Goal: Task Accomplishment & Management: Complete application form

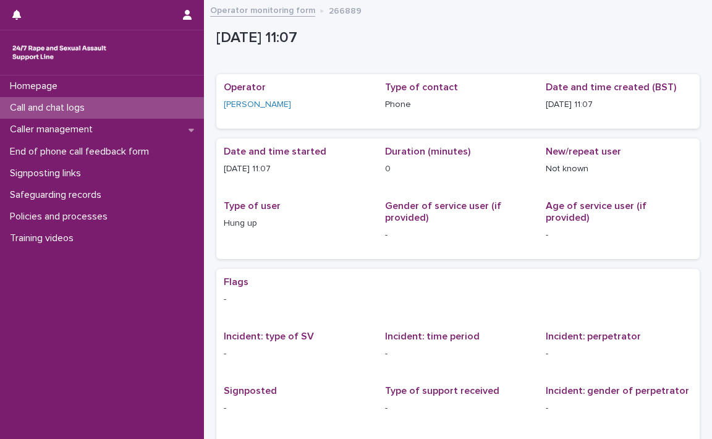
click at [55, 105] on p "Call and chat logs" at bounding box center [50, 108] width 90 height 12
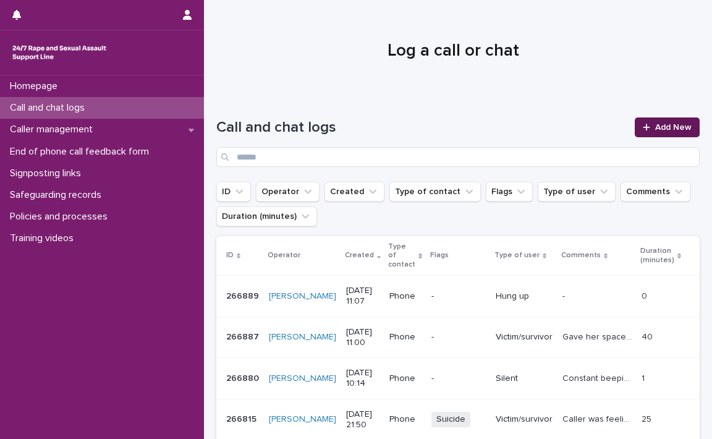
click at [655, 125] on span "Add New" at bounding box center [673, 127] width 36 height 9
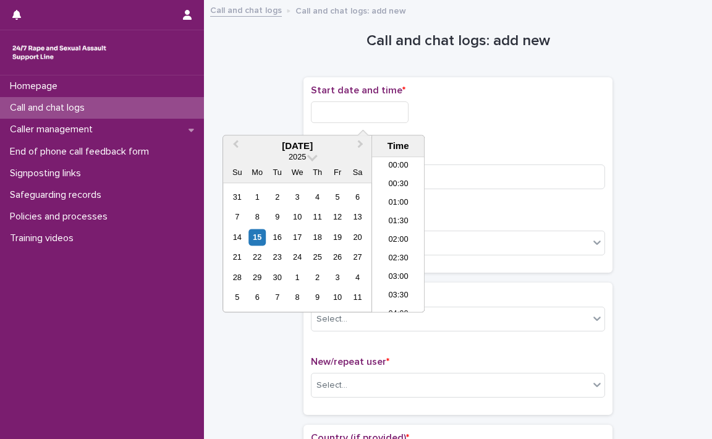
click at [336, 101] on input "text" at bounding box center [360, 112] width 98 height 22
click at [395, 216] on li "11:00" at bounding box center [398, 216] width 53 height 19
click at [395, 216] on p "Call or chat? *" at bounding box center [458, 220] width 294 height 12
click at [401, 114] on input "**********" at bounding box center [360, 112] width 98 height 22
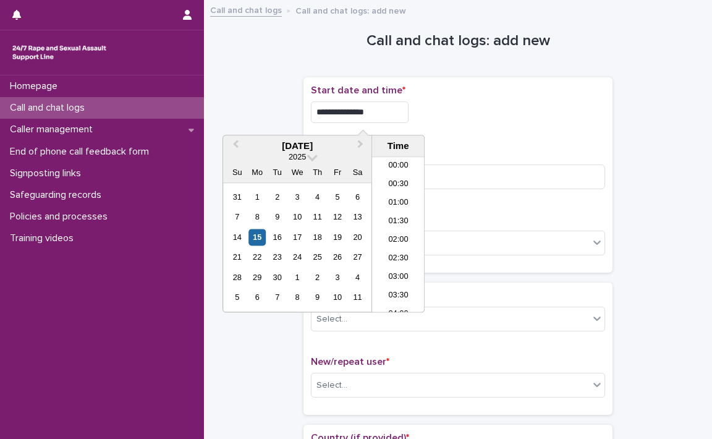
scroll to position [340, 0]
type input "**********"
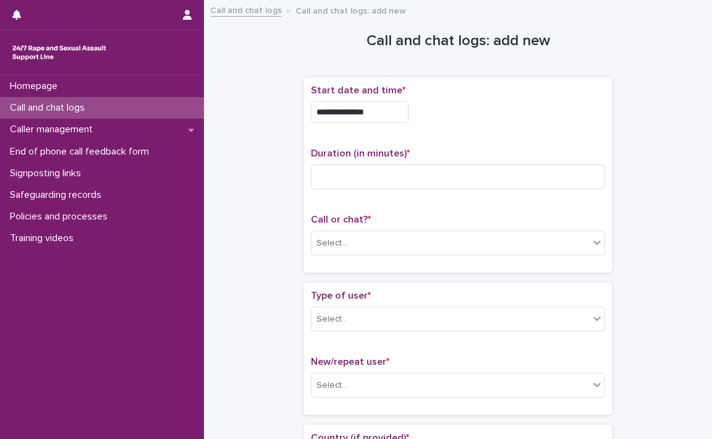
click at [446, 126] on div "**********" at bounding box center [458, 109] width 294 height 48
click at [356, 182] on input at bounding box center [458, 176] width 294 height 25
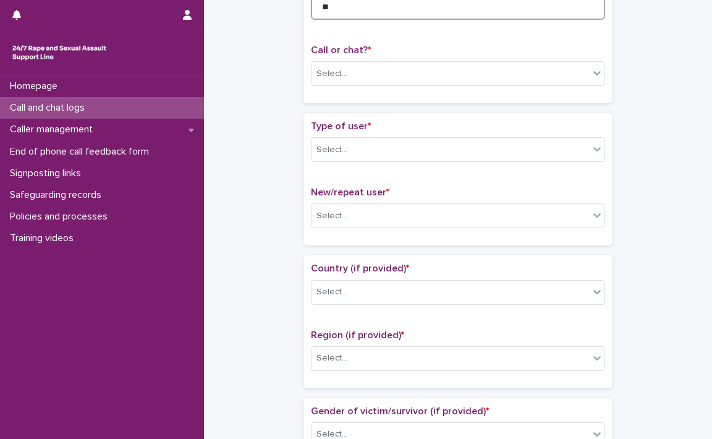
scroll to position [185, 0]
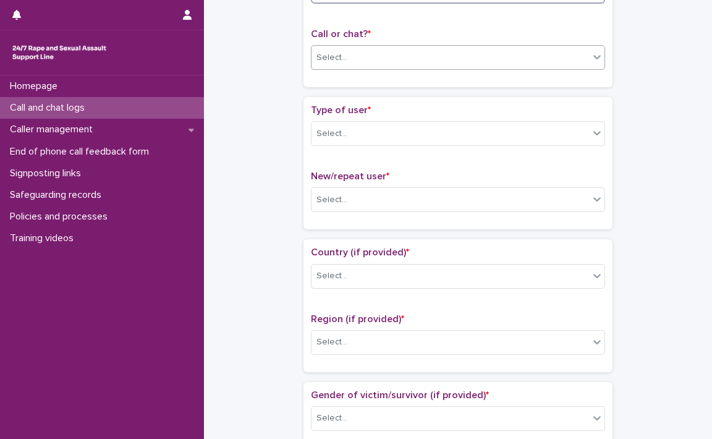
type input "**"
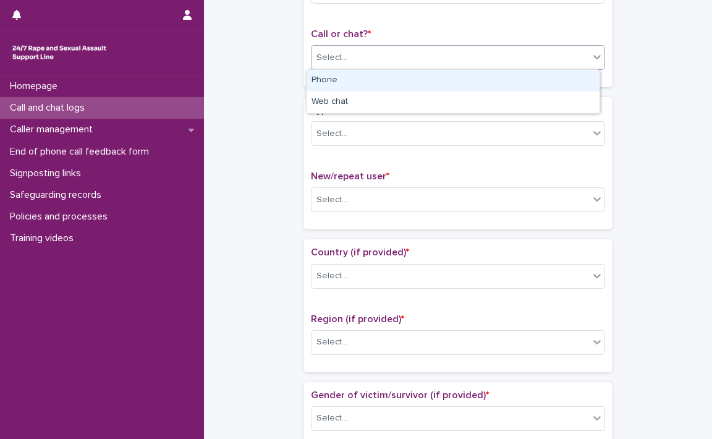
click at [595, 61] on icon at bounding box center [597, 57] width 12 height 12
click at [443, 80] on div "Phone" at bounding box center [453, 81] width 293 height 22
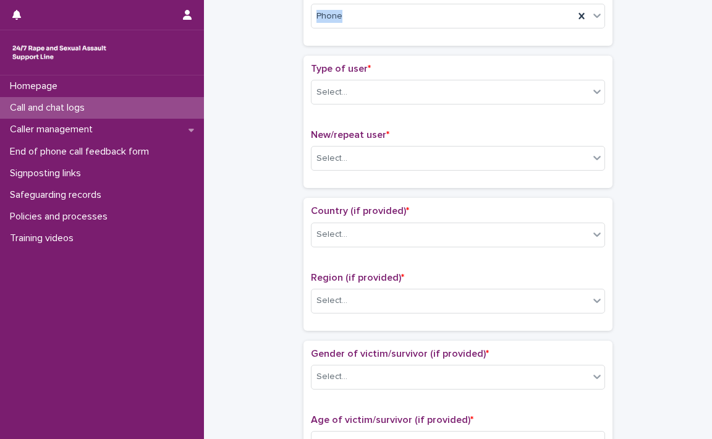
scroll to position [247, 0]
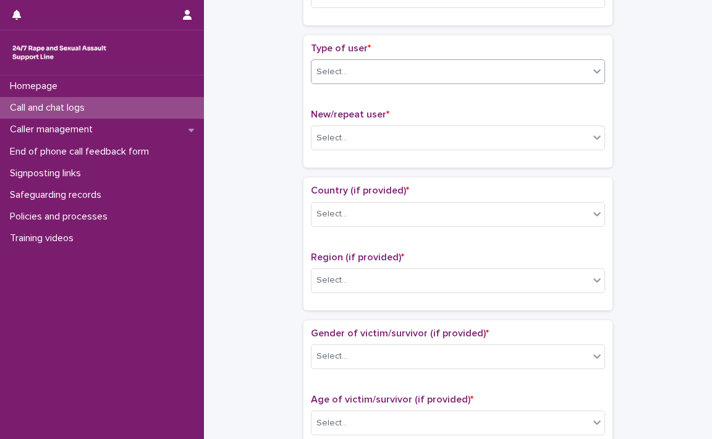
click at [593, 70] on icon at bounding box center [597, 71] width 12 height 12
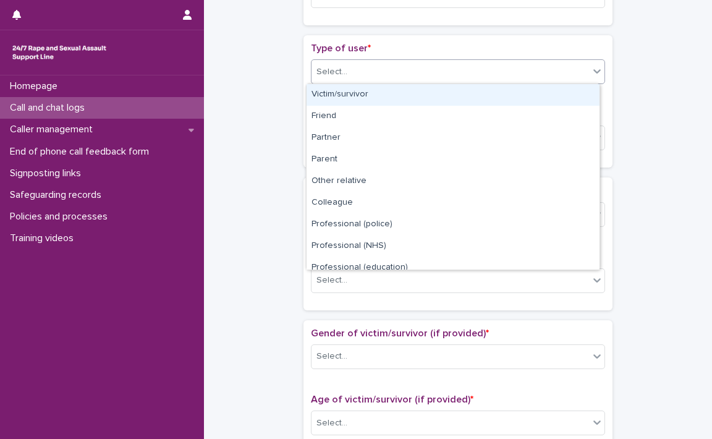
click at [422, 91] on div "Victim/survivor" at bounding box center [453, 95] width 293 height 22
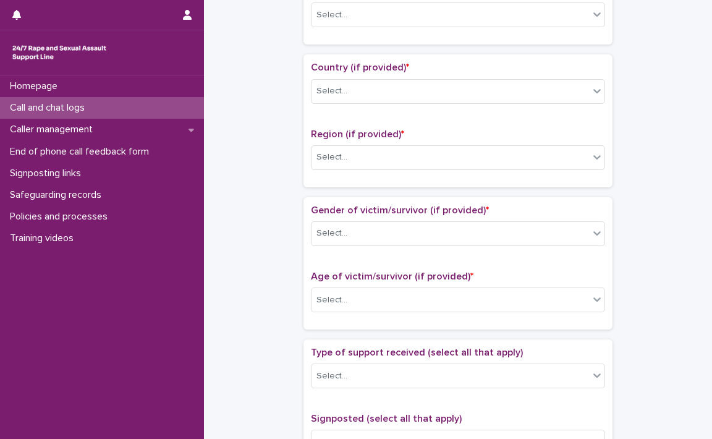
scroll to position [371, 0]
click at [591, 18] on icon at bounding box center [597, 13] width 12 height 12
click at [591, 17] on icon at bounding box center [597, 13] width 12 height 12
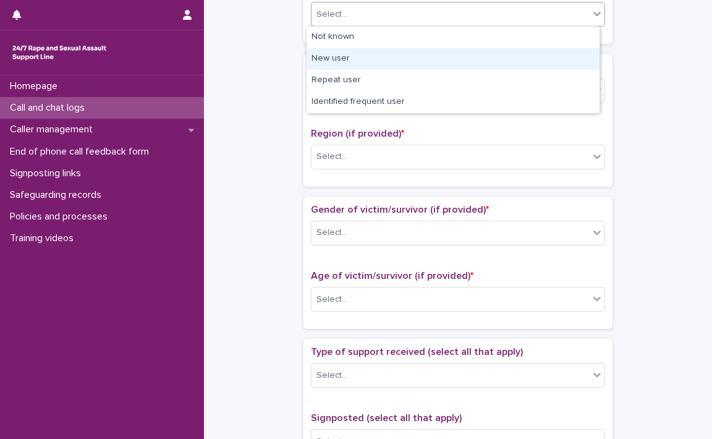
click at [415, 61] on div "New user" at bounding box center [453, 59] width 293 height 22
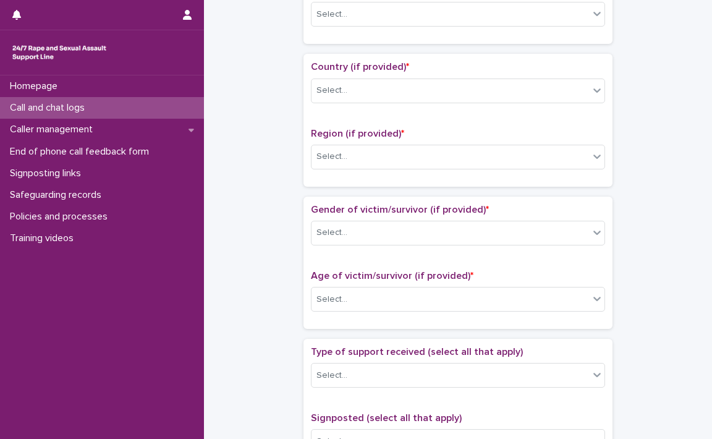
click at [415, 61] on p "Country (if provided) *" at bounding box center [458, 67] width 294 height 12
click at [594, 90] on icon at bounding box center [597, 90] width 12 height 12
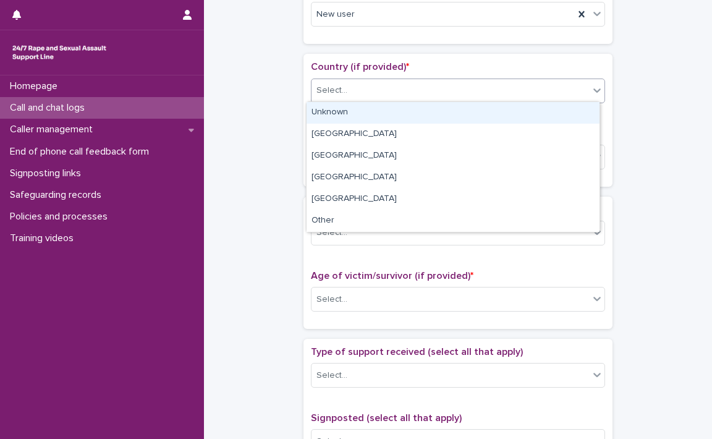
click at [593, 91] on icon at bounding box center [596, 90] width 7 height 4
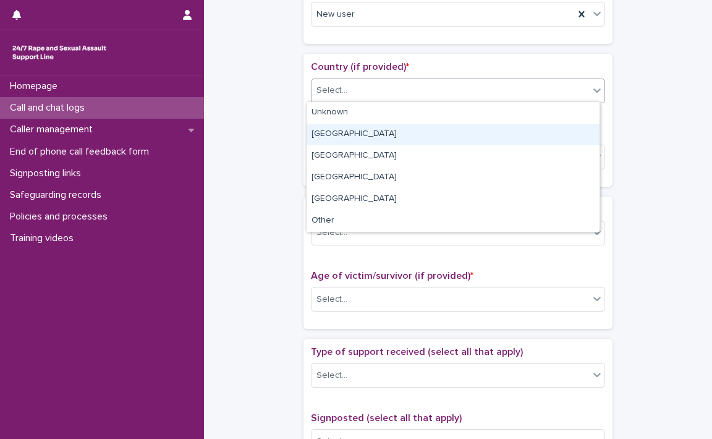
drag, startPoint x: 336, startPoint y: 138, endPoint x: 352, endPoint y: 138, distance: 16.1
click at [335, 138] on div "[GEOGRAPHIC_DATA]" at bounding box center [453, 135] width 293 height 22
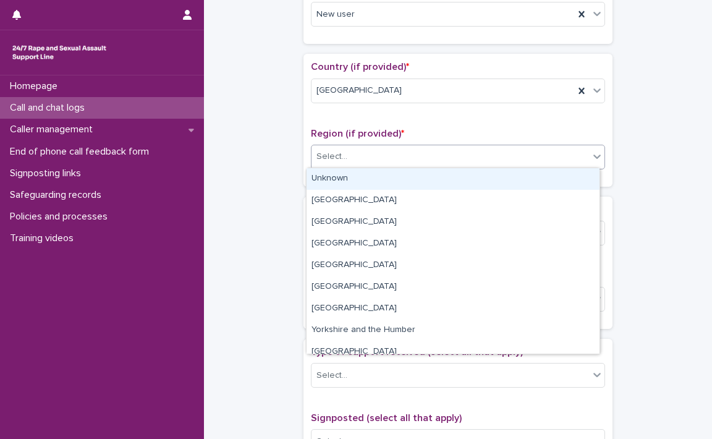
click at [592, 159] on icon at bounding box center [597, 156] width 12 height 12
click at [460, 182] on div "Unknown" at bounding box center [453, 179] width 293 height 22
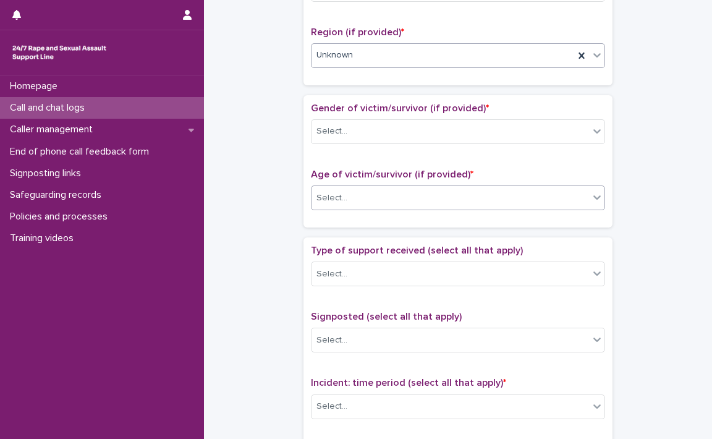
scroll to position [495, 0]
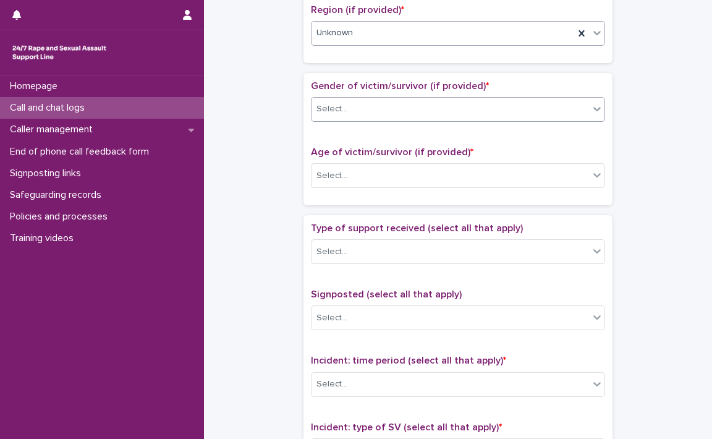
click at [596, 112] on icon at bounding box center [597, 109] width 12 height 12
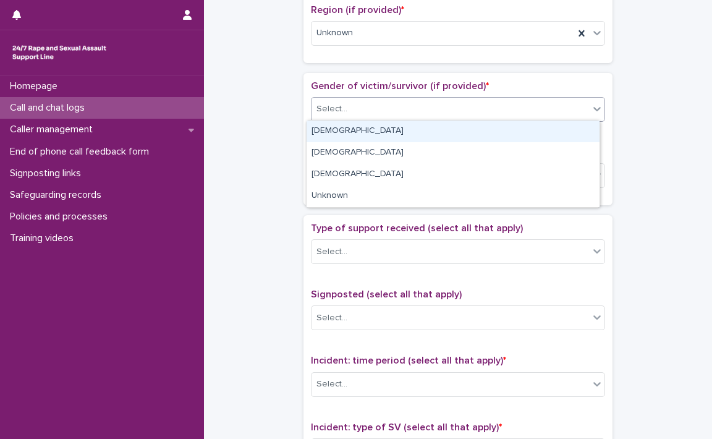
click at [467, 134] on div "[DEMOGRAPHIC_DATA]" at bounding box center [453, 132] width 293 height 22
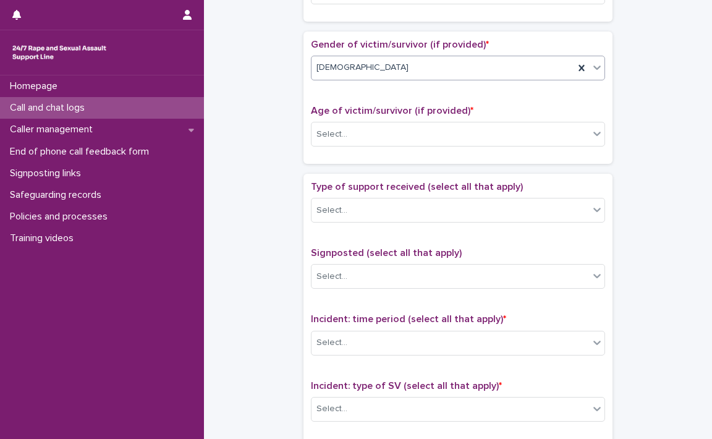
scroll to position [556, 0]
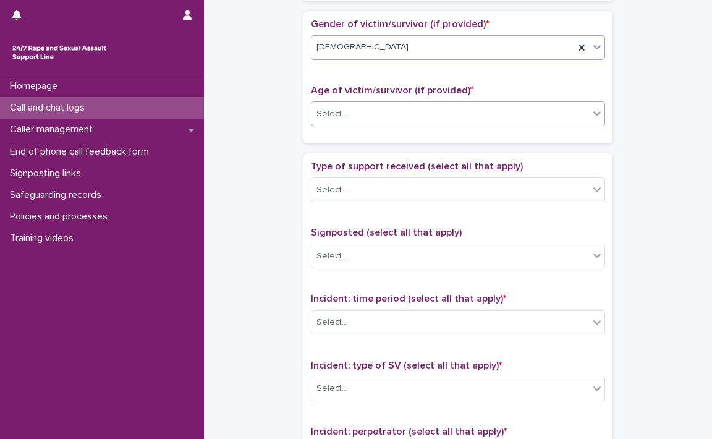
click at [597, 116] on icon at bounding box center [597, 113] width 12 height 12
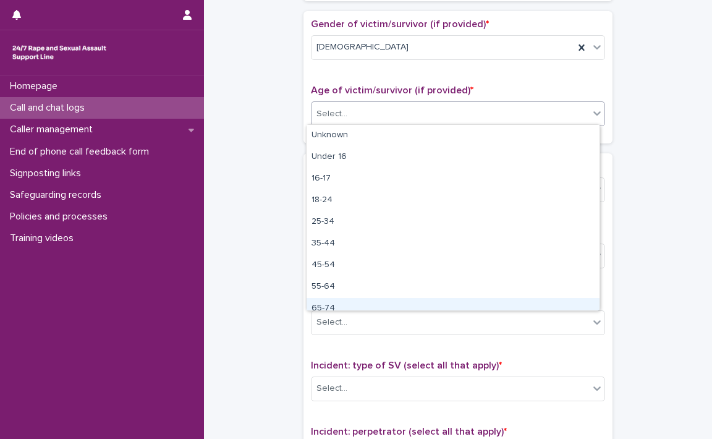
scroll to position [31, 0]
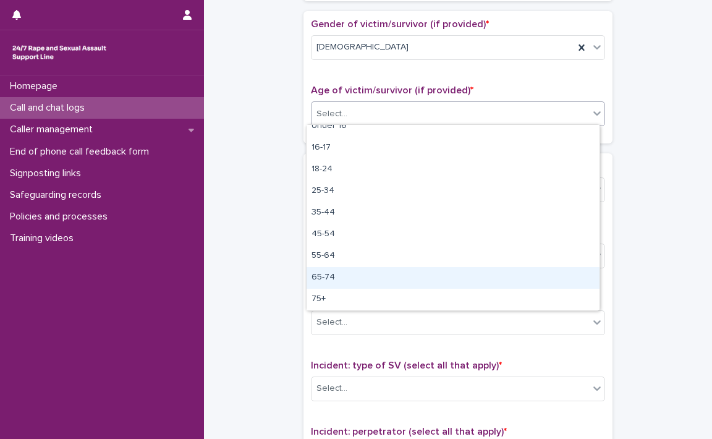
click at [339, 278] on div "65-74" at bounding box center [453, 278] width 293 height 22
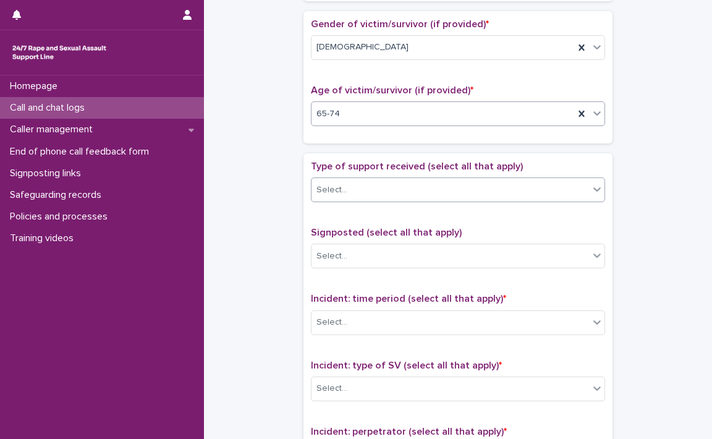
click at [594, 191] on icon at bounding box center [597, 189] width 12 height 12
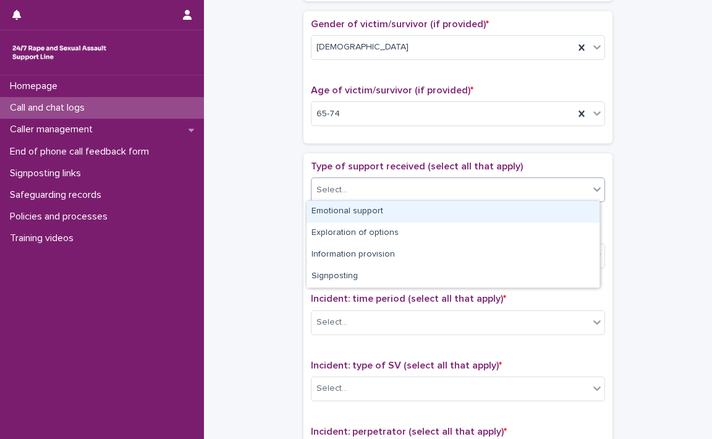
click at [457, 211] on div "Emotional support" at bounding box center [453, 212] width 293 height 22
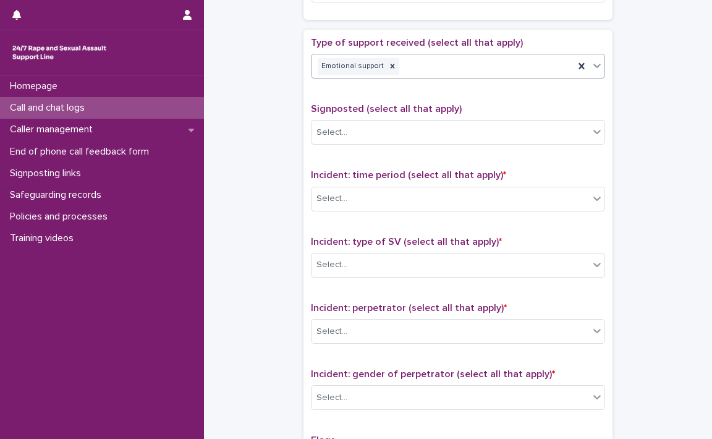
scroll to position [742, 0]
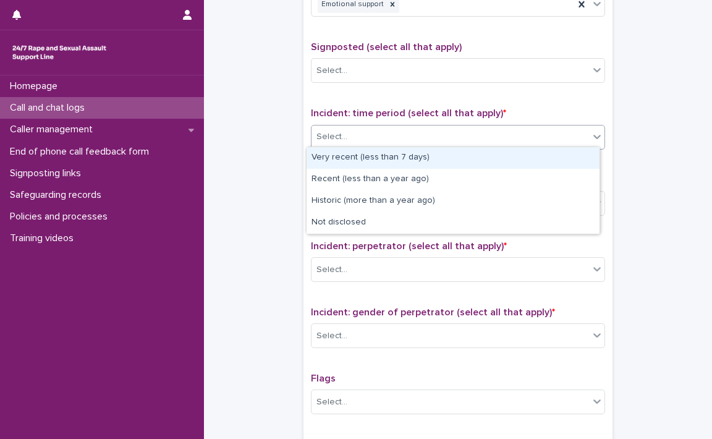
click at [598, 134] on div at bounding box center [597, 136] width 15 height 22
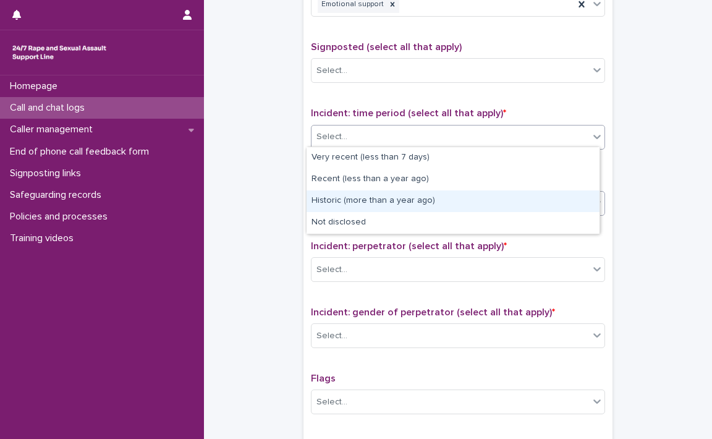
click at [432, 205] on div "Historic (more than a year ago)" at bounding box center [453, 201] width 293 height 22
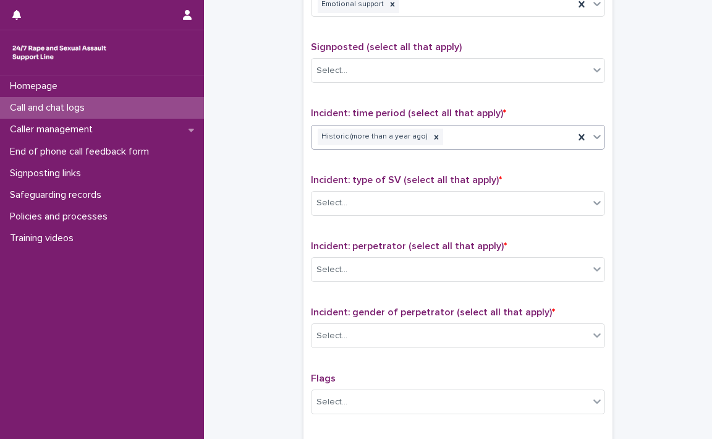
scroll to position [804, 0]
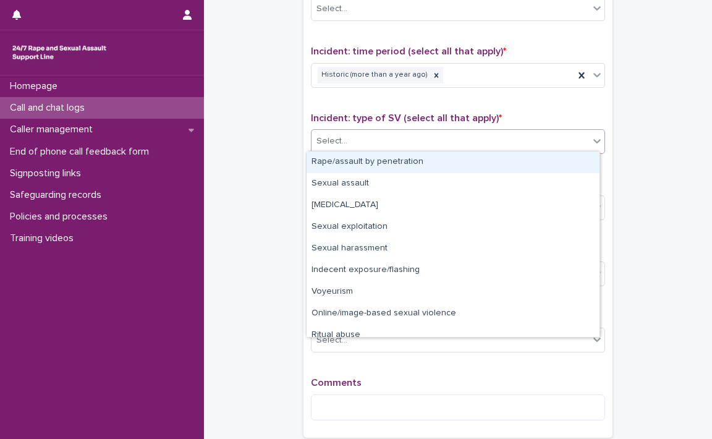
click at [593, 140] on icon at bounding box center [596, 141] width 7 height 4
click at [427, 163] on div "Rape/assault by penetration" at bounding box center [453, 162] width 293 height 22
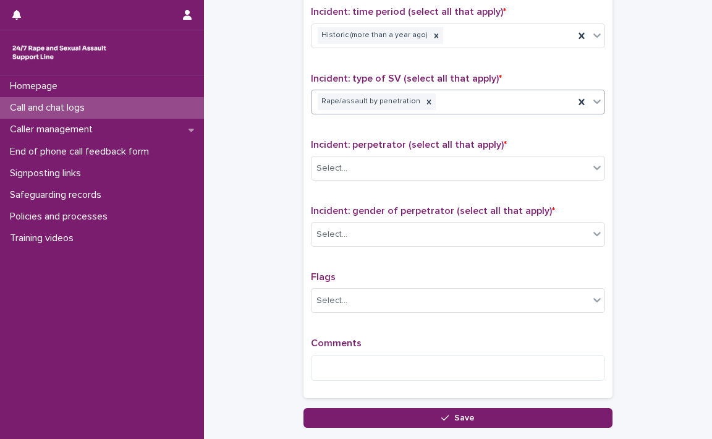
scroll to position [865, 0]
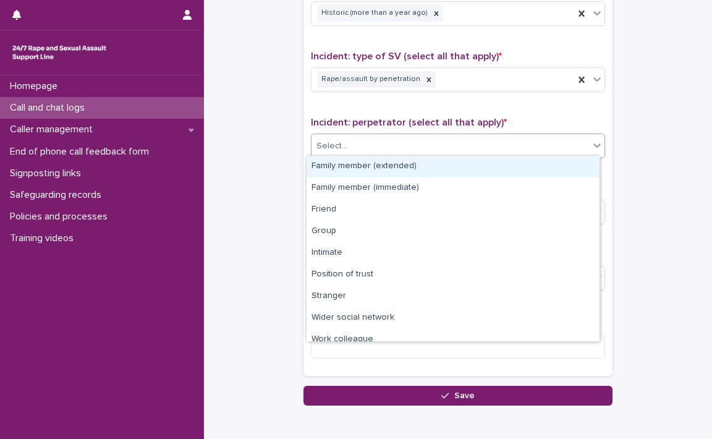
click at [596, 145] on icon at bounding box center [597, 145] width 12 height 12
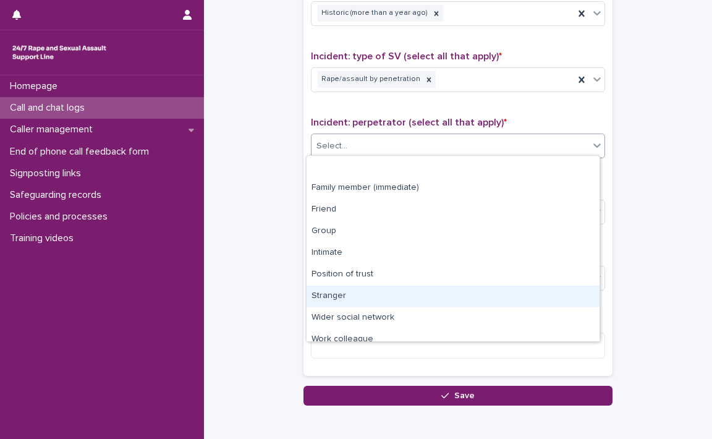
scroll to position [52, 0]
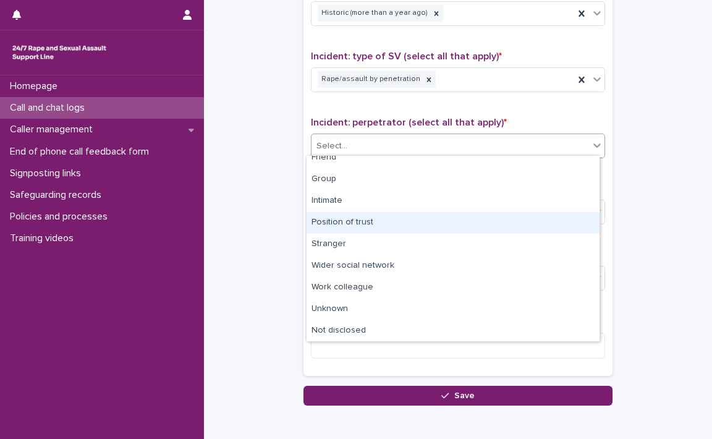
click at [365, 220] on div "Position of trust" at bounding box center [453, 223] width 293 height 22
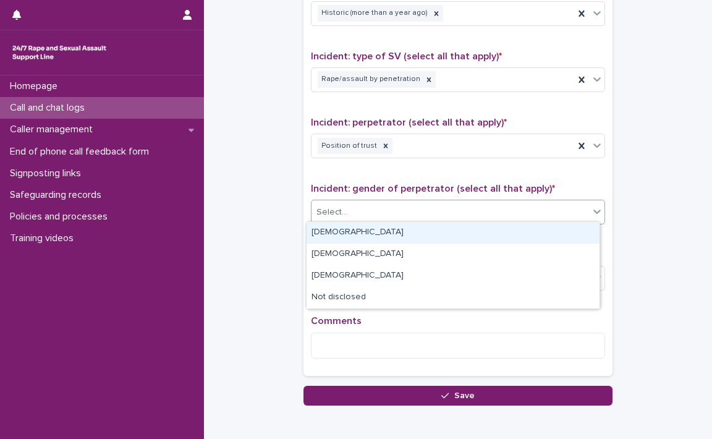
click at [593, 213] on icon at bounding box center [597, 211] width 12 height 12
click at [474, 236] on div "[DEMOGRAPHIC_DATA]" at bounding box center [453, 233] width 293 height 22
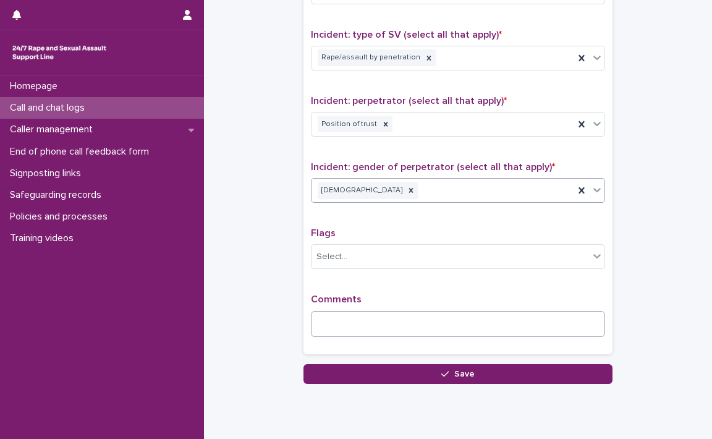
scroll to position [925, 0]
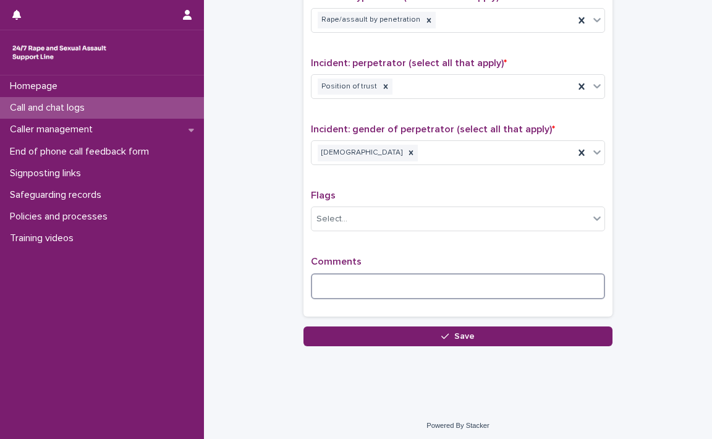
click at [455, 284] on textarea at bounding box center [458, 286] width 294 height 27
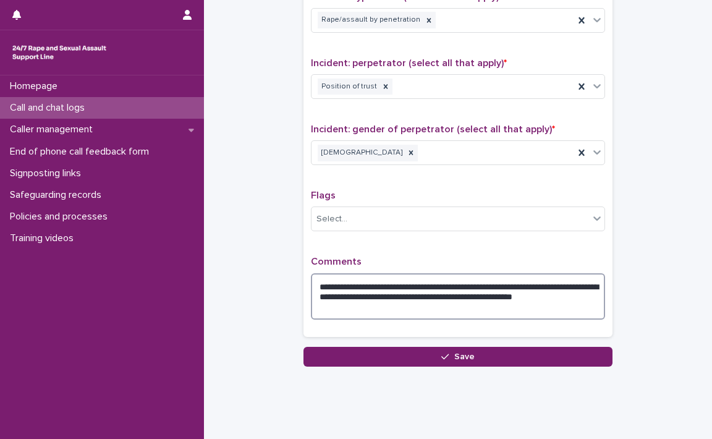
click at [376, 307] on textarea "**********" at bounding box center [458, 296] width 294 height 47
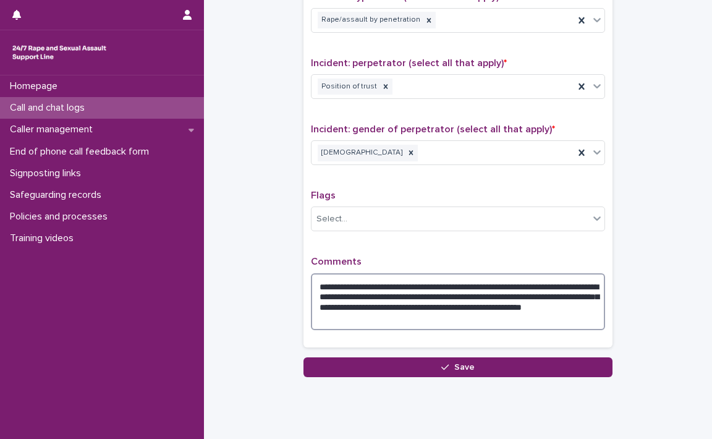
drag, startPoint x: 415, startPoint y: 315, endPoint x: 466, endPoint y: 323, distance: 51.4
click at [466, 323] on textarea "**********" at bounding box center [458, 301] width 294 height 57
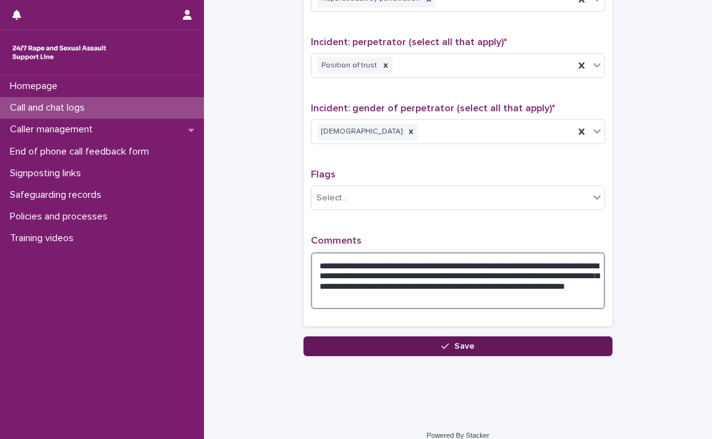
scroll to position [956, 0]
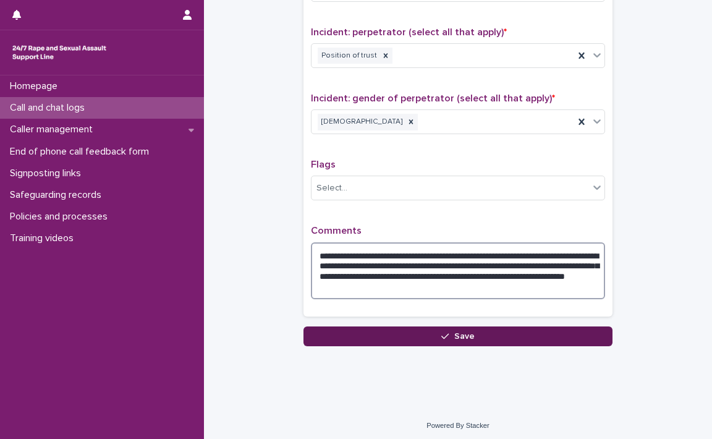
type textarea "**********"
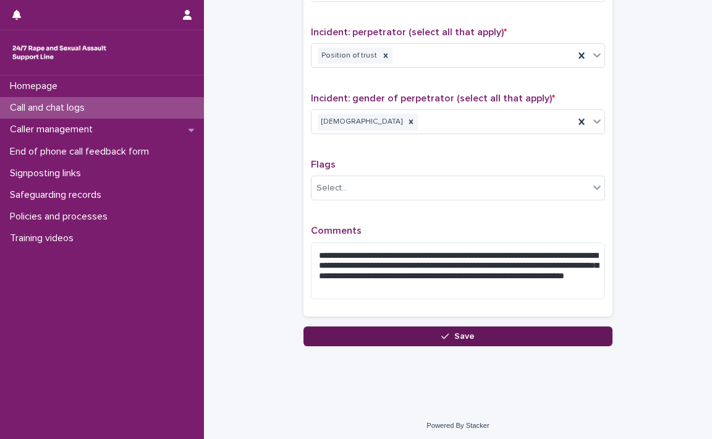
click at [461, 332] on span "Save" at bounding box center [464, 336] width 20 height 9
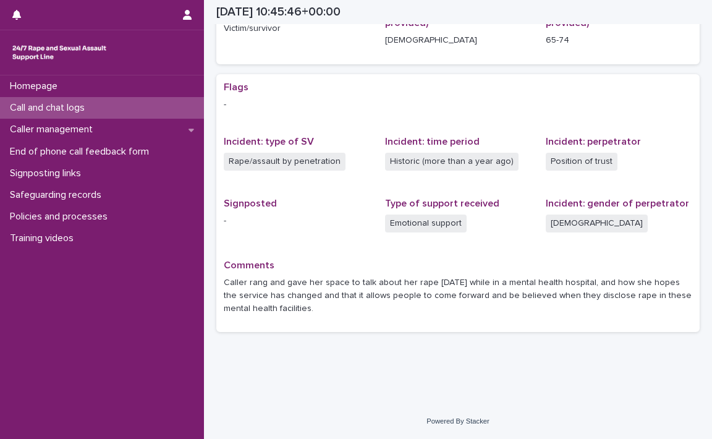
scroll to position [195, 0]
click at [53, 104] on p "Call and chat logs" at bounding box center [50, 108] width 90 height 12
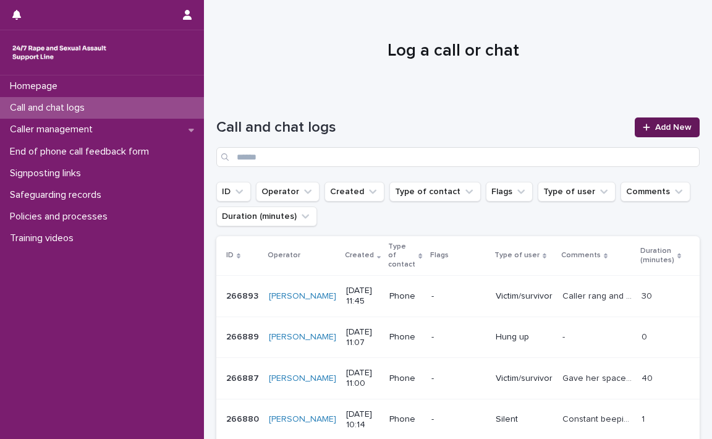
click at [658, 123] on span "Add New" at bounding box center [673, 127] width 36 height 9
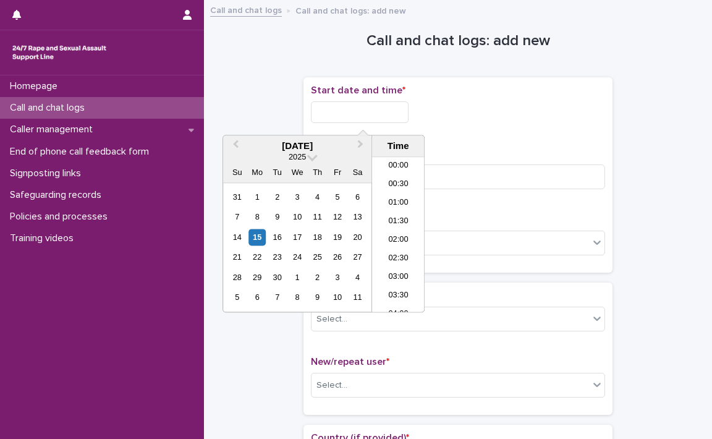
click at [331, 112] on input "text" at bounding box center [360, 112] width 98 height 22
click at [397, 231] on li "11:30" at bounding box center [398, 235] width 53 height 19
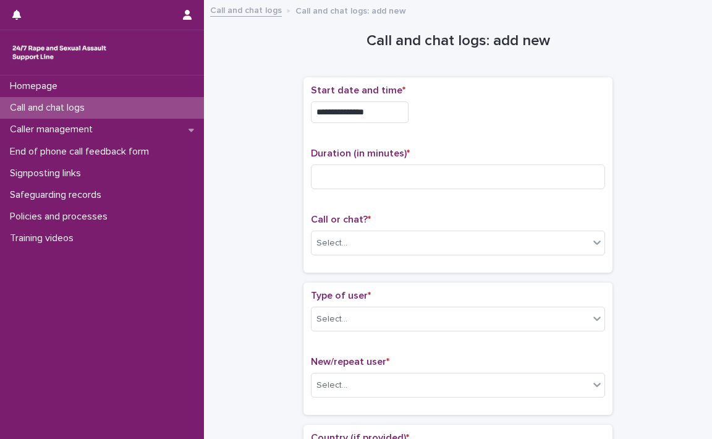
click at [393, 112] on input "**********" at bounding box center [360, 112] width 98 height 22
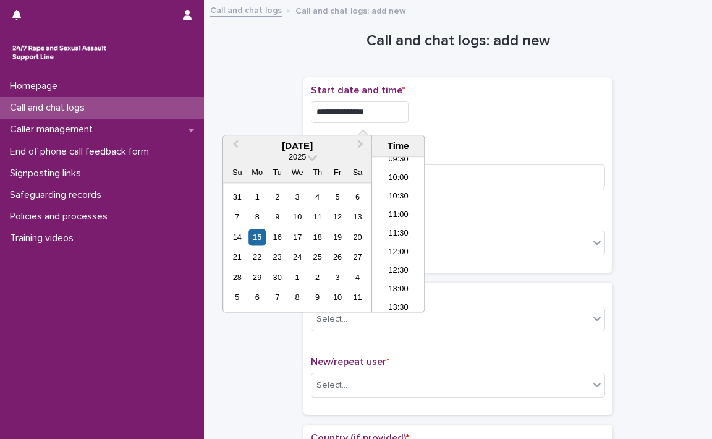
type input "**********"
drag, startPoint x: 477, startPoint y: 102, endPoint x: 470, endPoint y: 109, distance: 10.5
click at [477, 103] on div "**********" at bounding box center [458, 112] width 294 height 22
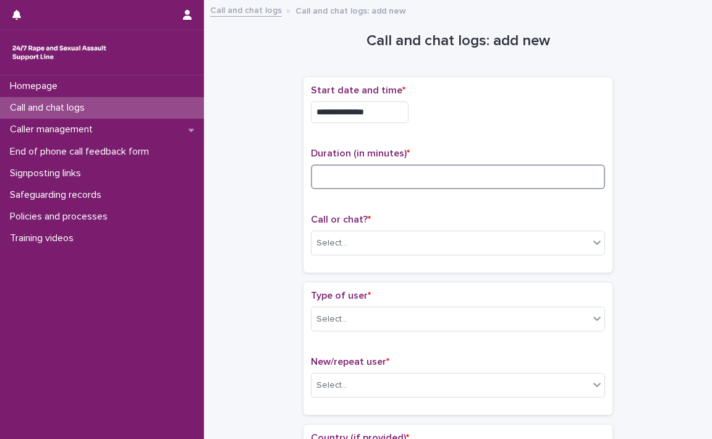
click at [366, 176] on input at bounding box center [458, 176] width 294 height 25
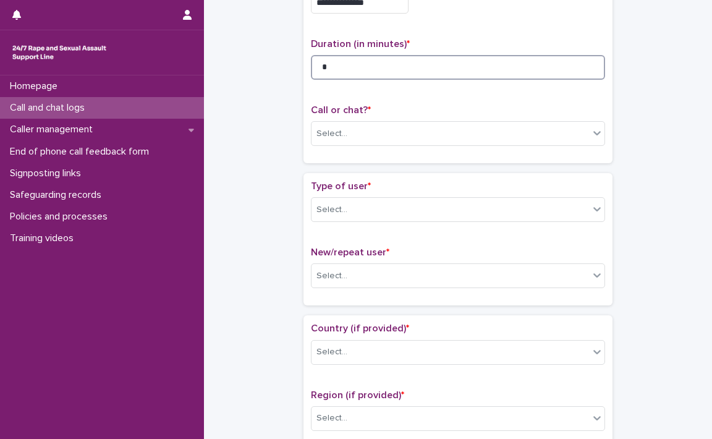
scroll to position [124, 0]
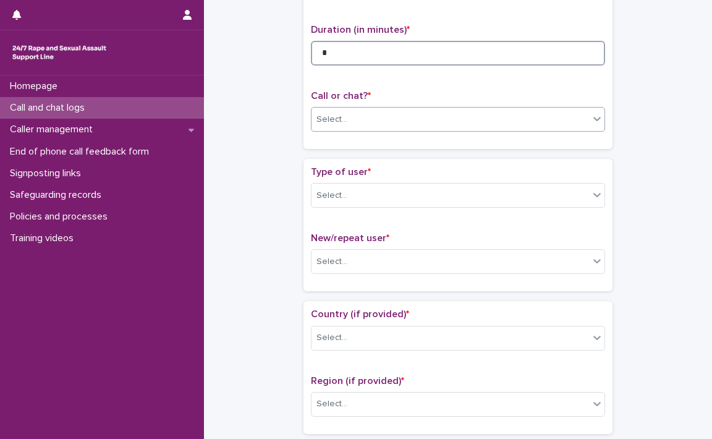
type input "*"
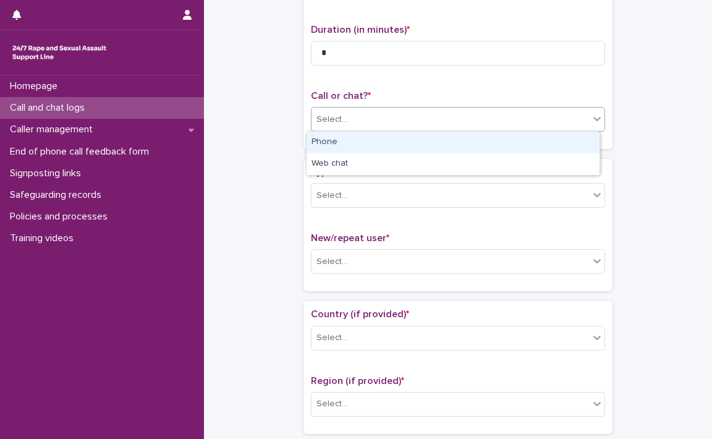
click at [593, 119] on icon at bounding box center [596, 119] width 7 height 4
click at [326, 139] on div "Phone" at bounding box center [453, 143] width 293 height 22
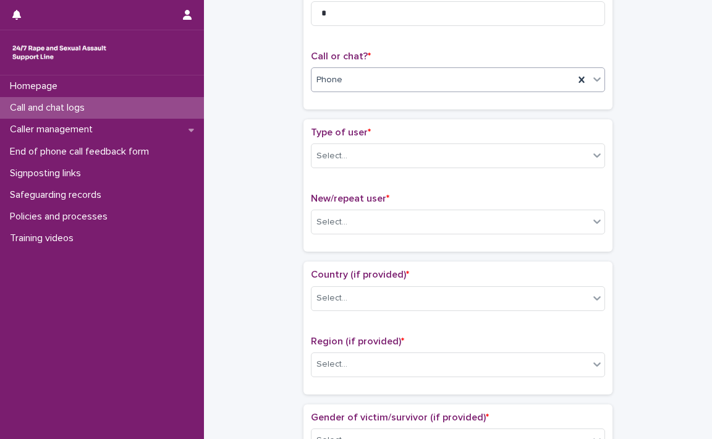
scroll to position [185, 0]
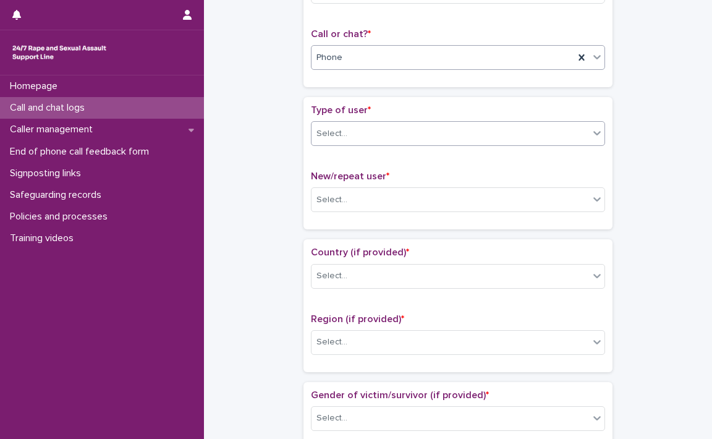
click at [596, 131] on icon at bounding box center [597, 133] width 12 height 12
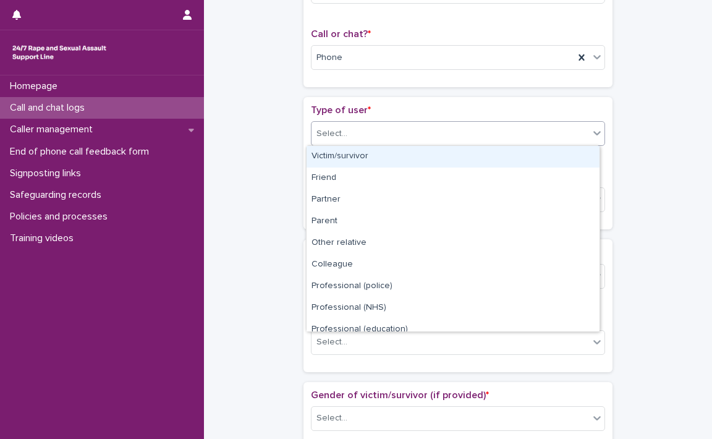
click at [363, 156] on div "Victim/survivor" at bounding box center [453, 157] width 293 height 22
click at [363, 156] on div "Type of user * option Victim/survivor focused, 1 of 15. 15 results available. U…" at bounding box center [458, 162] width 294 height 117
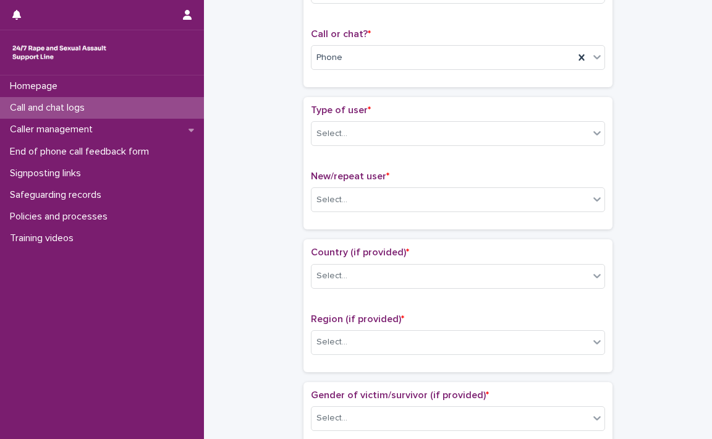
click at [363, 156] on div "Type of user * Select... New/repeat user * Select..." at bounding box center [458, 162] width 294 height 117
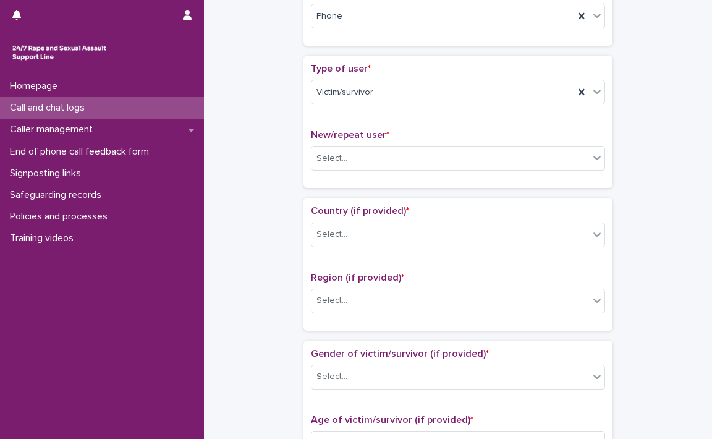
scroll to position [309, 0]
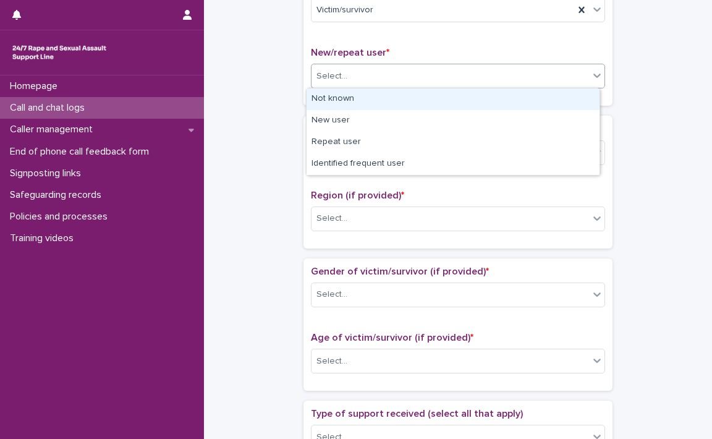
click at [596, 75] on icon at bounding box center [597, 75] width 12 height 12
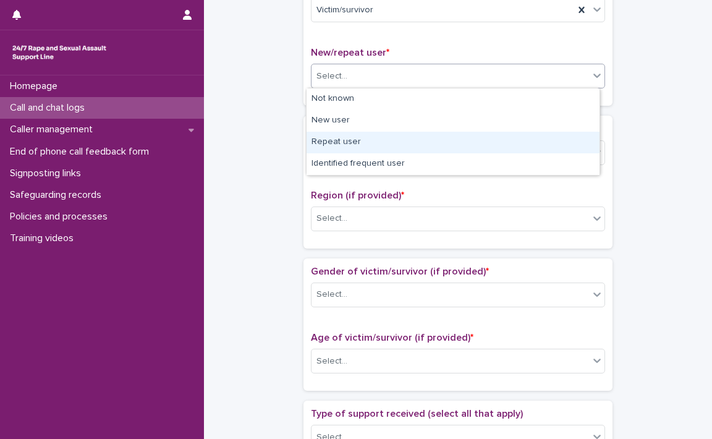
click at [332, 143] on div "Repeat user" at bounding box center [453, 143] width 293 height 22
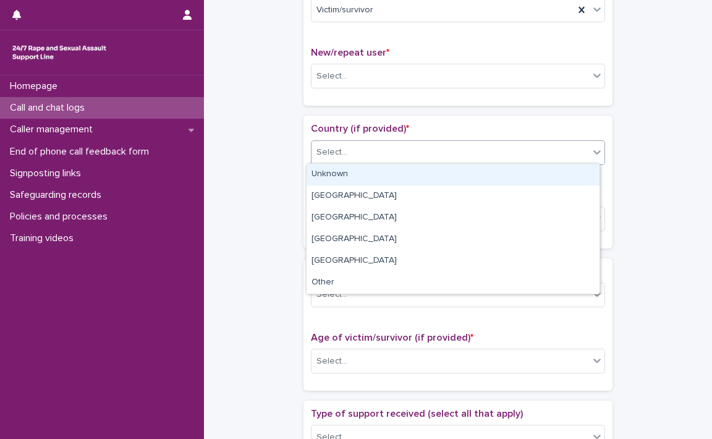
click at [331, 144] on div "Select..." at bounding box center [451, 152] width 278 height 20
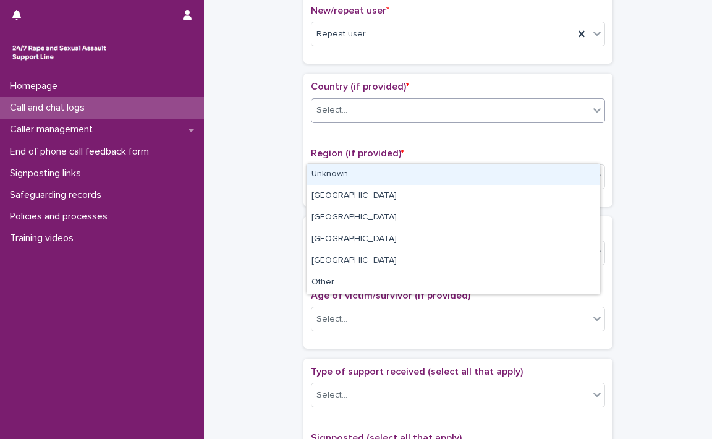
scroll to position [371, 0]
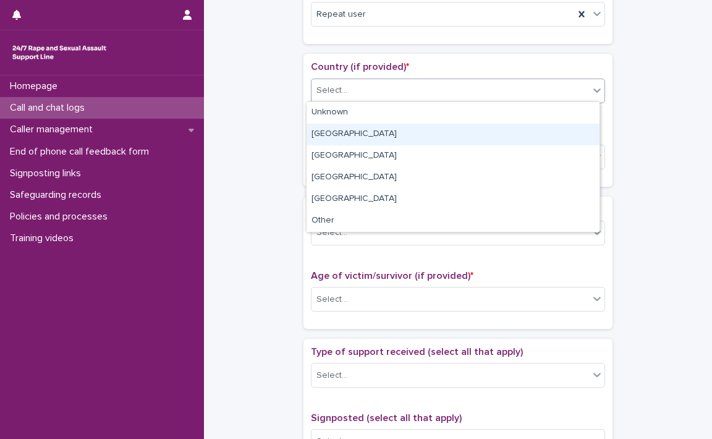
drag, startPoint x: 338, startPoint y: 134, endPoint x: 361, endPoint y: 121, distance: 27.1
click at [338, 134] on div "[GEOGRAPHIC_DATA]" at bounding box center [453, 135] width 293 height 22
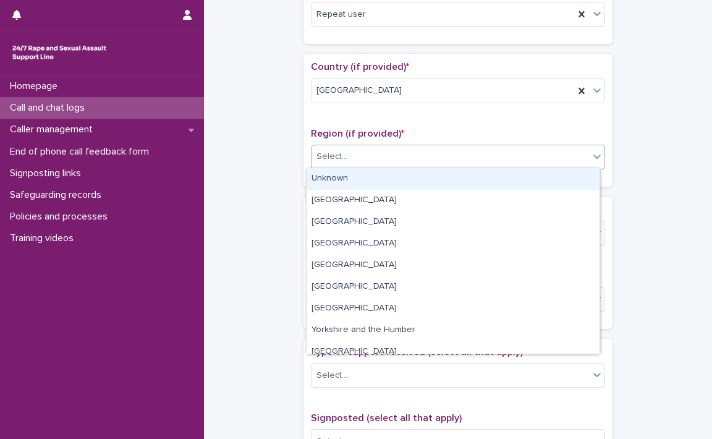
click at [598, 156] on icon at bounding box center [597, 156] width 12 height 12
click at [598, 154] on div at bounding box center [597, 156] width 15 height 22
click at [339, 174] on div "Unknown" at bounding box center [453, 179] width 293 height 22
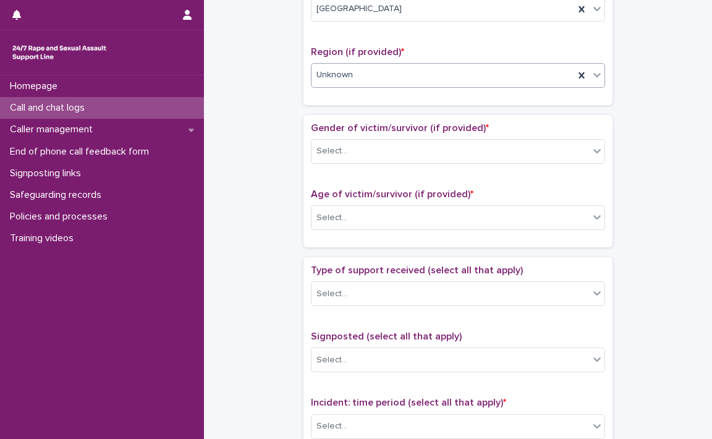
scroll to position [495, 0]
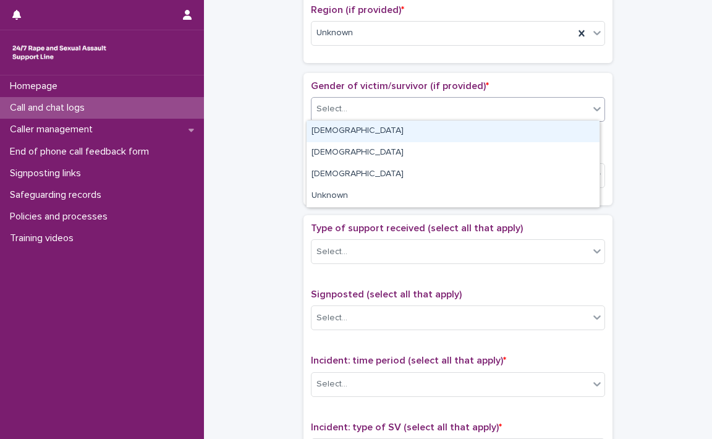
click at [593, 107] on icon at bounding box center [596, 109] width 7 height 4
click at [346, 132] on div "[DEMOGRAPHIC_DATA]" at bounding box center [453, 132] width 293 height 22
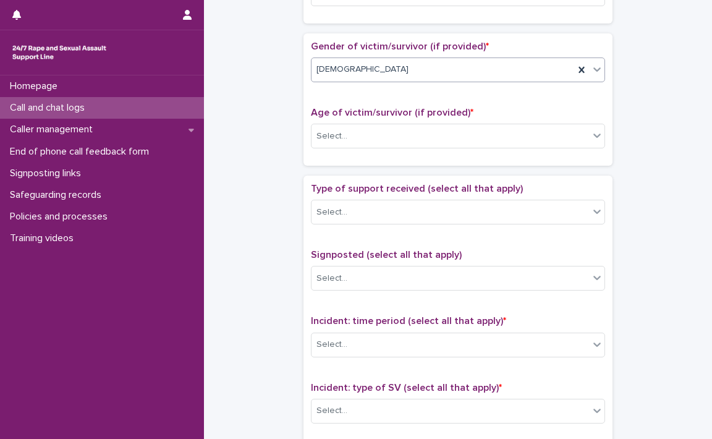
scroll to position [556, 0]
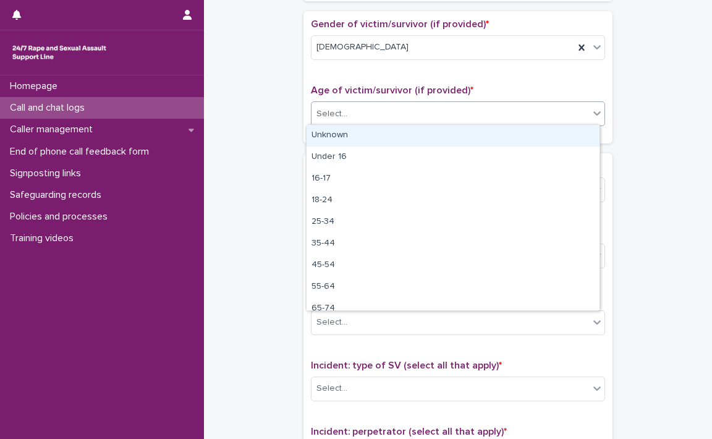
click at [593, 112] on icon at bounding box center [596, 113] width 7 height 4
click at [477, 138] on div "Unknown" at bounding box center [453, 136] width 293 height 22
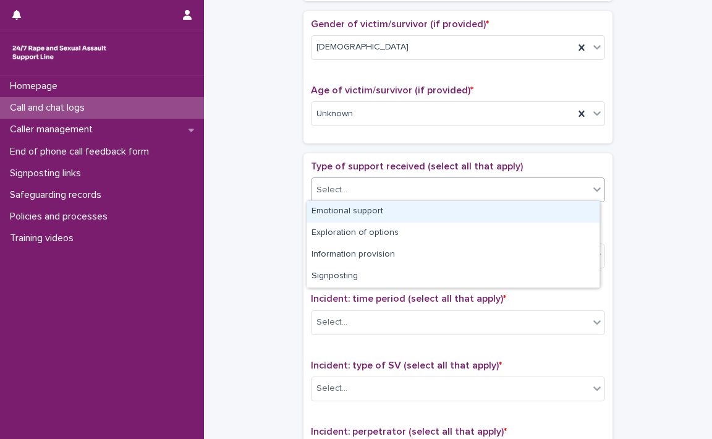
click at [591, 192] on icon at bounding box center [597, 189] width 12 height 12
click at [485, 214] on div "Emotional support" at bounding box center [453, 212] width 293 height 22
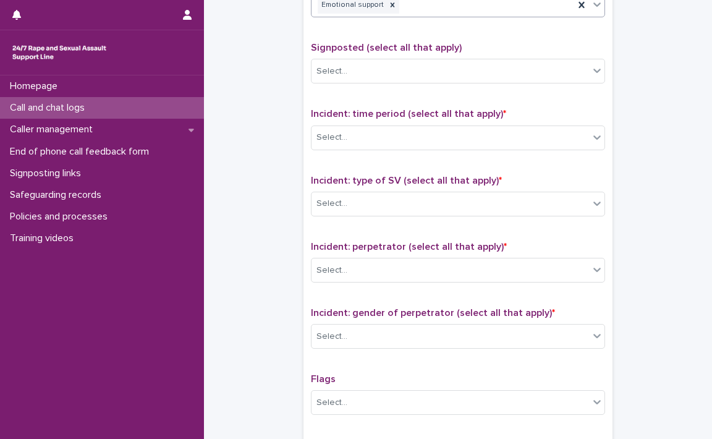
scroll to position [742, 0]
click at [597, 138] on icon at bounding box center [597, 136] width 12 height 12
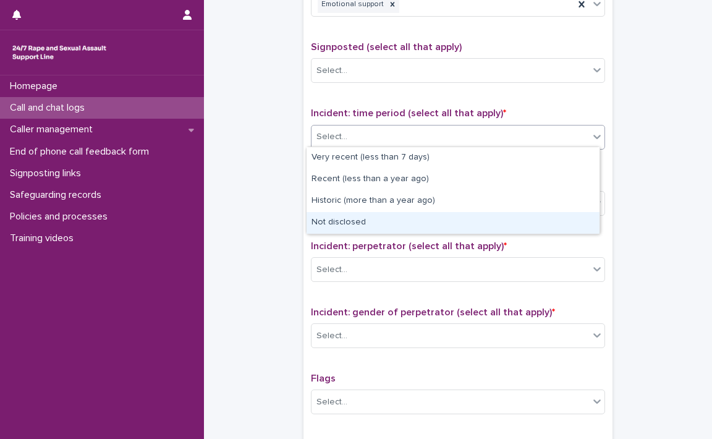
click at [398, 223] on div "Not disclosed" at bounding box center [453, 223] width 293 height 22
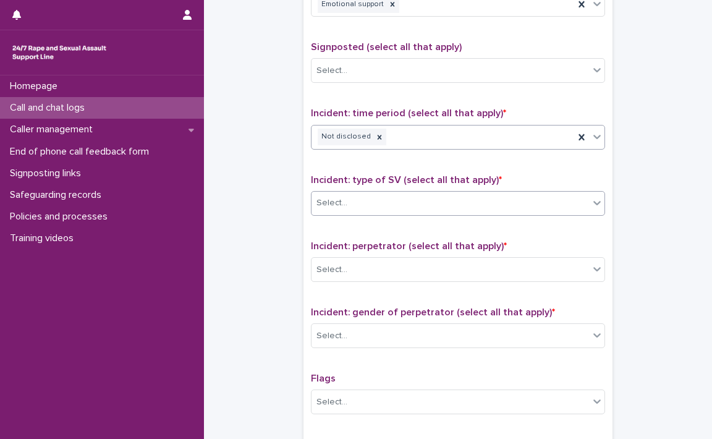
click at [591, 203] on icon at bounding box center [597, 203] width 12 height 12
click at [593, 197] on icon at bounding box center [597, 203] width 12 height 12
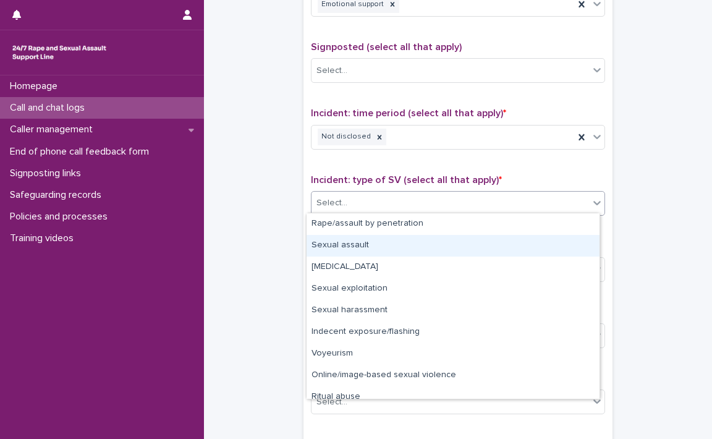
scroll to position [31, 0]
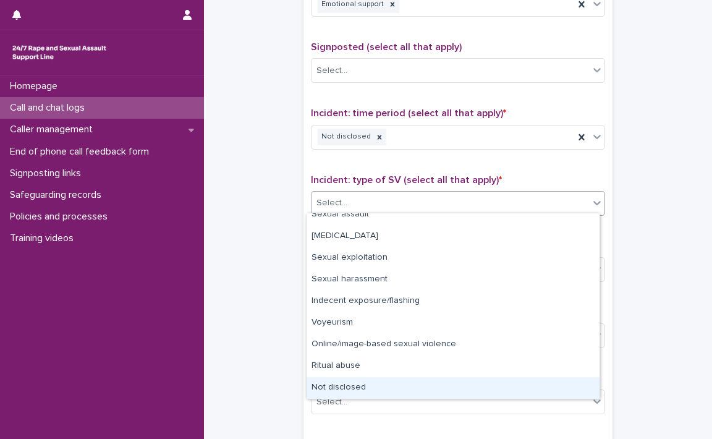
click at [408, 384] on div "Not disclosed" at bounding box center [453, 388] width 293 height 22
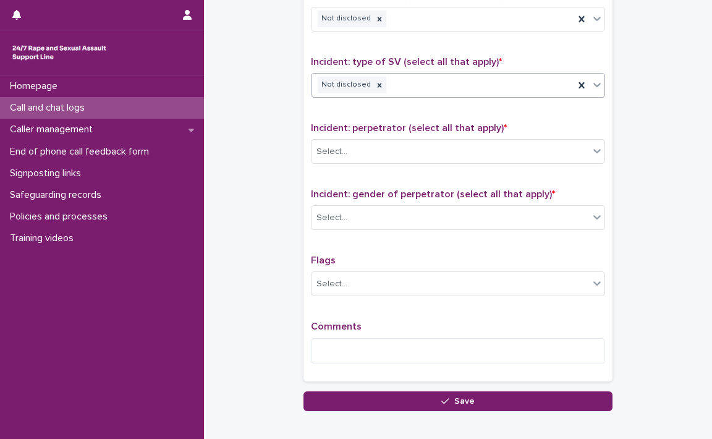
scroll to position [865, 0]
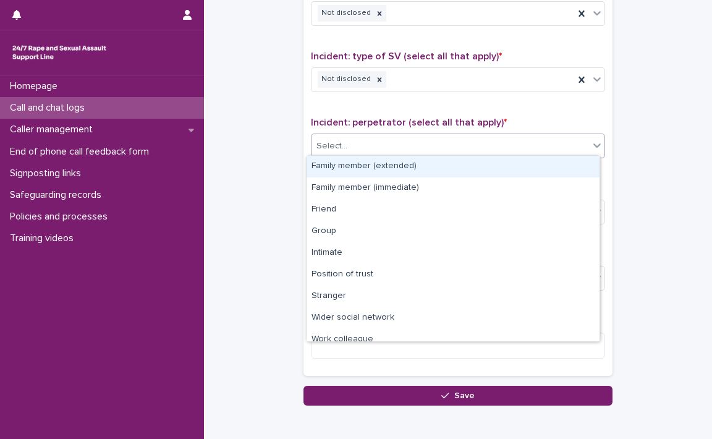
click at [591, 139] on icon at bounding box center [597, 145] width 12 height 12
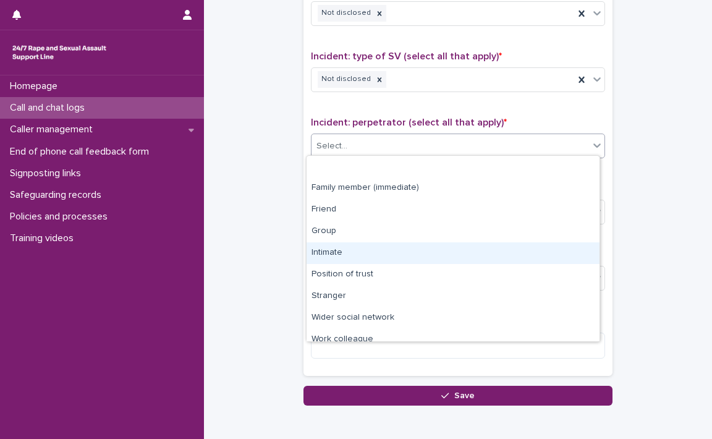
scroll to position [52, 0]
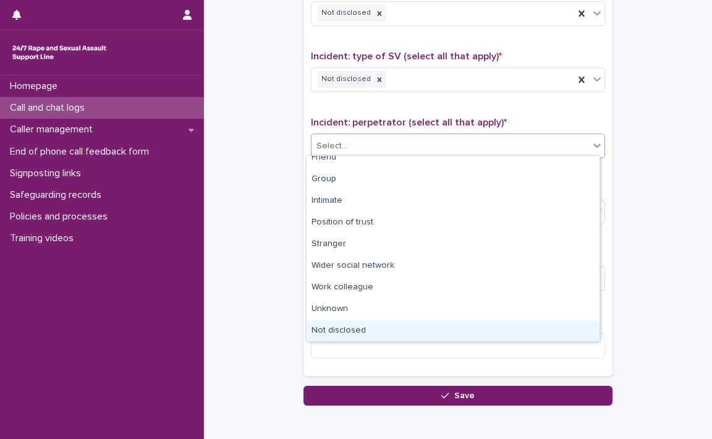
click at [371, 328] on div "Not disclosed" at bounding box center [453, 331] width 293 height 22
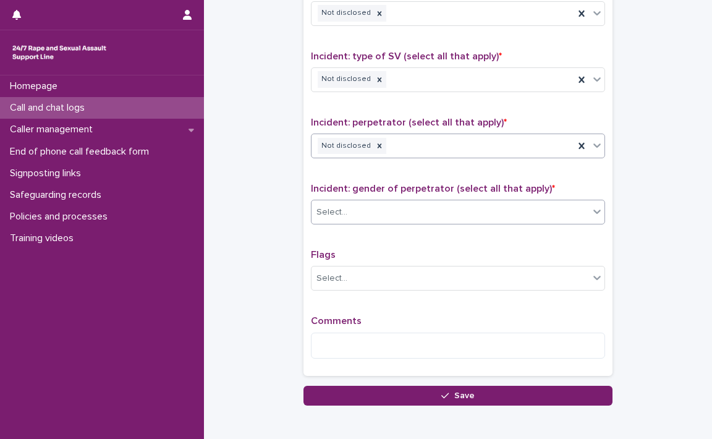
scroll to position [925, 0]
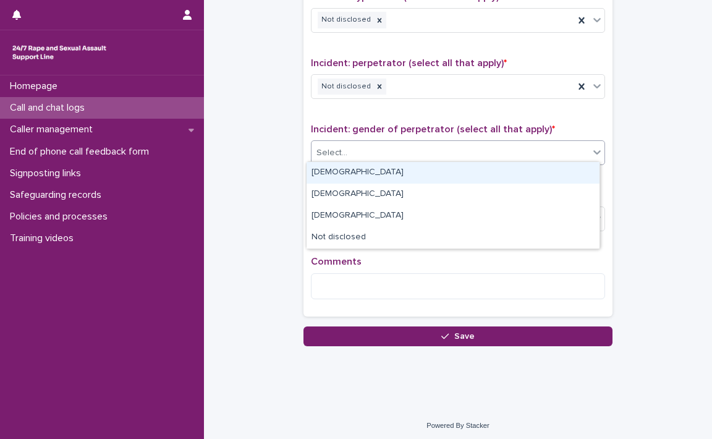
click at [595, 150] on icon at bounding box center [596, 152] width 7 height 4
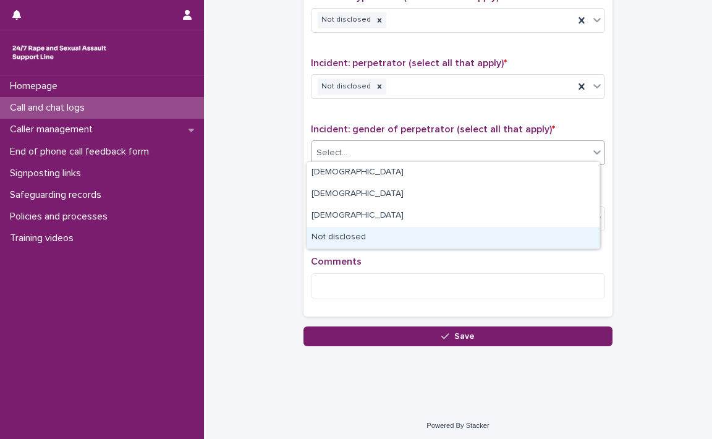
click at [381, 237] on div "Not disclosed" at bounding box center [453, 238] width 293 height 22
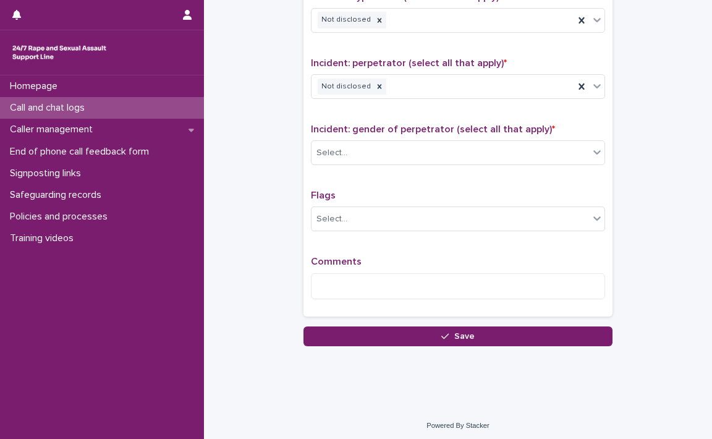
click at [381, 237] on div "Flags Select..." at bounding box center [458, 215] width 294 height 51
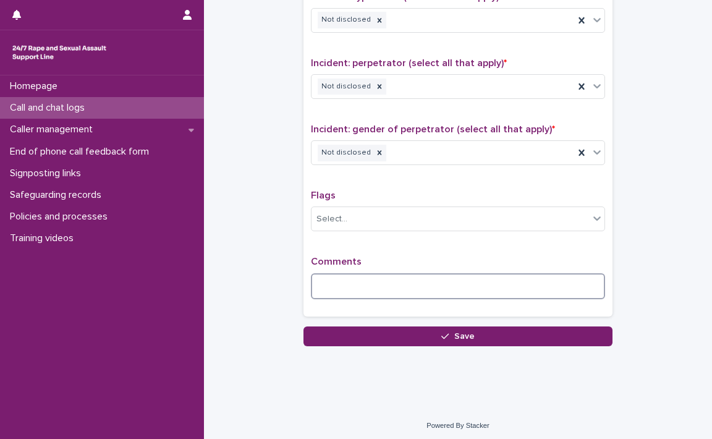
click at [365, 283] on textarea at bounding box center [458, 286] width 294 height 27
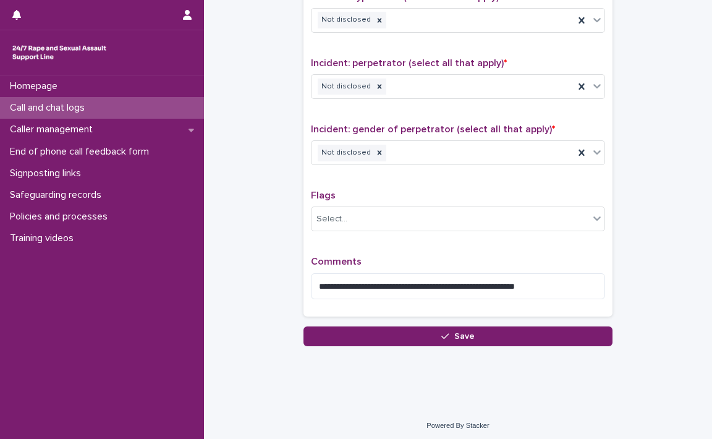
drag, startPoint x: 534, startPoint y: 281, endPoint x: 593, endPoint y: 123, distance: 169.0
click at [538, 38] on div "Incident: type of SV (select all that apply) * Not disclosed" at bounding box center [458, 16] width 294 height 51
click at [551, 281] on textarea "**********" at bounding box center [458, 286] width 294 height 27
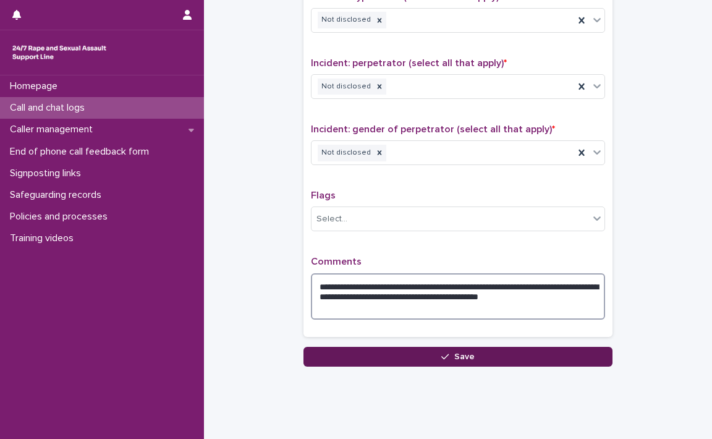
type textarea "**********"
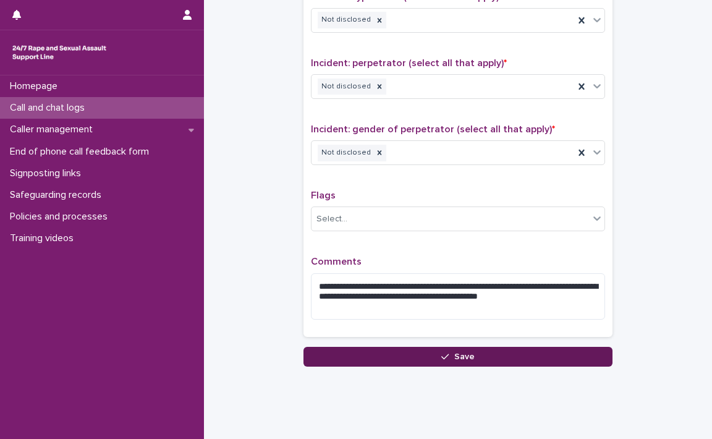
click at [464, 347] on button "Save" at bounding box center [458, 357] width 309 height 20
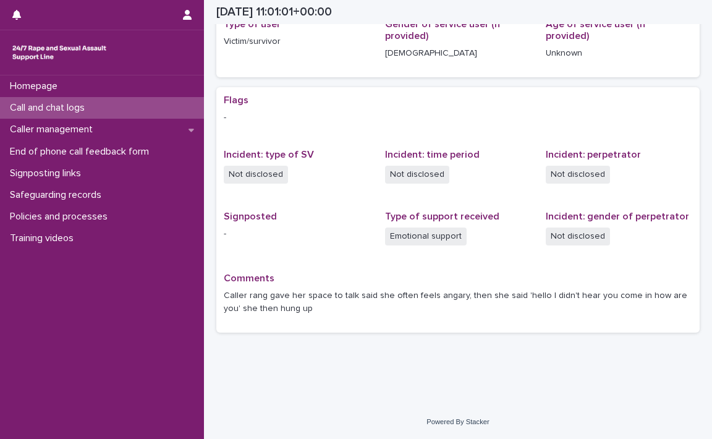
scroll to position [182, 0]
click at [66, 103] on p "Call and chat logs" at bounding box center [50, 108] width 90 height 12
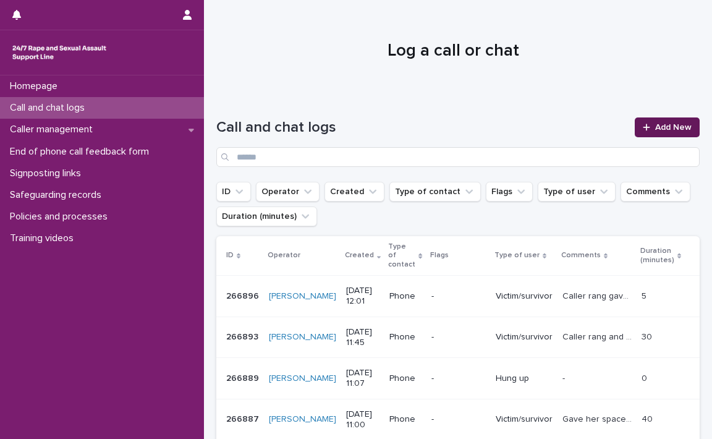
click at [655, 123] on span "Add New" at bounding box center [673, 127] width 36 height 9
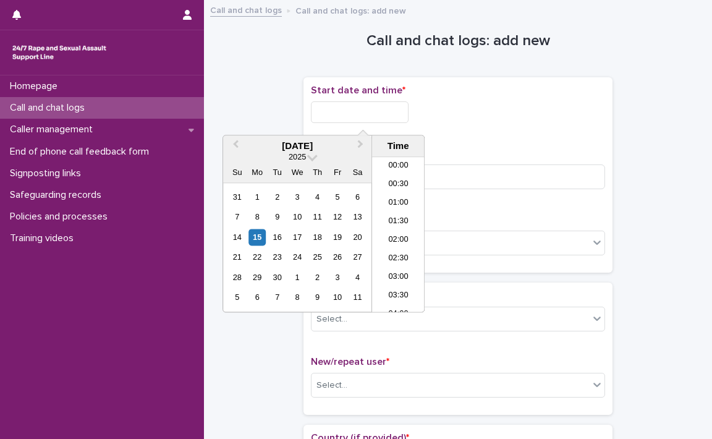
scroll to position [377, 0]
click at [324, 110] on input "text" at bounding box center [360, 112] width 98 height 22
click at [388, 230] on li "12:00" at bounding box center [398, 235] width 53 height 19
click at [391, 116] on input "**********" at bounding box center [360, 112] width 98 height 22
type input "**********"
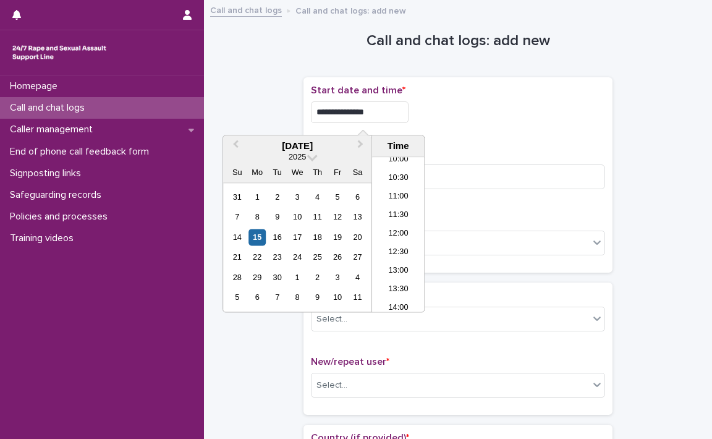
drag, startPoint x: 488, startPoint y: 132, endPoint x: 477, endPoint y: 143, distance: 15.8
click at [488, 132] on div "**********" at bounding box center [458, 175] width 294 height 181
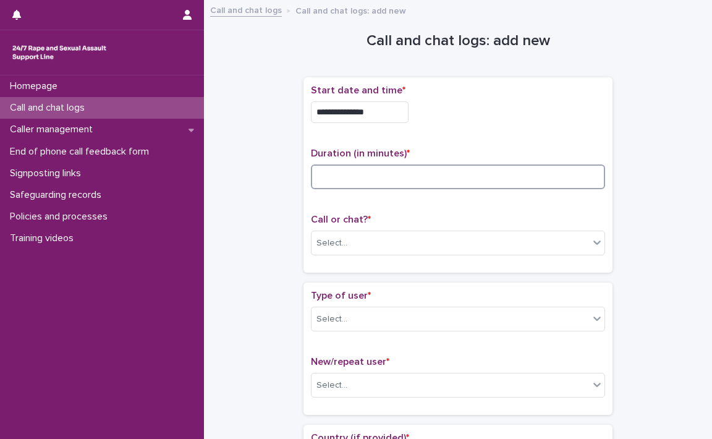
click at [388, 183] on input at bounding box center [458, 176] width 294 height 25
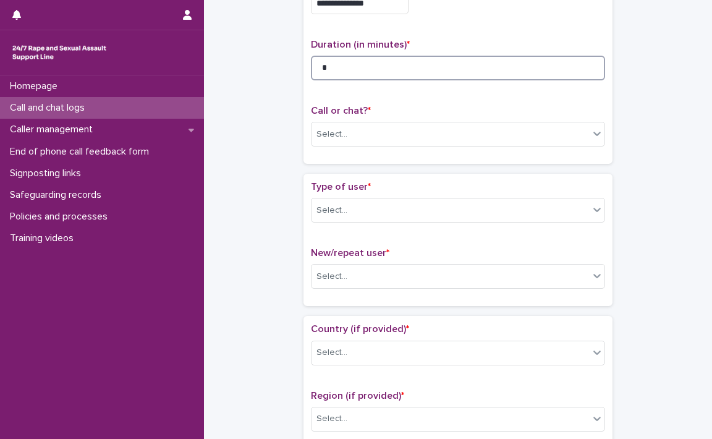
scroll to position [124, 0]
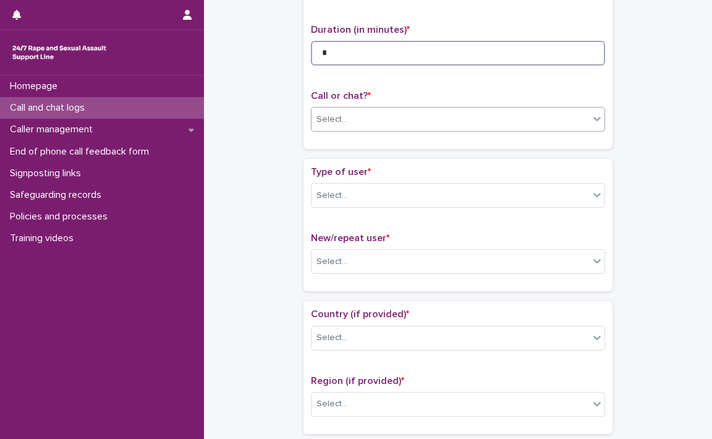
type input "*"
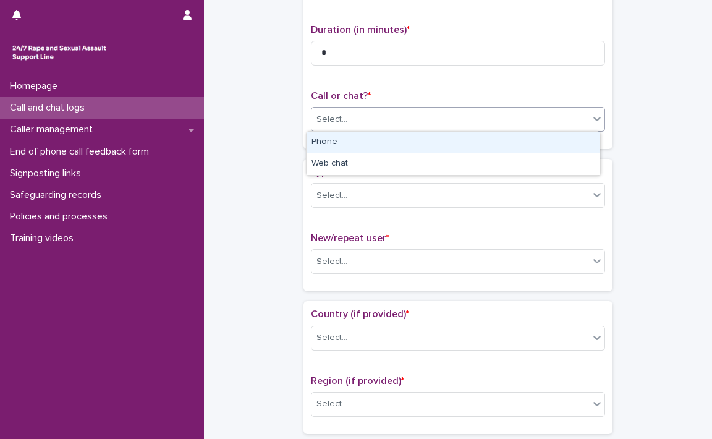
click at [593, 122] on icon at bounding box center [597, 119] width 12 height 12
click at [353, 143] on div "Phone" at bounding box center [453, 143] width 293 height 22
click at [353, 143] on div "**********" at bounding box center [458, 51] width 309 height 195
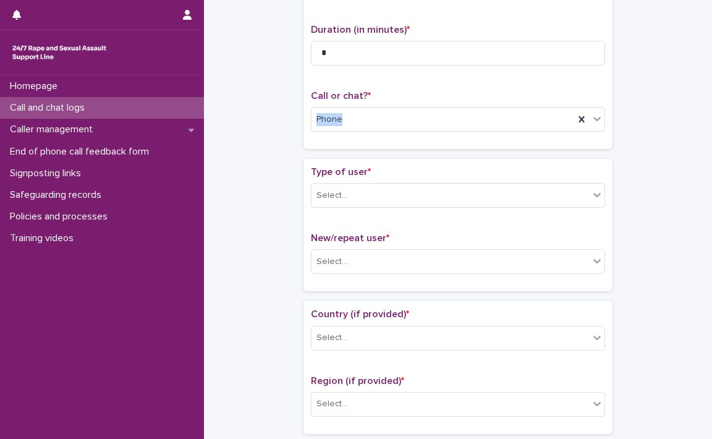
scroll to position [185, 0]
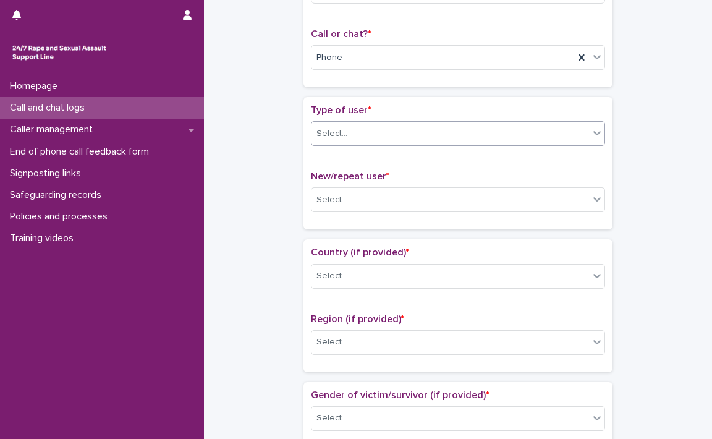
click at [595, 135] on icon at bounding box center [597, 133] width 12 height 12
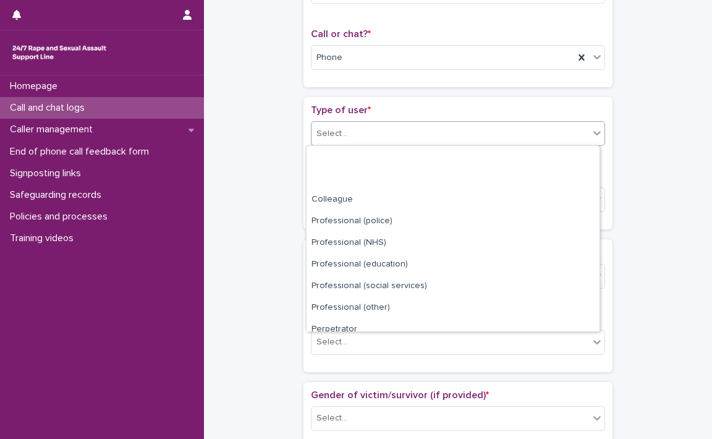
scroll to position [138, 0]
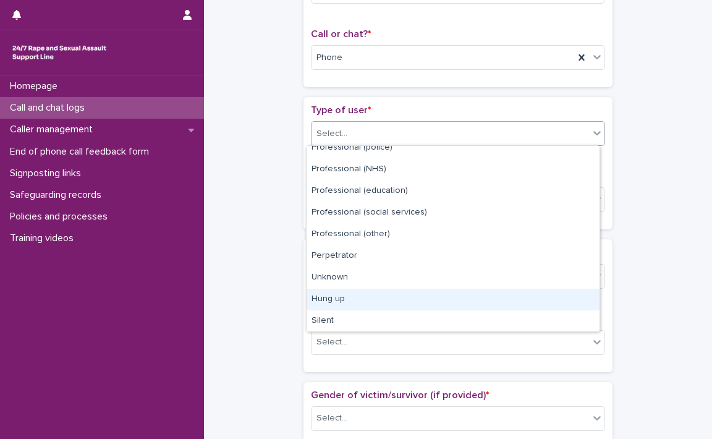
click at [353, 297] on div "Hung up" at bounding box center [453, 300] width 293 height 22
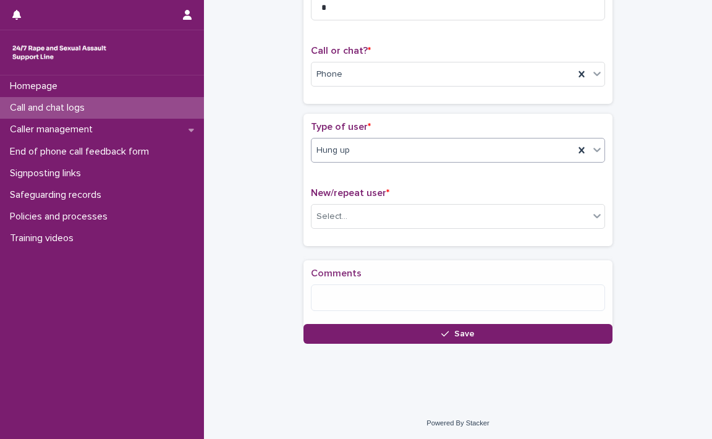
scroll to position [179, 0]
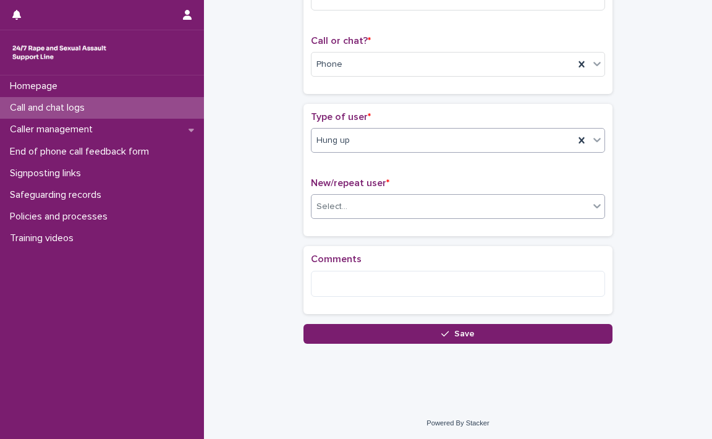
click at [593, 208] on icon at bounding box center [597, 206] width 12 height 12
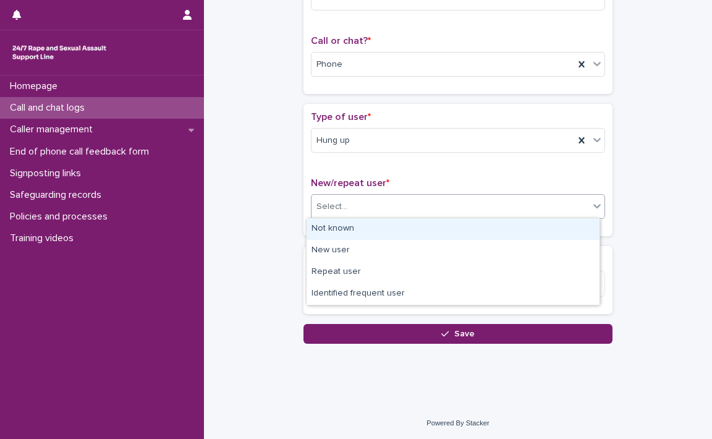
click at [455, 224] on div "Not known" at bounding box center [453, 229] width 293 height 22
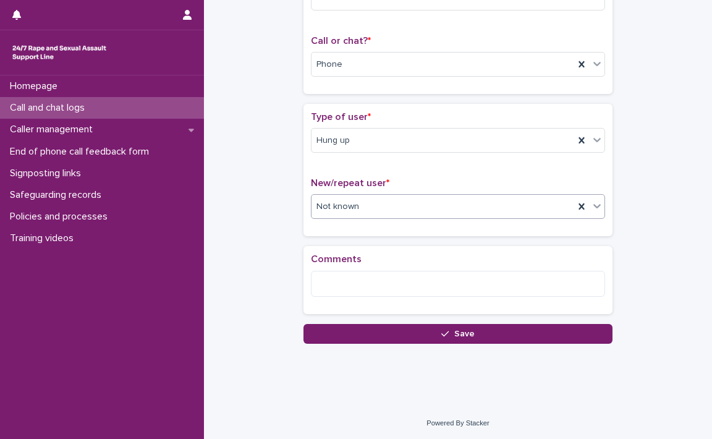
click at [473, 330] on button "Save" at bounding box center [458, 334] width 309 height 20
click at [473, 330] on div "Loading... Saving…" at bounding box center [458, 124] width 309 height 438
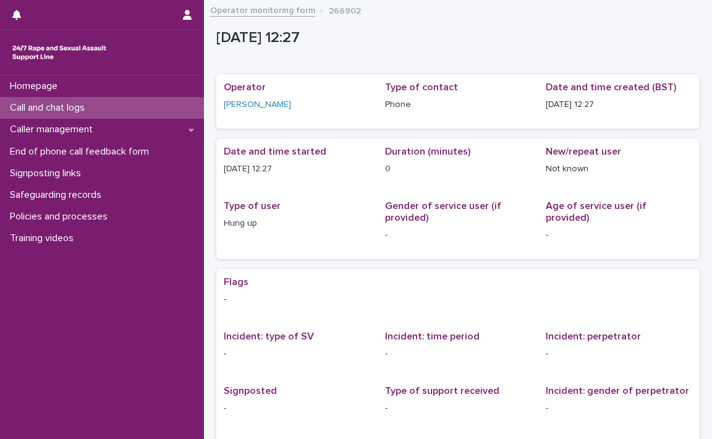
click at [67, 104] on p "Call and chat logs" at bounding box center [50, 108] width 90 height 12
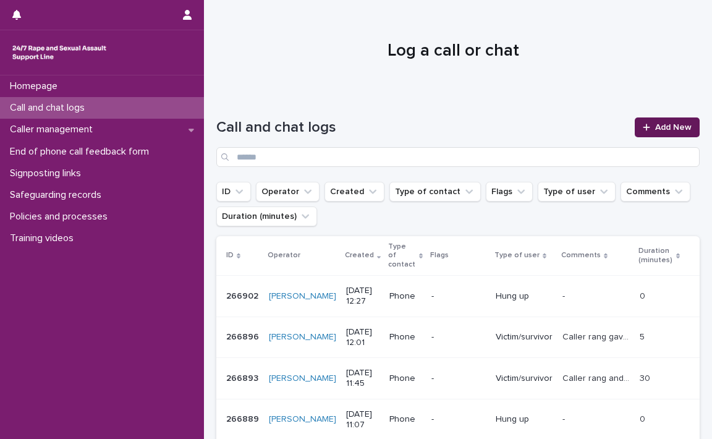
click at [657, 127] on span "Add New" at bounding box center [673, 127] width 36 height 9
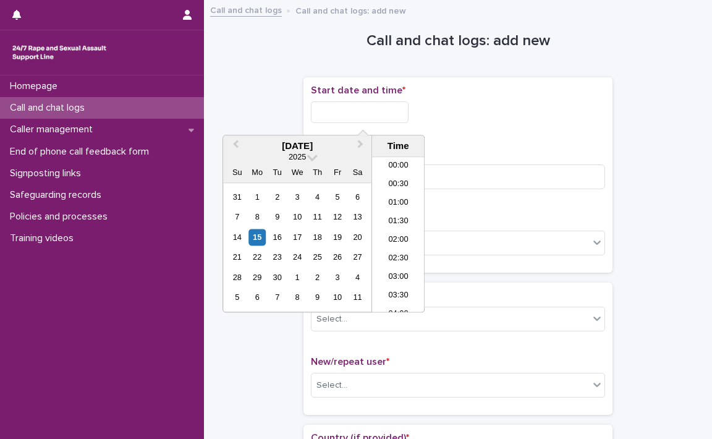
click at [321, 115] on input "text" at bounding box center [360, 112] width 98 height 22
click at [393, 231] on li "12:30" at bounding box center [398, 235] width 53 height 19
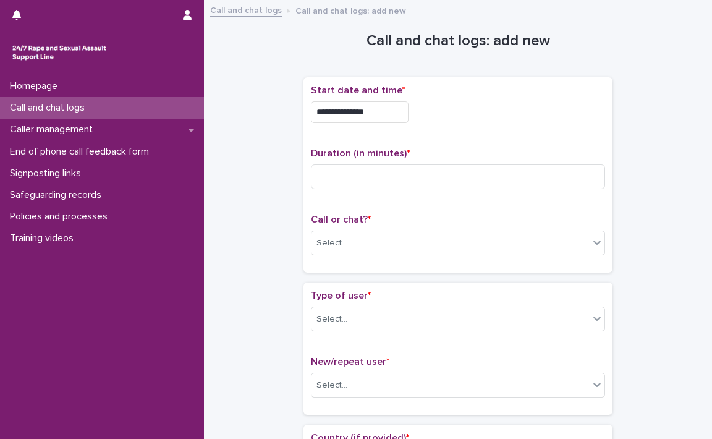
click at [386, 114] on input "**********" at bounding box center [360, 112] width 98 height 22
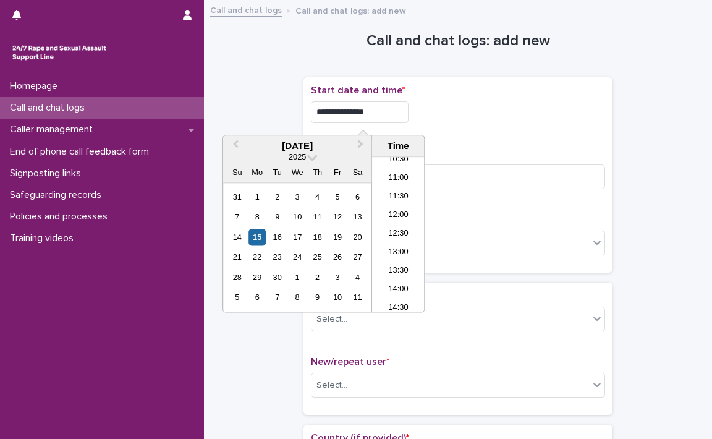
type input "**********"
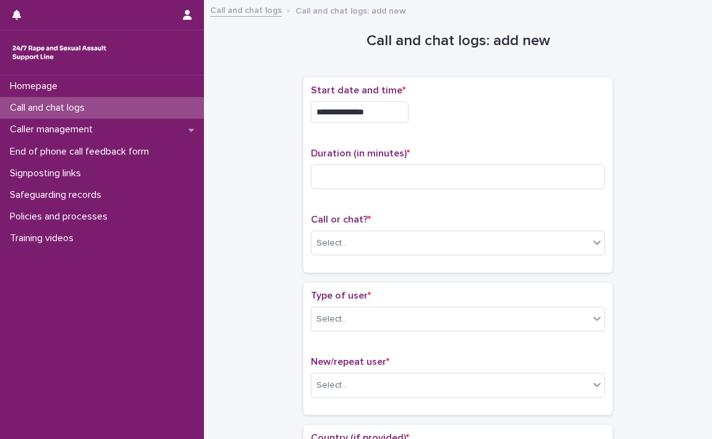
click at [455, 129] on div "**********" at bounding box center [458, 109] width 294 height 48
click at [385, 172] on input at bounding box center [458, 176] width 294 height 25
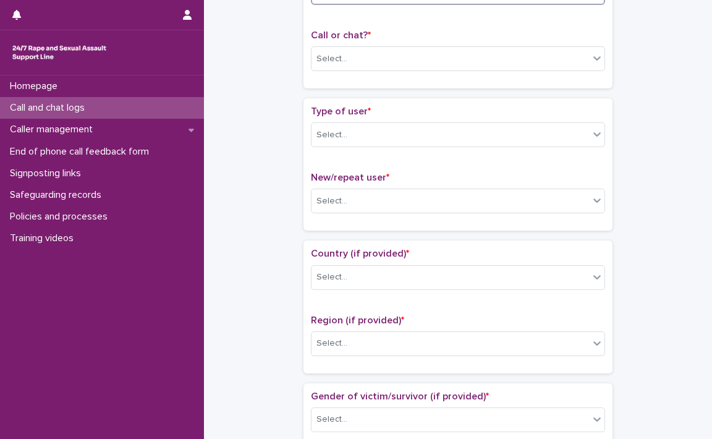
scroll to position [185, 0]
type input "*"
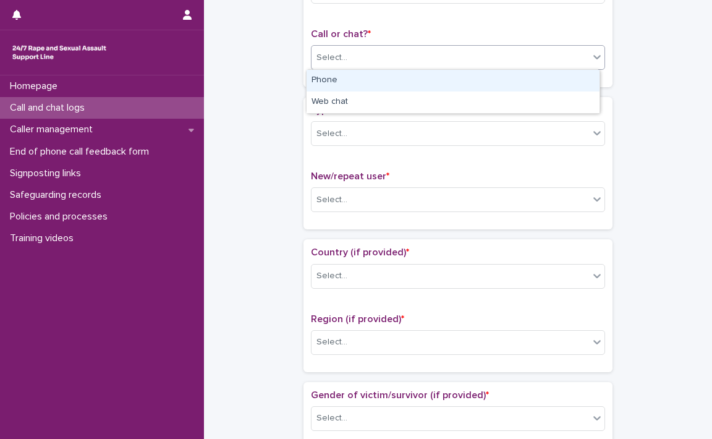
click at [593, 62] on icon at bounding box center [597, 57] width 12 height 12
click at [423, 79] on div "Phone" at bounding box center [453, 81] width 293 height 22
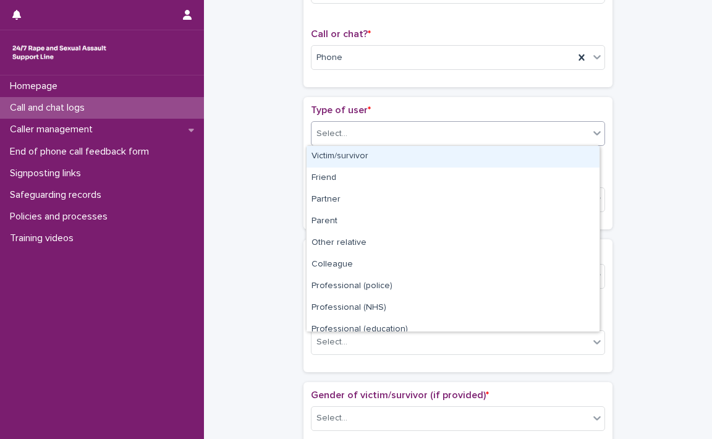
click at [591, 135] on icon at bounding box center [597, 133] width 12 height 12
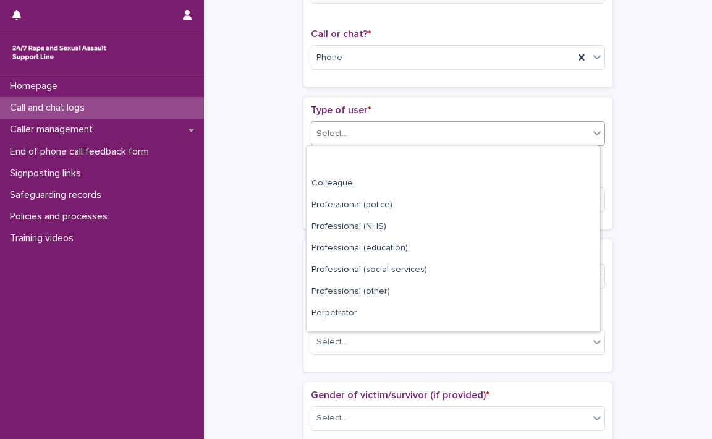
scroll to position [138, 0]
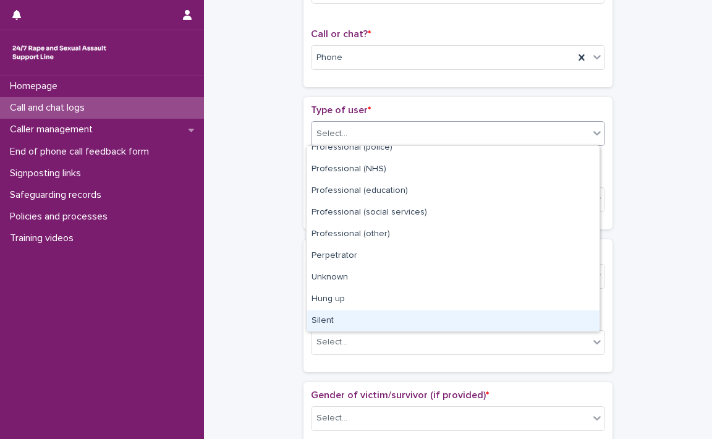
click at [329, 326] on div "Silent" at bounding box center [453, 321] width 293 height 22
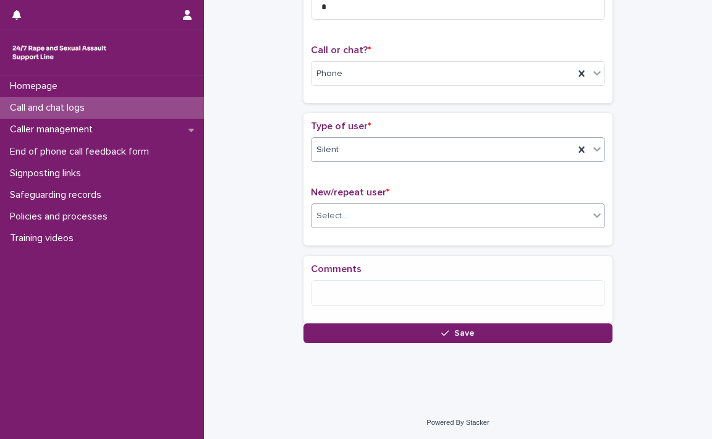
scroll to position [179, 0]
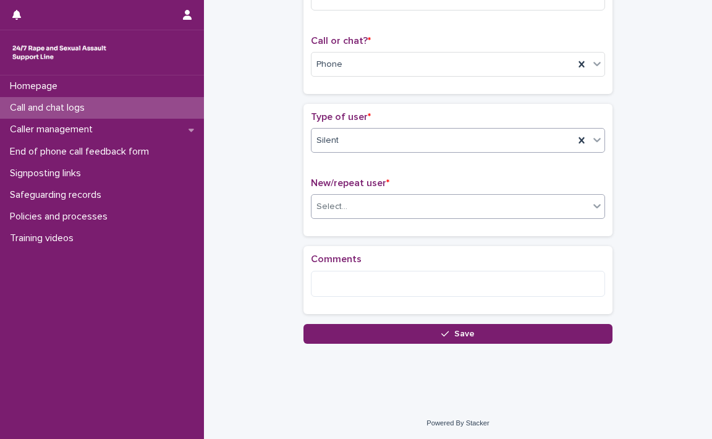
click at [591, 206] on icon at bounding box center [597, 206] width 12 height 12
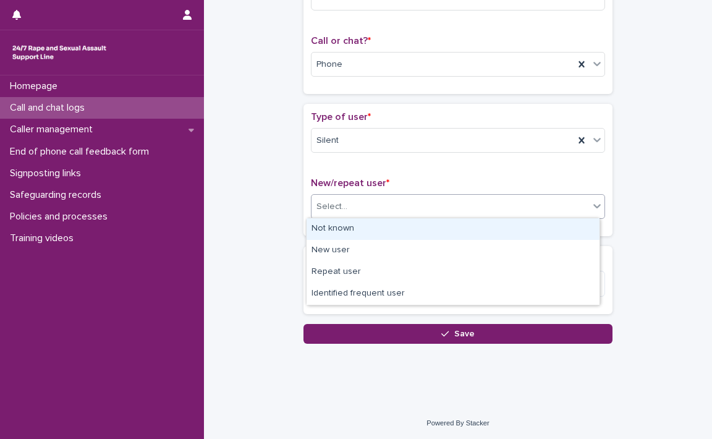
click at [342, 223] on div "Not known" at bounding box center [453, 229] width 293 height 22
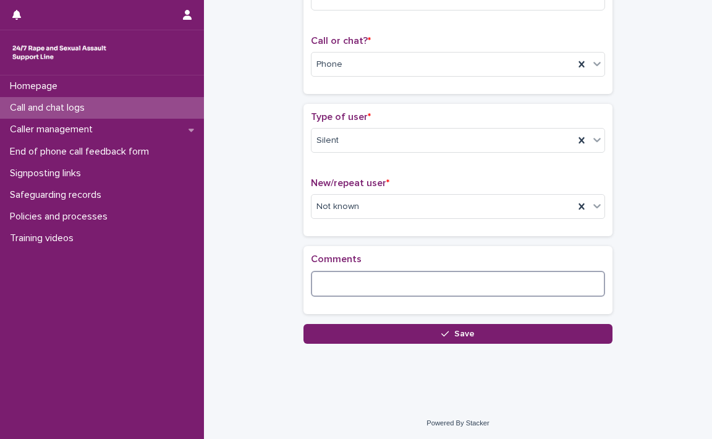
click at [376, 287] on textarea at bounding box center [458, 284] width 294 height 27
type textarea "*"
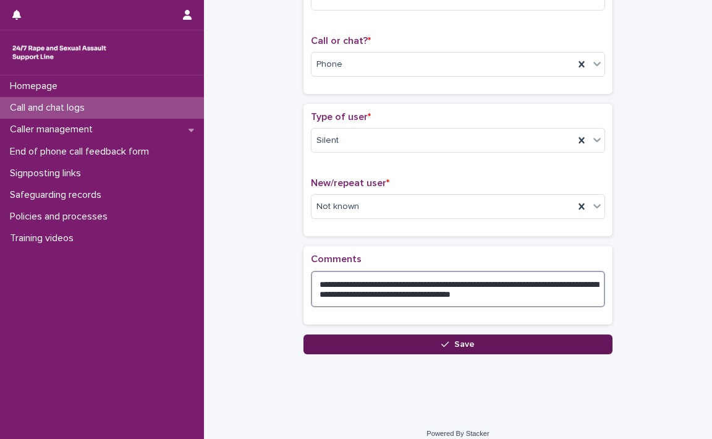
type textarea "**********"
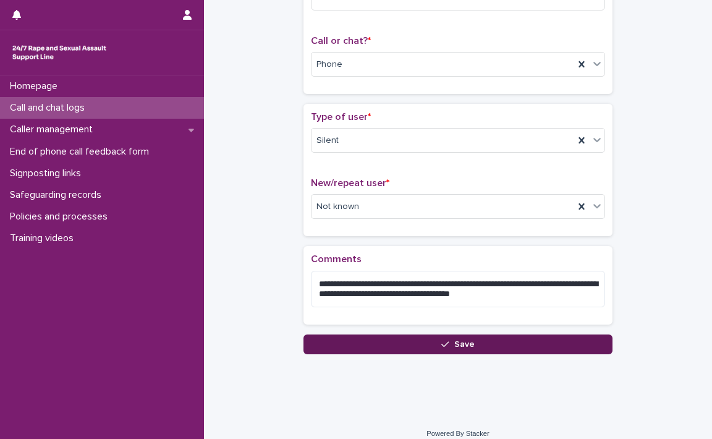
click at [445, 342] on div "button" at bounding box center [447, 344] width 12 height 9
click at [445, 342] on div "Loading... Saving…" at bounding box center [458, 129] width 309 height 448
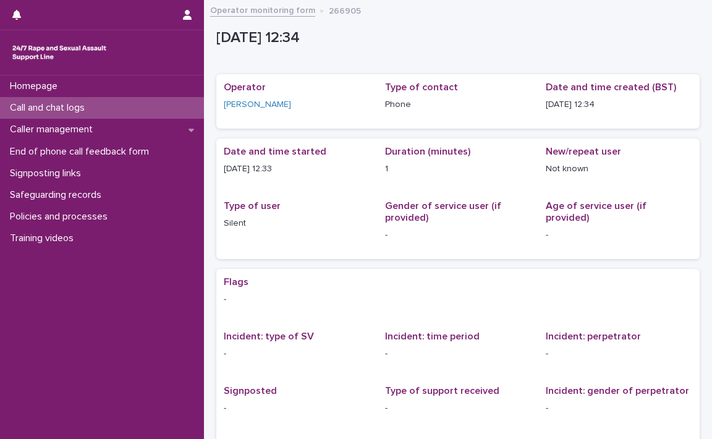
click at [61, 105] on p "Call and chat logs" at bounding box center [50, 108] width 90 height 12
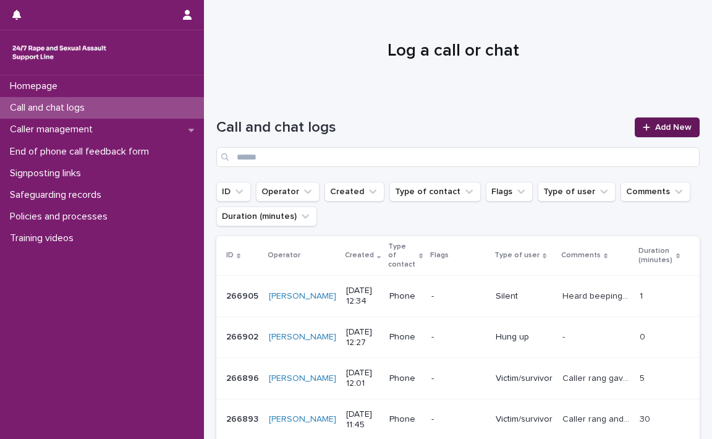
click at [660, 123] on span "Add New" at bounding box center [673, 127] width 36 height 9
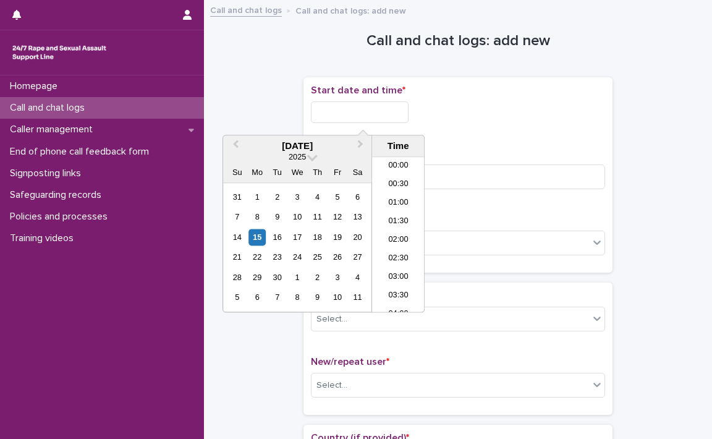
scroll to position [396, 0]
click at [330, 111] on input "text" at bounding box center [360, 112] width 98 height 22
click at [399, 228] on li "12:30" at bounding box center [398, 235] width 53 height 19
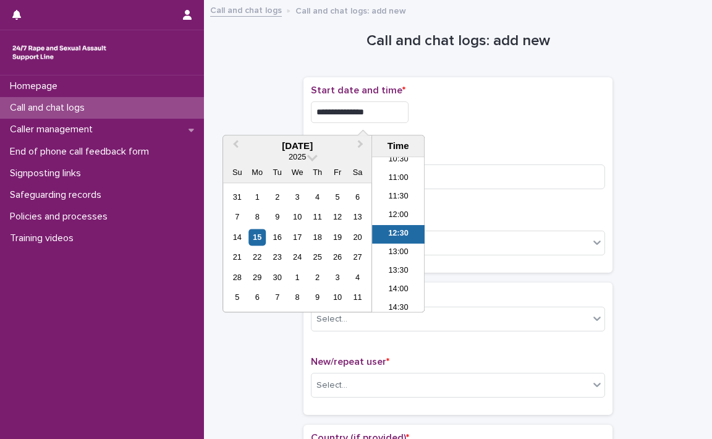
click at [409, 103] on input "**********" at bounding box center [360, 112] width 98 height 22
type input "**********"
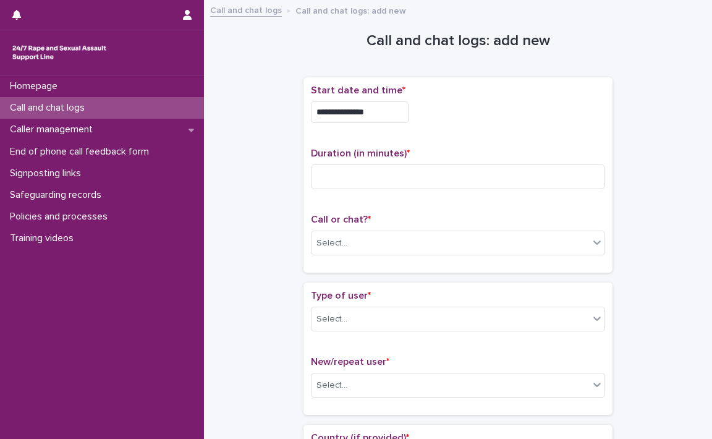
click at [490, 128] on div "**********" at bounding box center [458, 109] width 294 height 48
click at [368, 185] on input at bounding box center [458, 176] width 294 height 25
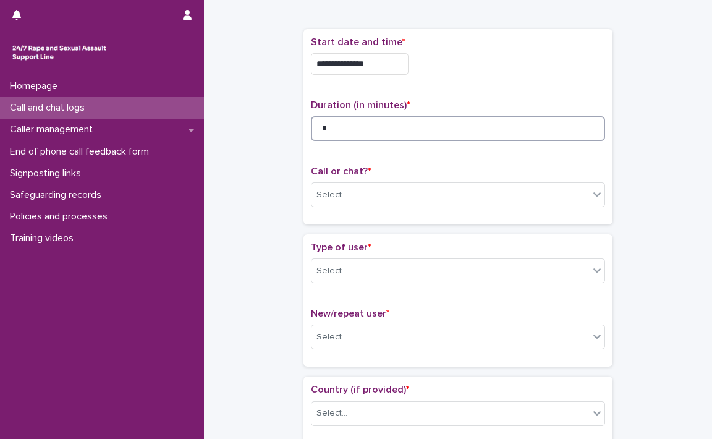
scroll to position [124, 0]
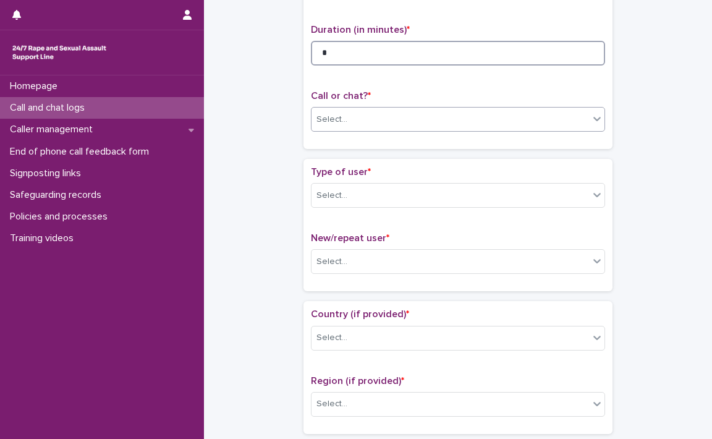
type input "*"
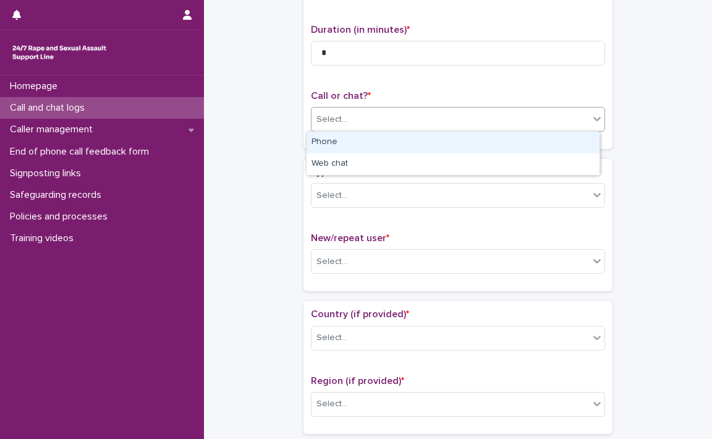
click at [594, 122] on icon at bounding box center [597, 119] width 12 height 12
click at [461, 142] on div "Phone" at bounding box center [453, 143] width 293 height 22
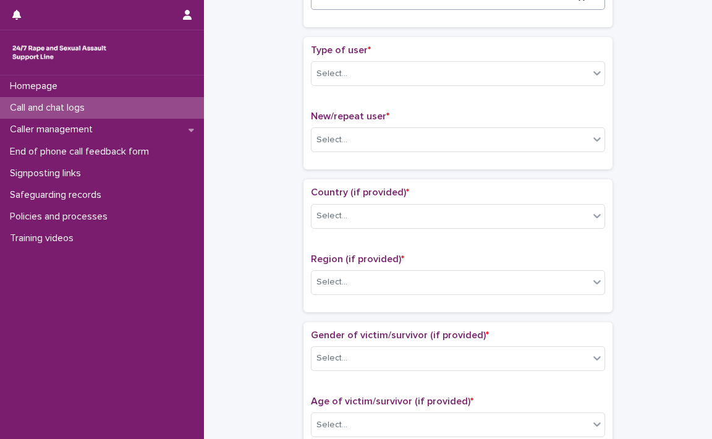
scroll to position [247, 0]
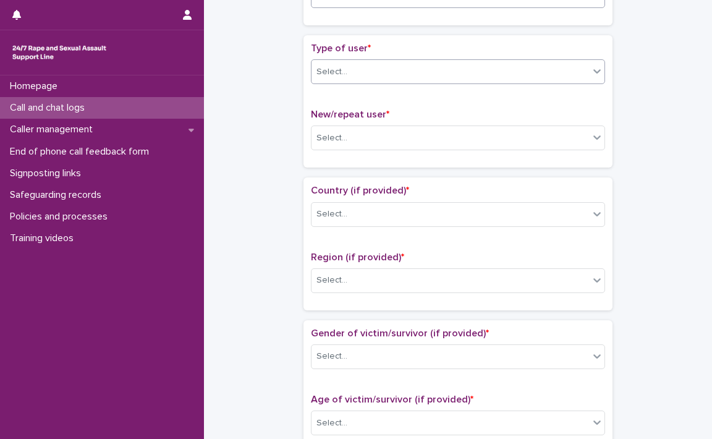
click at [593, 72] on icon at bounding box center [597, 71] width 12 height 12
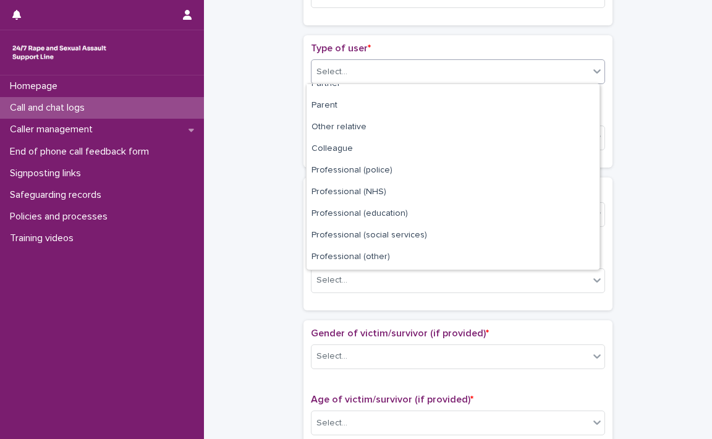
scroll to position [138, 0]
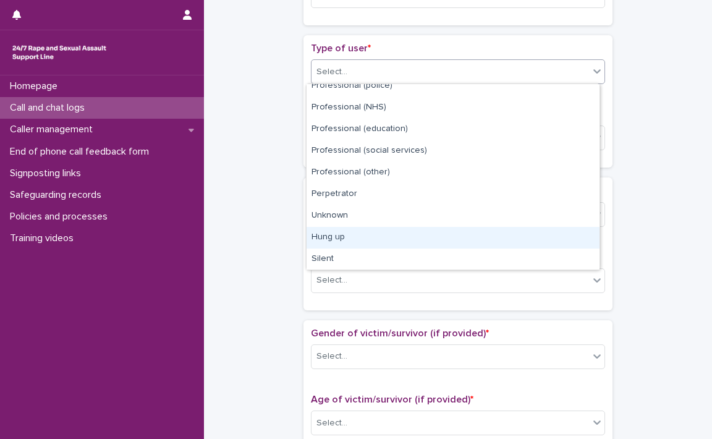
click at [365, 238] on div "Hung up" at bounding box center [453, 238] width 293 height 22
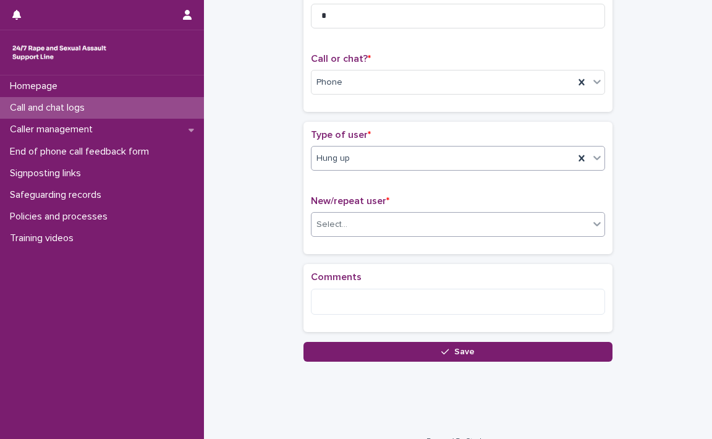
scroll to position [179, 0]
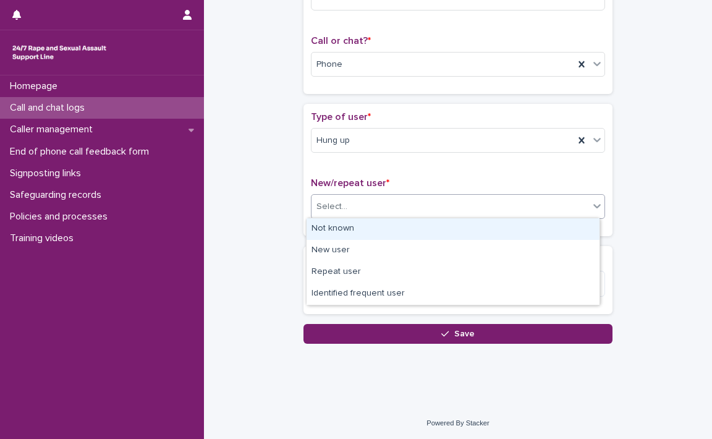
click at [593, 211] on icon at bounding box center [597, 206] width 12 height 12
click at [362, 229] on div "Not known" at bounding box center [453, 229] width 293 height 22
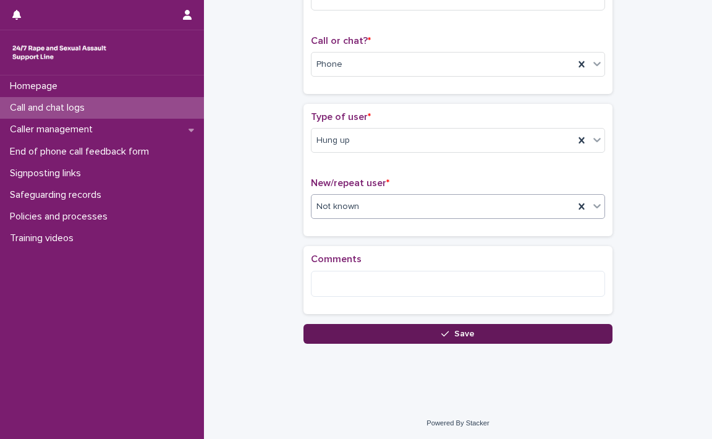
click at [449, 330] on div "button" at bounding box center [447, 334] width 12 height 9
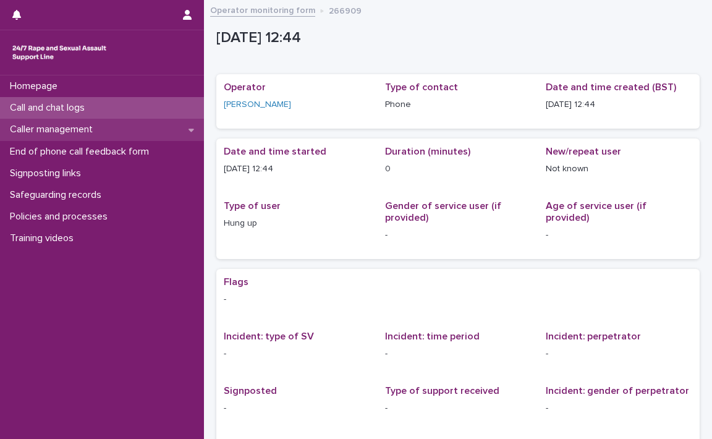
click at [190, 128] on icon at bounding box center [192, 129] width 6 height 9
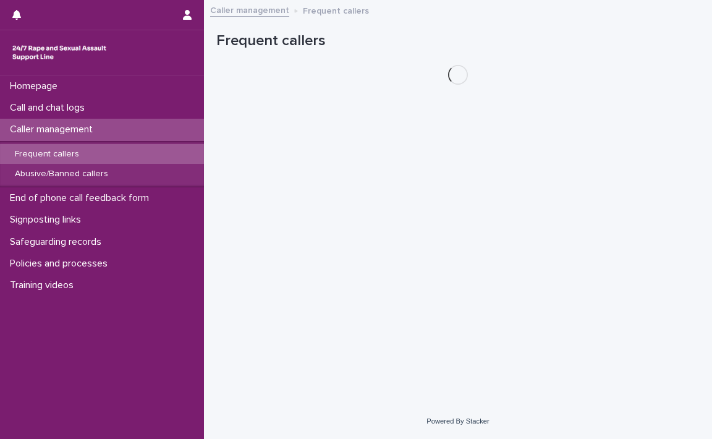
drag, startPoint x: 39, startPoint y: 149, endPoint x: 55, endPoint y: 142, distance: 17.7
click at [38, 149] on p "Frequent callers" at bounding box center [47, 154] width 84 height 11
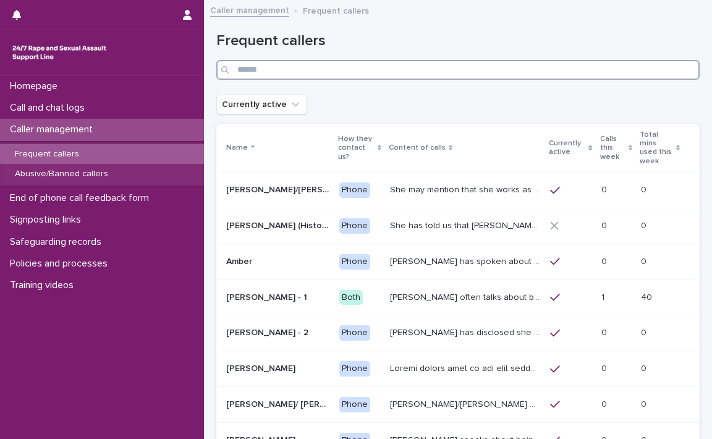
drag, startPoint x: 242, startPoint y: 69, endPoint x: 267, endPoint y: 64, distance: 25.3
click at [245, 67] on input "Search" at bounding box center [457, 70] width 483 height 20
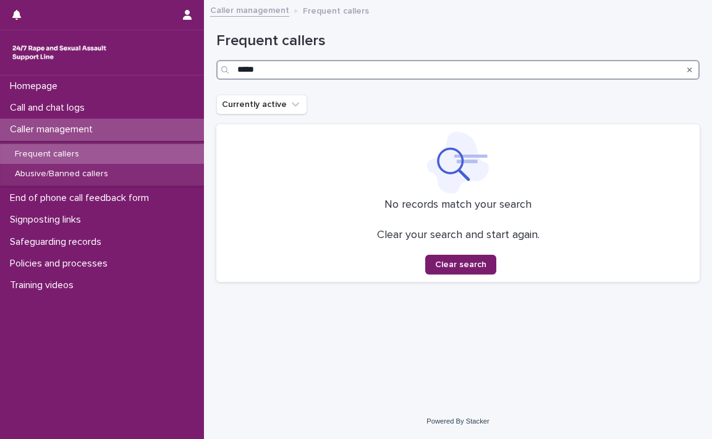
click at [283, 75] on input "*****" at bounding box center [457, 70] width 483 height 20
type input "*"
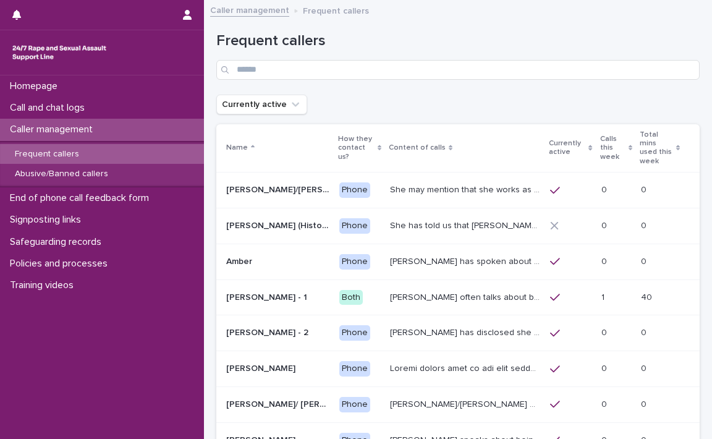
click at [59, 150] on p "Frequent callers" at bounding box center [47, 154] width 84 height 11
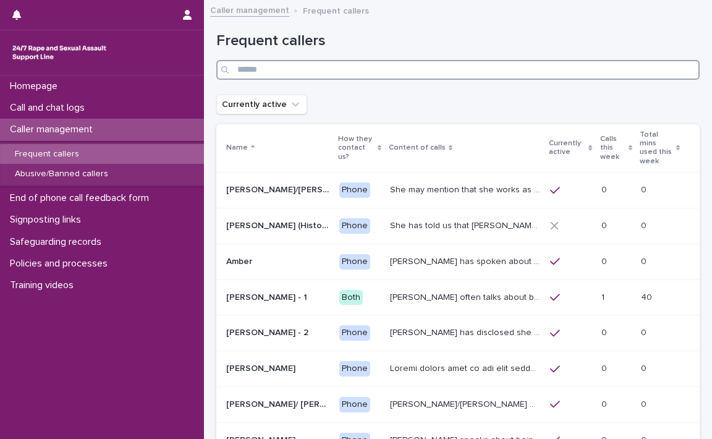
click at [270, 71] on input "Search" at bounding box center [457, 70] width 483 height 20
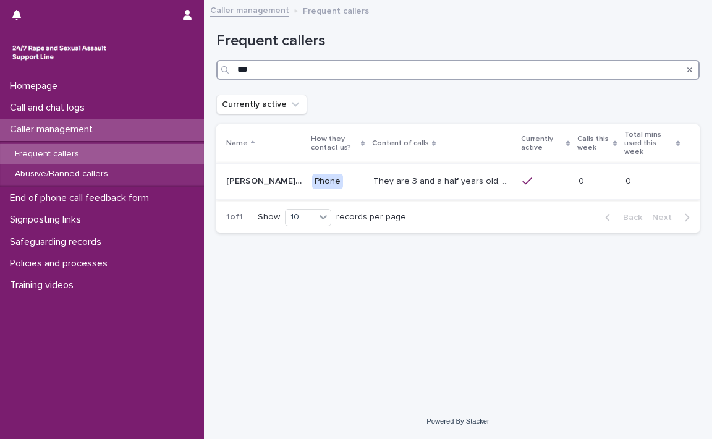
type input "**"
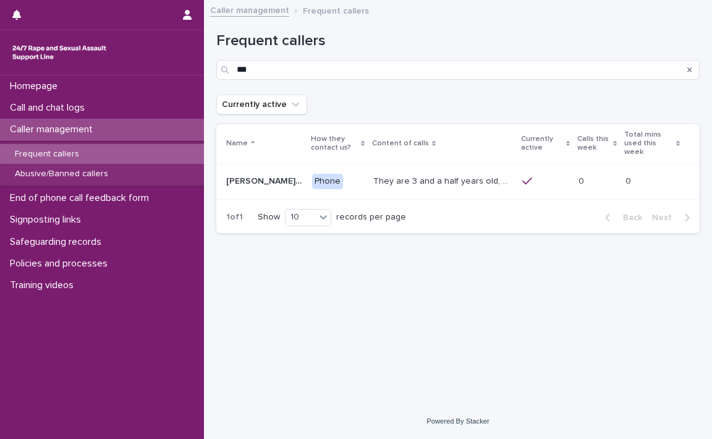
click at [428, 174] on p "They are 3 and a half years old, and presents as this age, talking about dogs, …" at bounding box center [444, 180] width 142 height 13
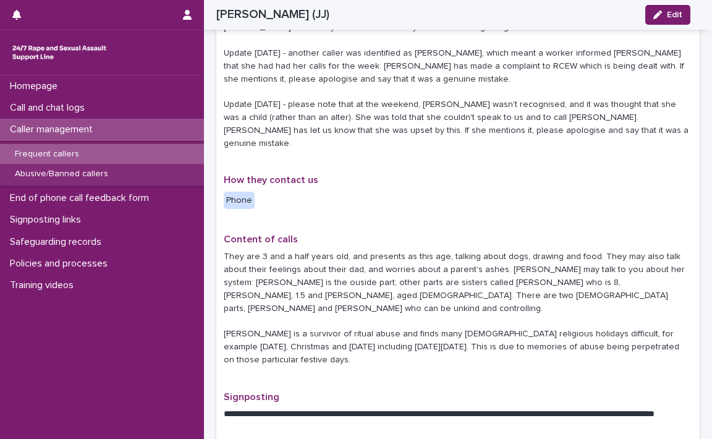
scroll to position [247, 0]
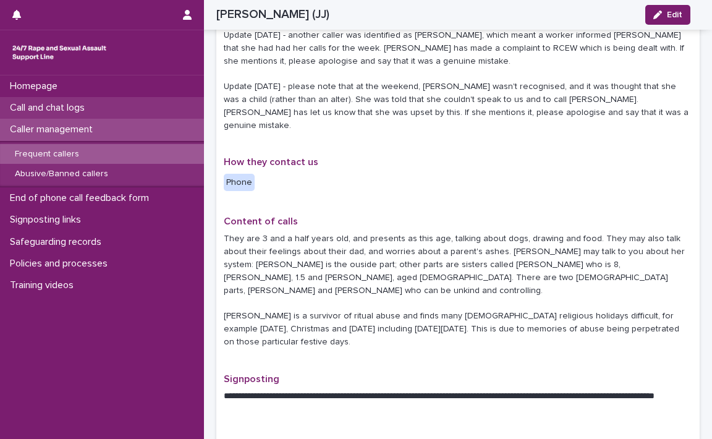
click at [56, 105] on p "Call and chat logs" at bounding box center [50, 108] width 90 height 12
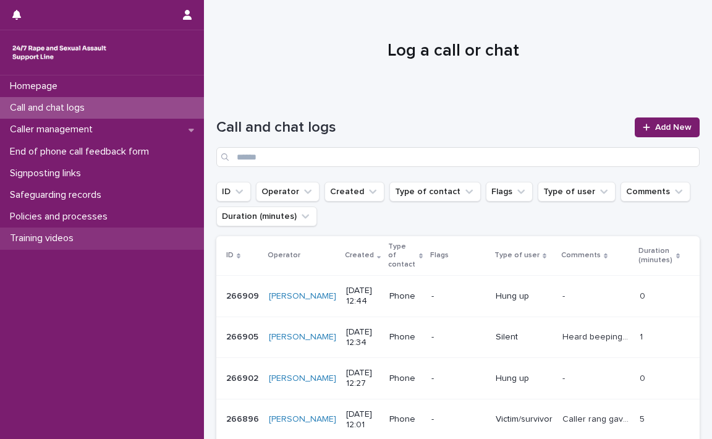
scroll to position [378, 0]
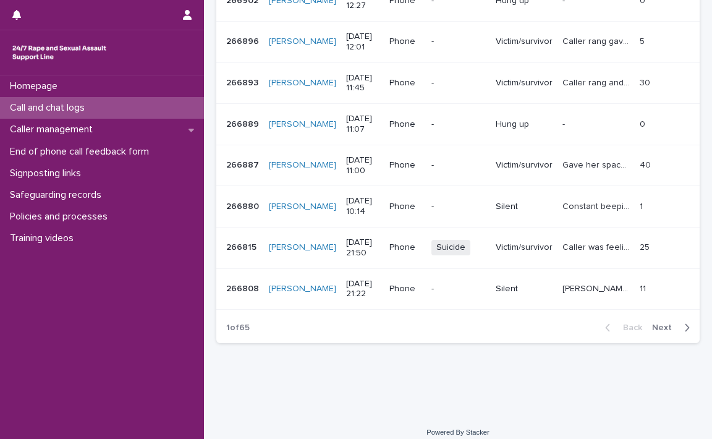
click at [53, 107] on p "Call and chat logs" at bounding box center [50, 108] width 90 height 12
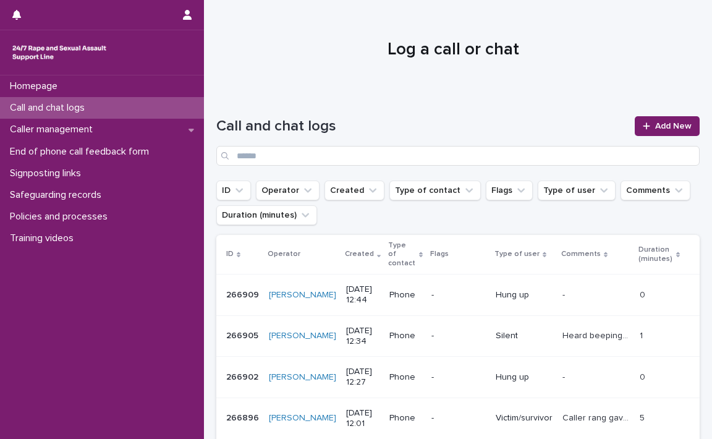
scroll to position [0, 0]
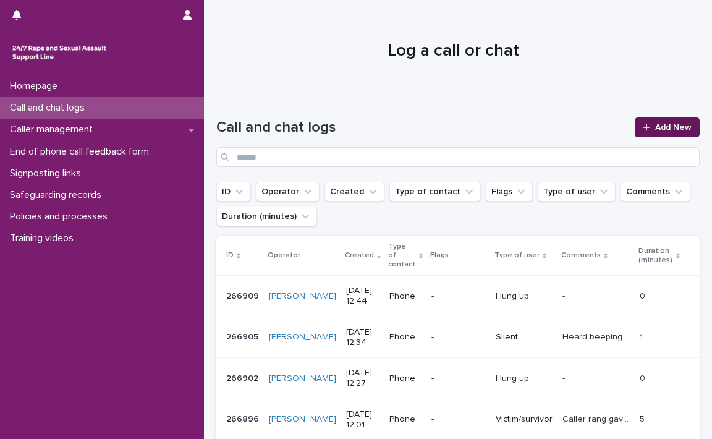
click at [669, 123] on span "Add New" at bounding box center [673, 127] width 36 height 9
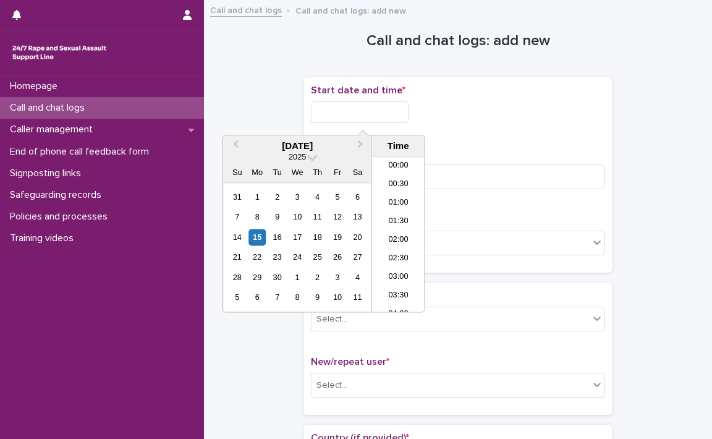
drag, startPoint x: 348, startPoint y: 114, endPoint x: 355, endPoint y: 107, distance: 9.6
click at [355, 108] on input "text" at bounding box center [360, 112] width 98 height 22
click at [393, 213] on li "13:00" at bounding box center [398, 216] width 53 height 19
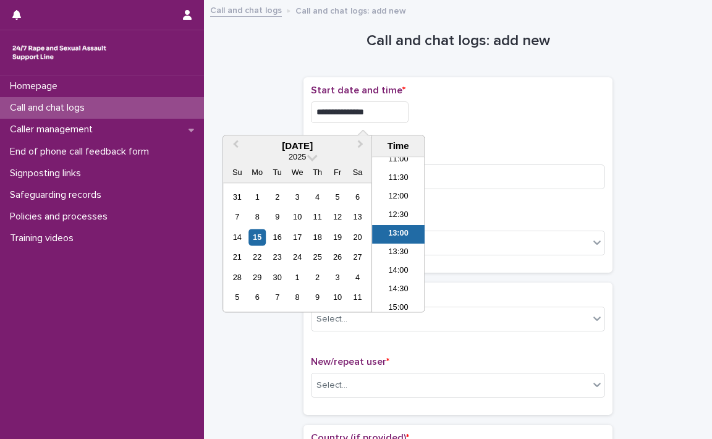
click at [402, 113] on input "**********" at bounding box center [360, 112] width 98 height 22
type input "**********"
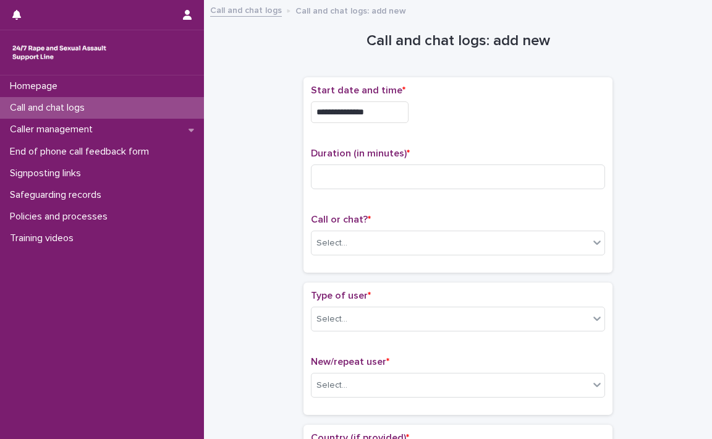
click at [485, 125] on div "**********" at bounding box center [458, 109] width 294 height 48
click at [354, 179] on input at bounding box center [458, 176] width 294 height 25
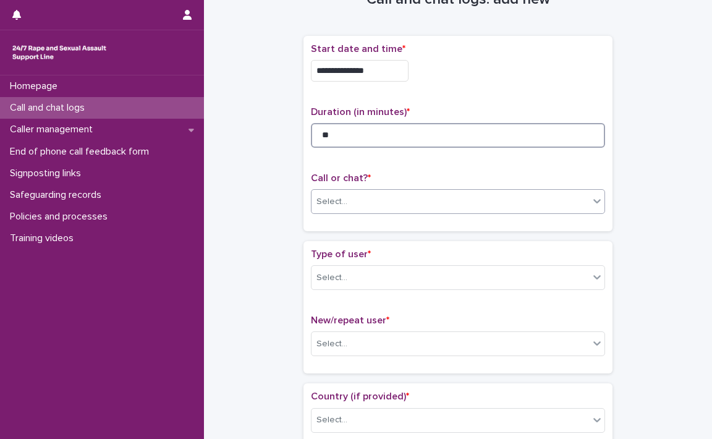
scroll to position [124, 0]
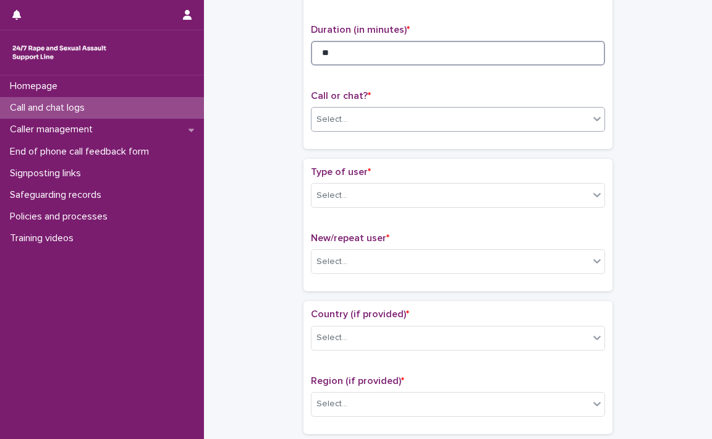
type input "**"
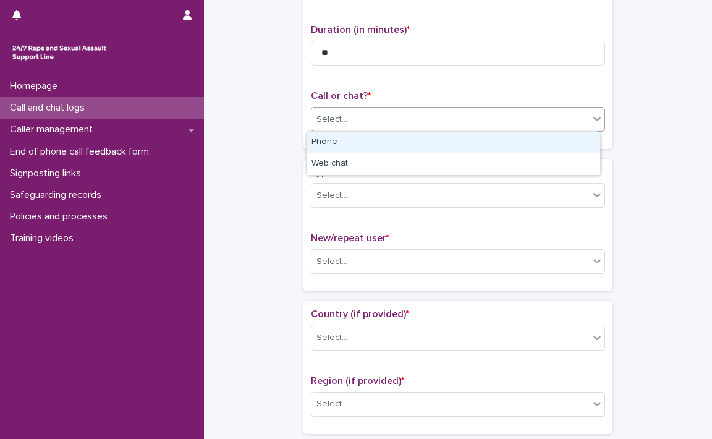
click at [598, 124] on div at bounding box center [597, 119] width 15 height 22
click at [409, 144] on div "Phone" at bounding box center [453, 143] width 293 height 22
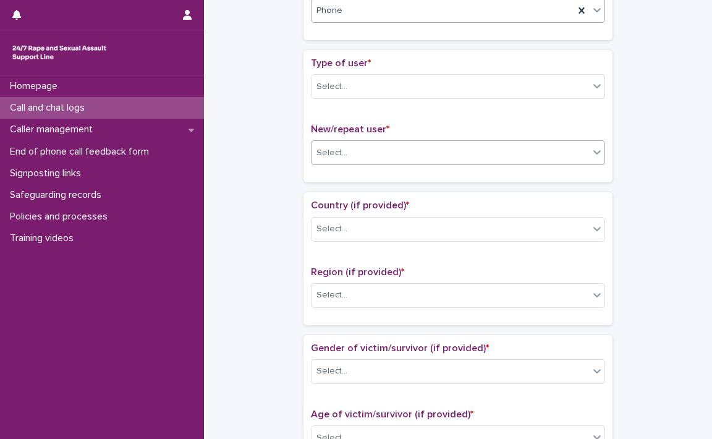
scroll to position [247, 0]
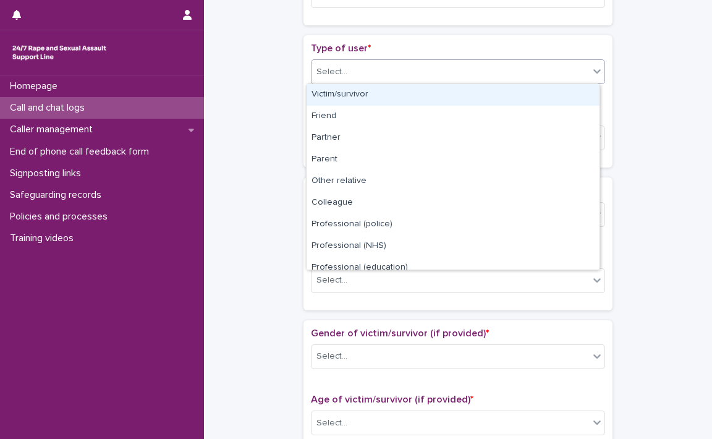
click at [593, 73] on icon at bounding box center [597, 71] width 12 height 12
click at [370, 95] on div "Victim/survivor" at bounding box center [453, 95] width 293 height 22
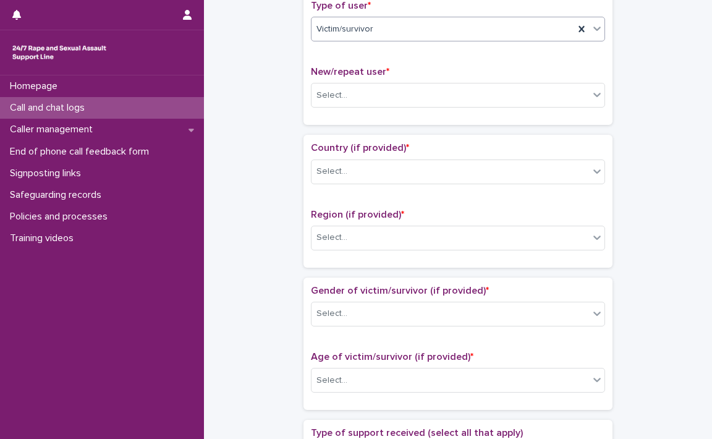
scroll to position [309, 0]
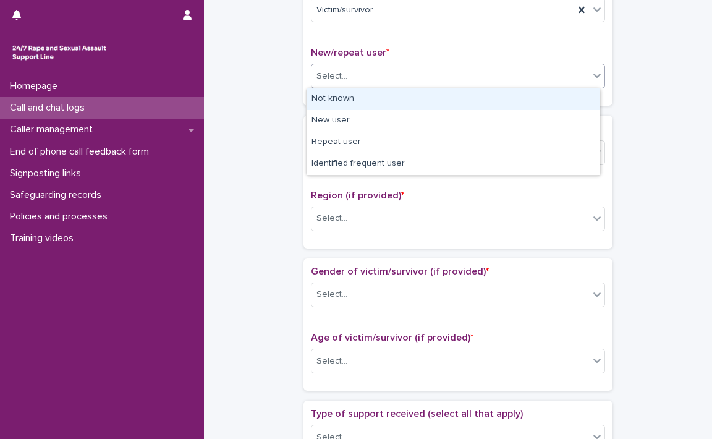
click at [595, 79] on icon at bounding box center [597, 75] width 12 height 12
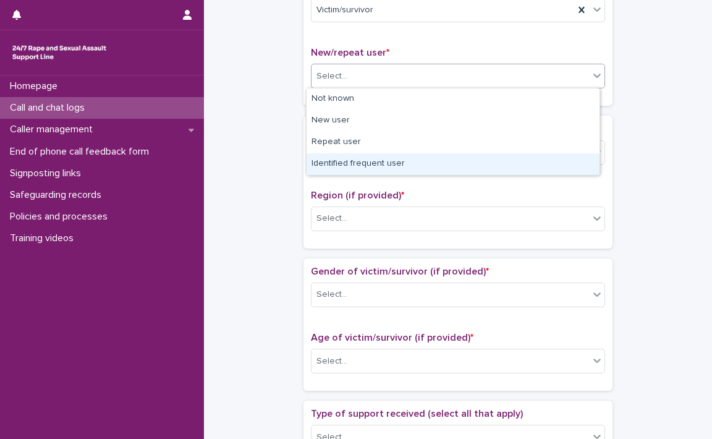
click at [415, 166] on div "Identified frequent user" at bounding box center [453, 164] width 293 height 22
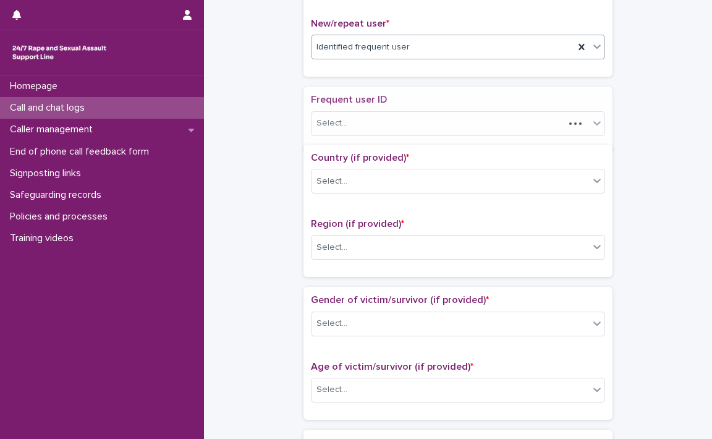
scroll to position [347, 0]
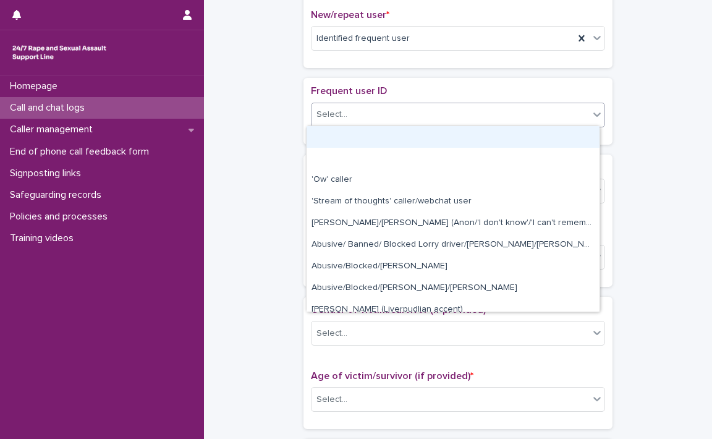
click at [592, 117] on icon at bounding box center [597, 114] width 12 height 12
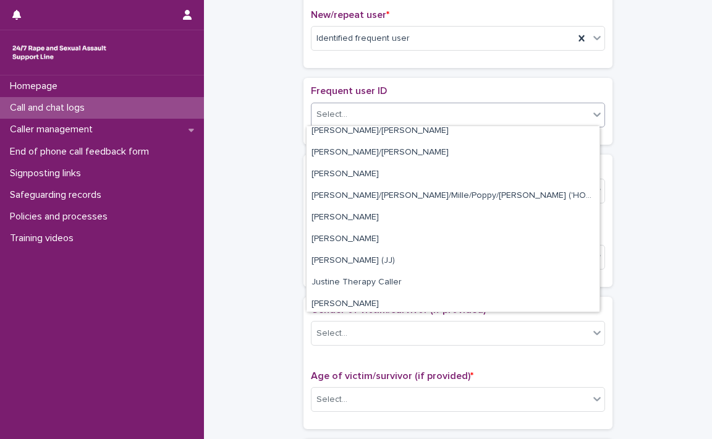
scroll to position [989, 0]
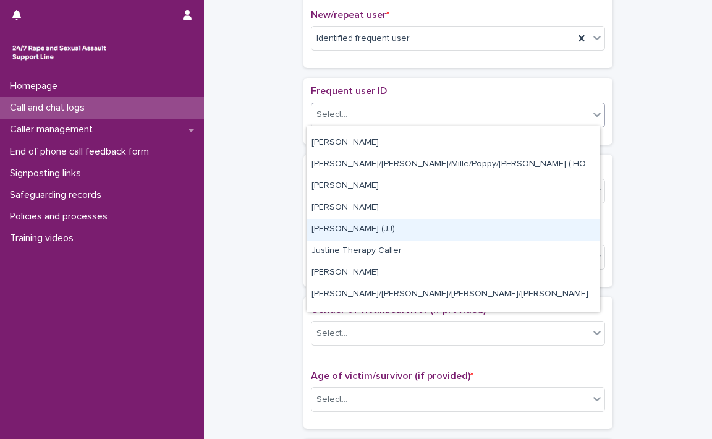
click at [323, 226] on div "[PERSON_NAME] (JJ)" at bounding box center [453, 230] width 293 height 22
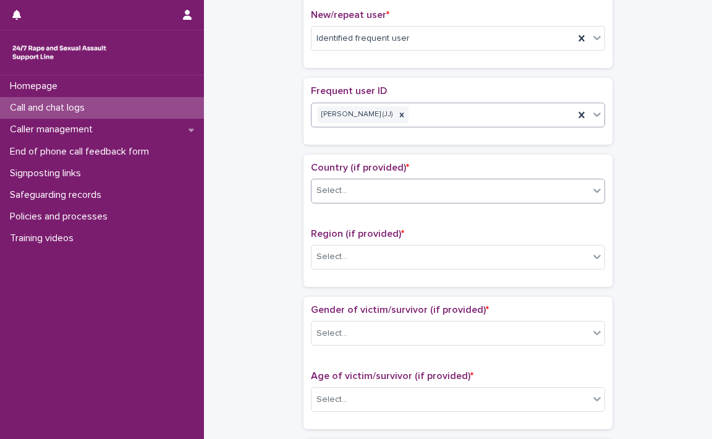
click at [592, 191] on icon at bounding box center [597, 190] width 12 height 12
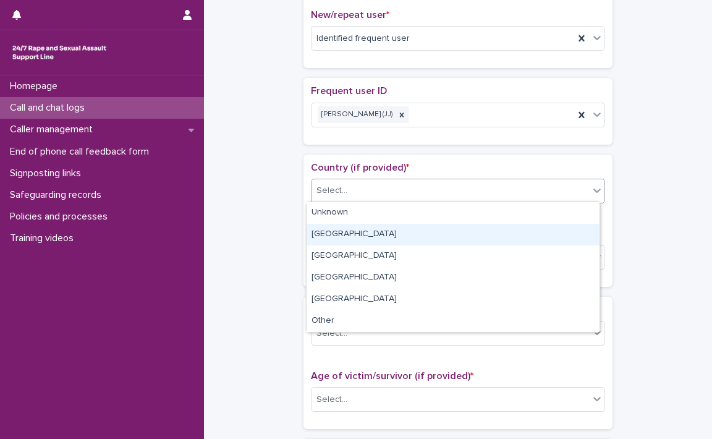
click at [321, 232] on div "[GEOGRAPHIC_DATA]" at bounding box center [453, 235] width 293 height 22
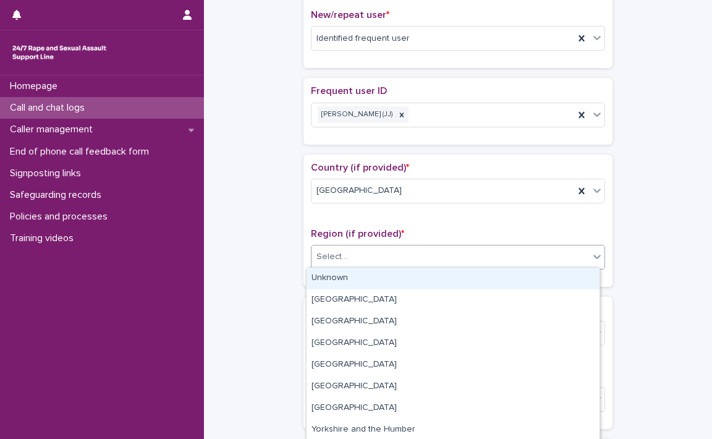
click at [592, 258] on icon at bounding box center [597, 256] width 12 height 12
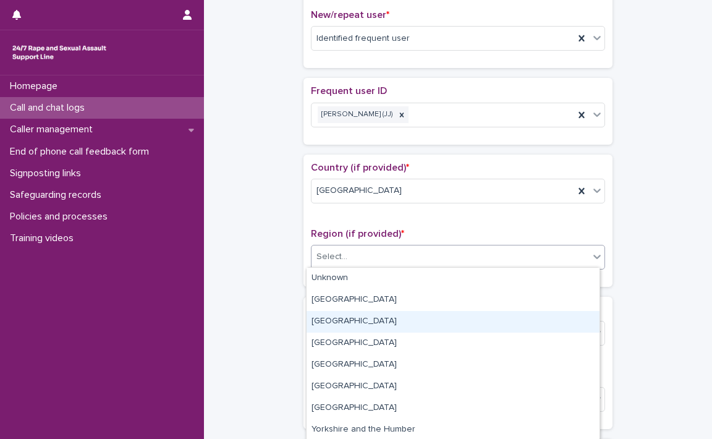
scroll to position [62, 0]
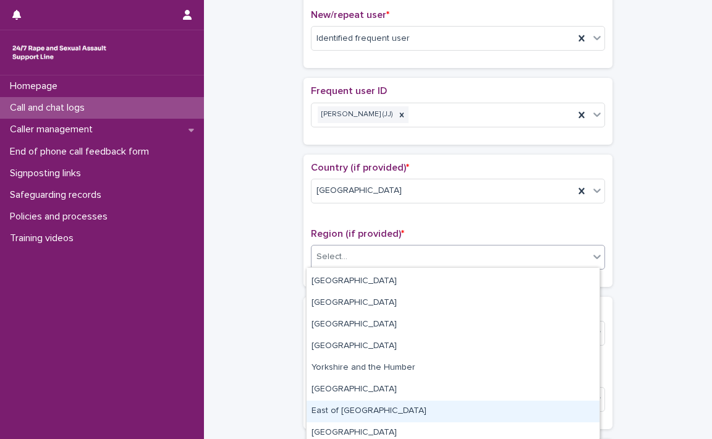
click at [355, 410] on div "East of [GEOGRAPHIC_DATA]" at bounding box center [453, 412] width 293 height 22
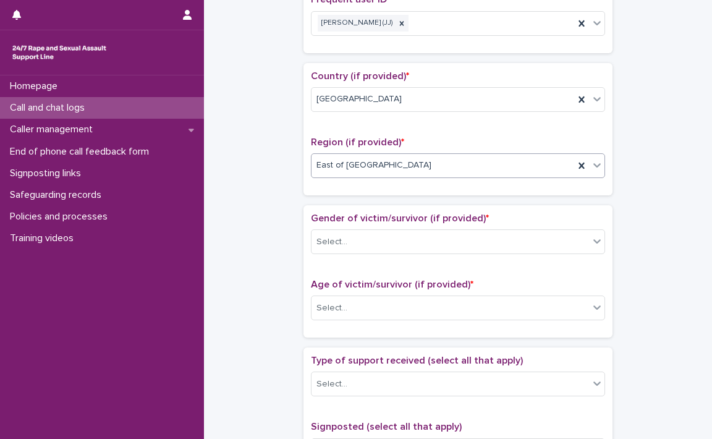
scroll to position [470, 0]
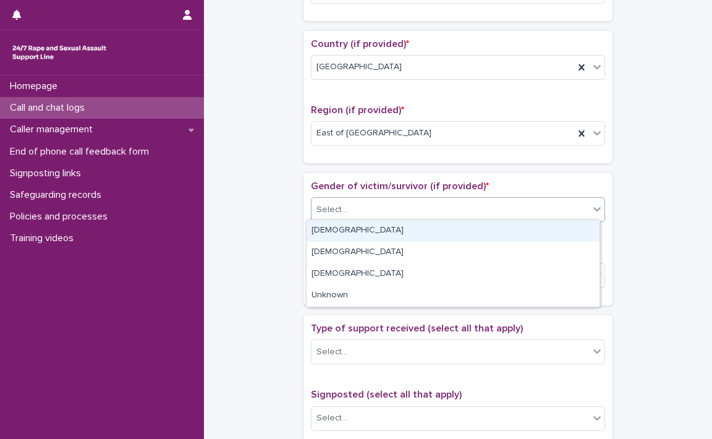
click at [595, 211] on icon at bounding box center [597, 209] width 12 height 12
click at [336, 230] on div "[DEMOGRAPHIC_DATA]" at bounding box center [453, 231] width 293 height 22
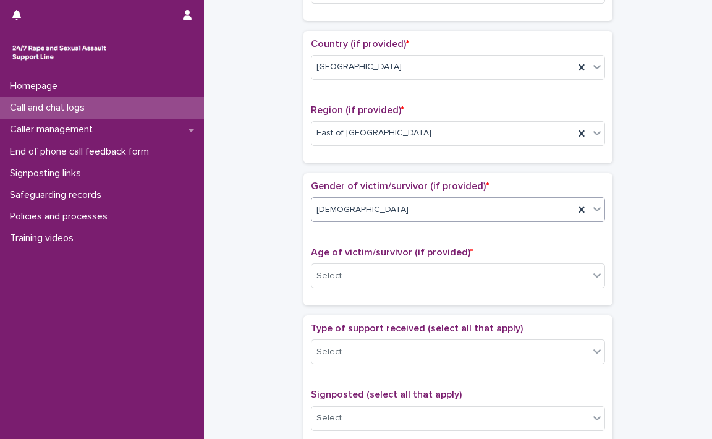
scroll to position [532, 0]
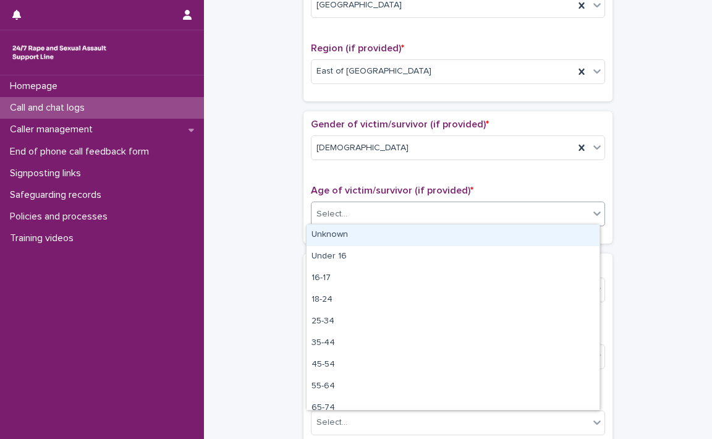
click at [591, 213] on icon at bounding box center [597, 213] width 12 height 12
click at [444, 234] on div "Unknown" at bounding box center [453, 235] width 293 height 22
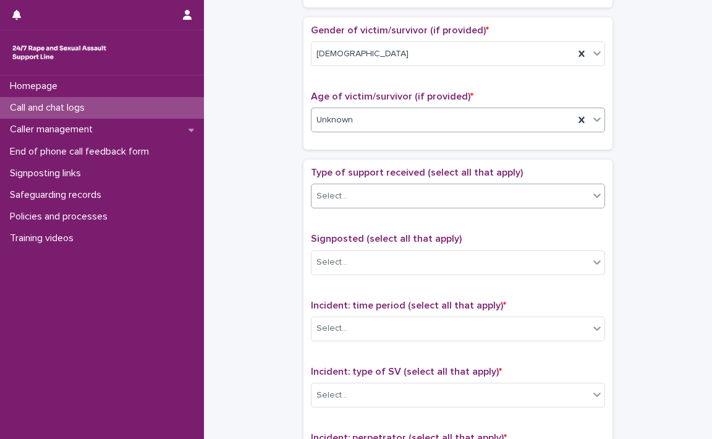
scroll to position [656, 0]
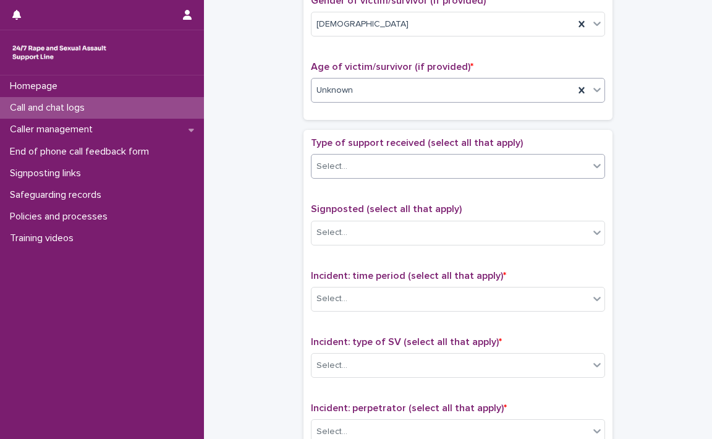
click at [591, 166] on icon at bounding box center [597, 165] width 12 height 12
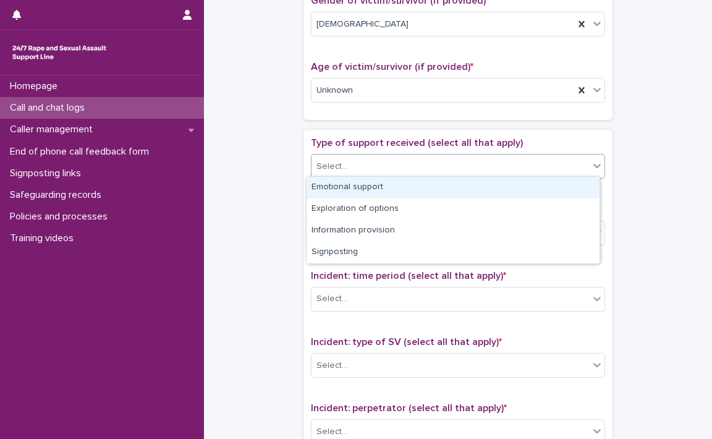
click at [453, 184] on div "Emotional support" at bounding box center [453, 188] width 293 height 22
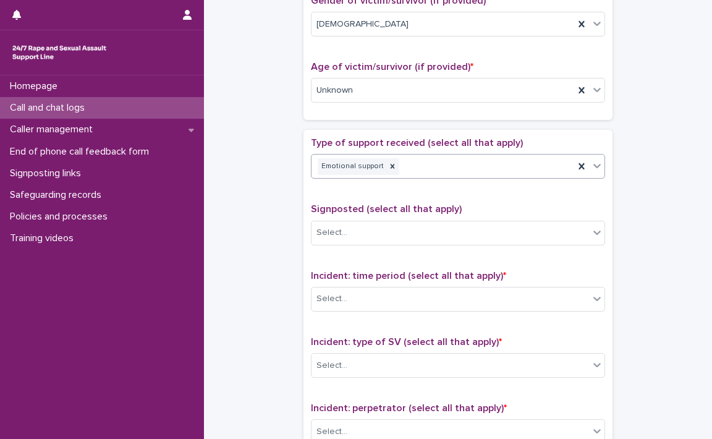
scroll to position [718, 0]
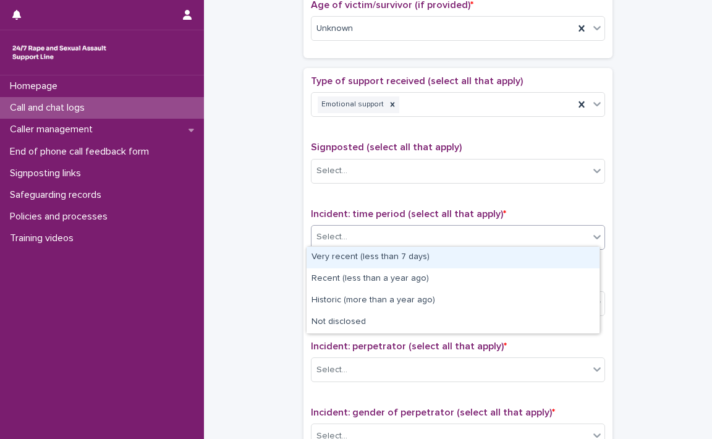
click at [591, 234] on icon at bounding box center [597, 237] width 12 height 12
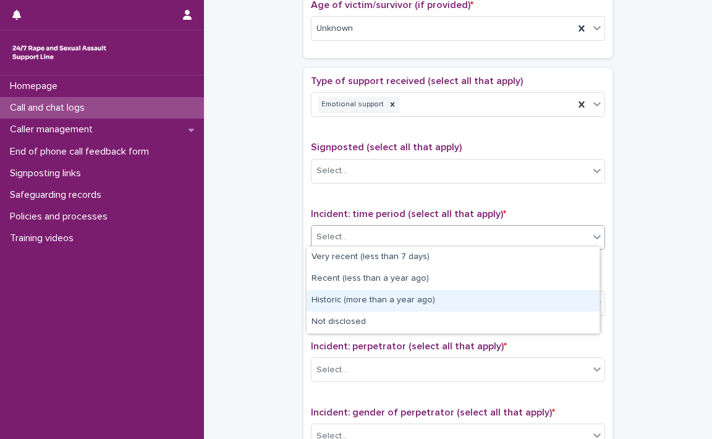
click at [359, 300] on div "Historic (more than a year ago)" at bounding box center [453, 301] width 293 height 22
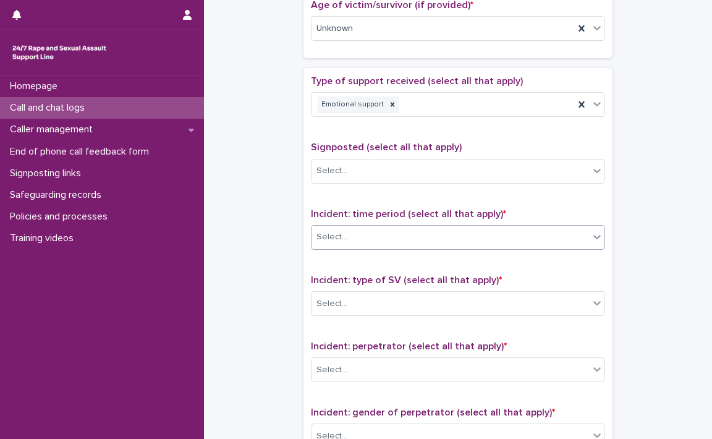
click at [359, 300] on div "Select..." at bounding box center [451, 304] width 278 height 20
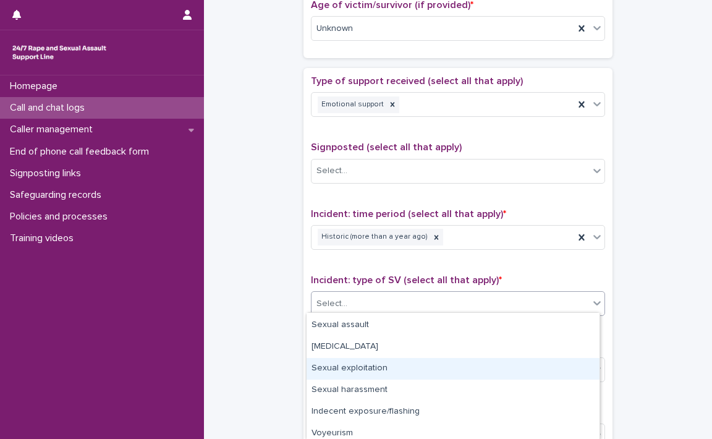
scroll to position [0, 0]
click at [368, 368] on div "[MEDICAL_DATA]" at bounding box center [453, 367] width 293 height 22
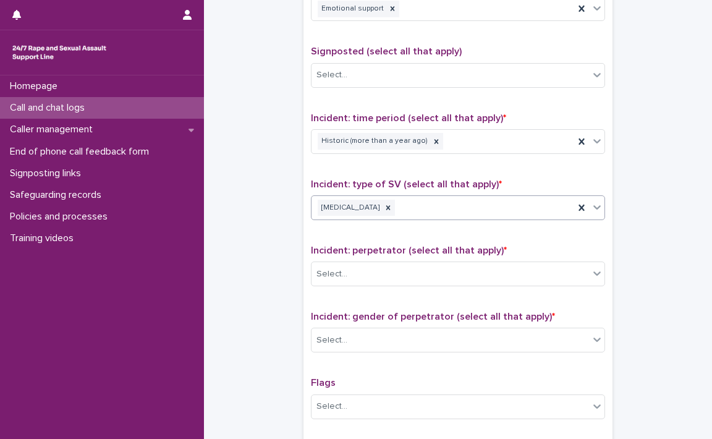
scroll to position [841, 0]
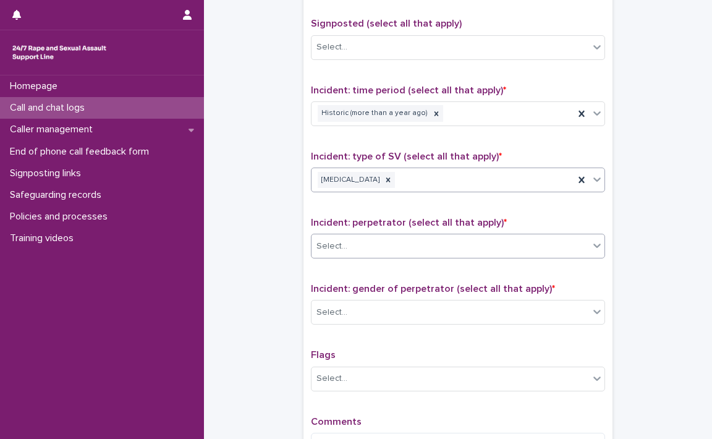
click at [596, 248] on icon at bounding box center [597, 245] width 12 height 12
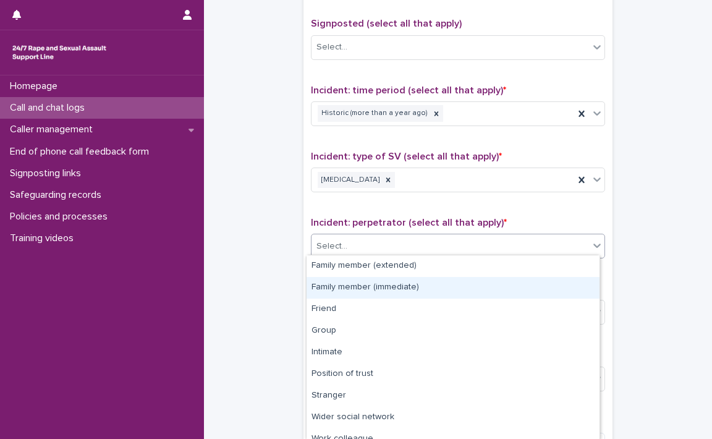
click at [386, 287] on div "Family member (immediate)" at bounding box center [453, 288] width 293 height 22
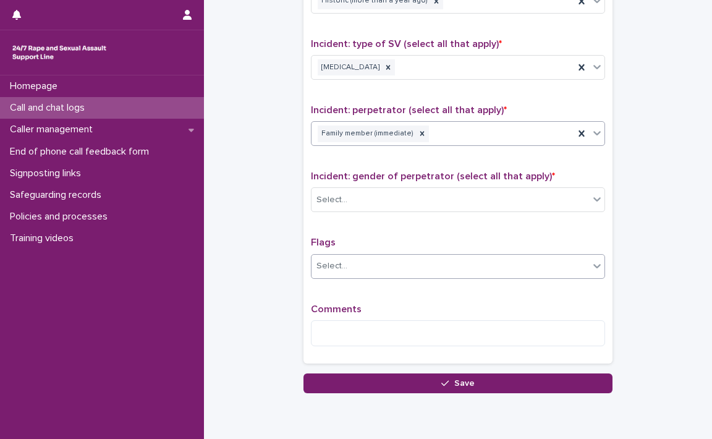
scroll to position [965, 0]
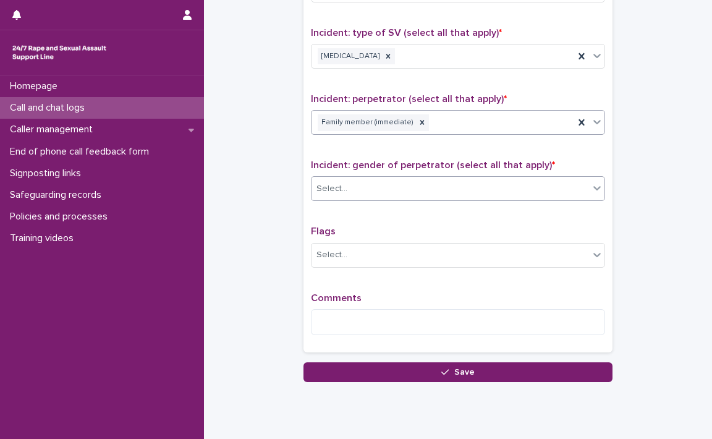
click at [593, 188] on icon at bounding box center [597, 188] width 12 height 12
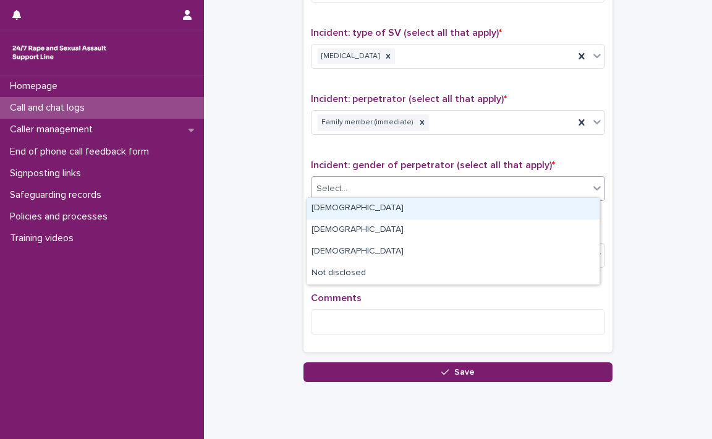
click at [347, 205] on div "[DEMOGRAPHIC_DATA]" at bounding box center [453, 209] width 293 height 22
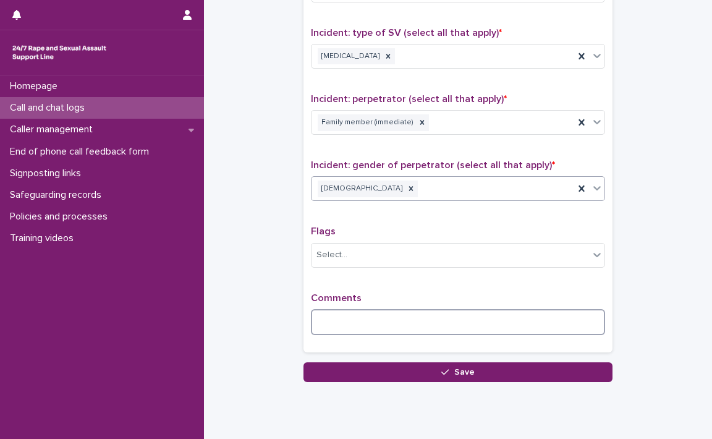
click at [351, 318] on textarea at bounding box center [458, 322] width 294 height 27
type textarea "*"
drag, startPoint x: 399, startPoint y: 320, endPoint x: 436, endPoint y: 307, distance: 38.5
click at [403, 318] on textarea "**********" at bounding box center [458, 322] width 294 height 27
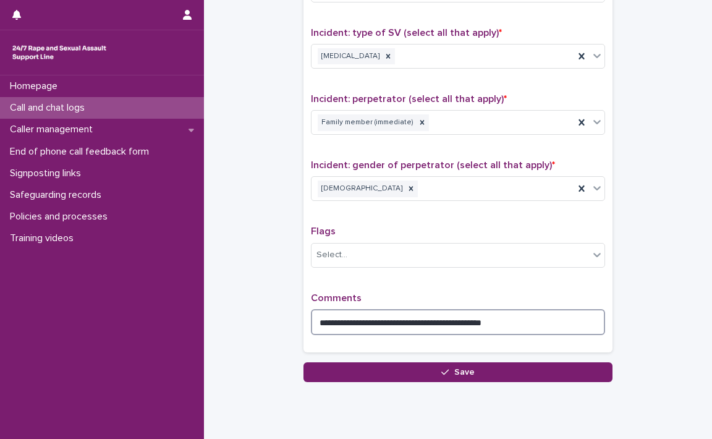
click at [522, 320] on textarea "**********" at bounding box center [458, 322] width 294 height 27
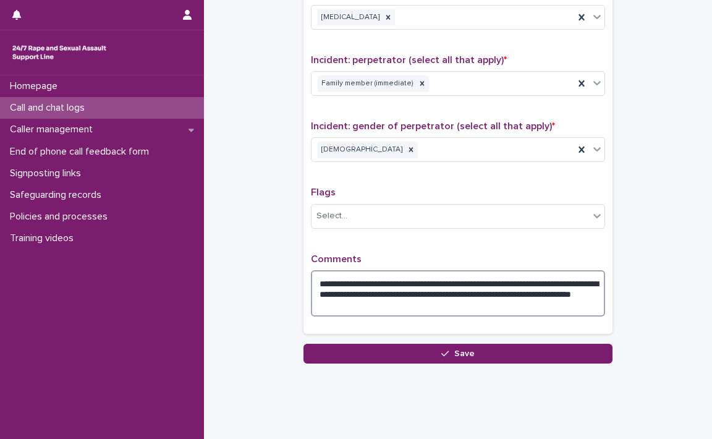
scroll to position [1021, 0]
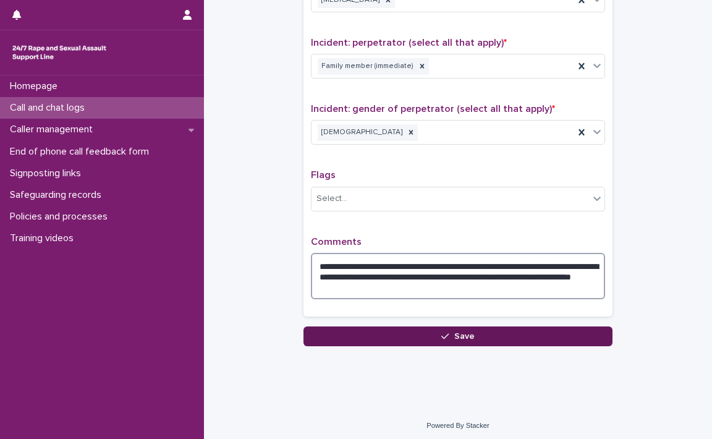
type textarea "**********"
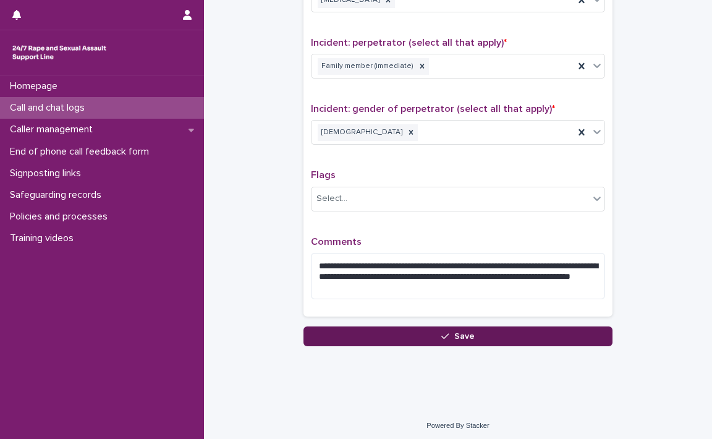
click at [470, 330] on button "Save" at bounding box center [458, 336] width 309 height 20
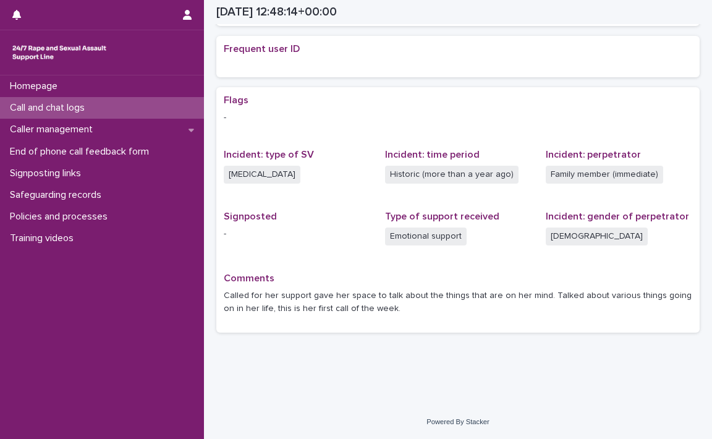
scroll to position [253, 0]
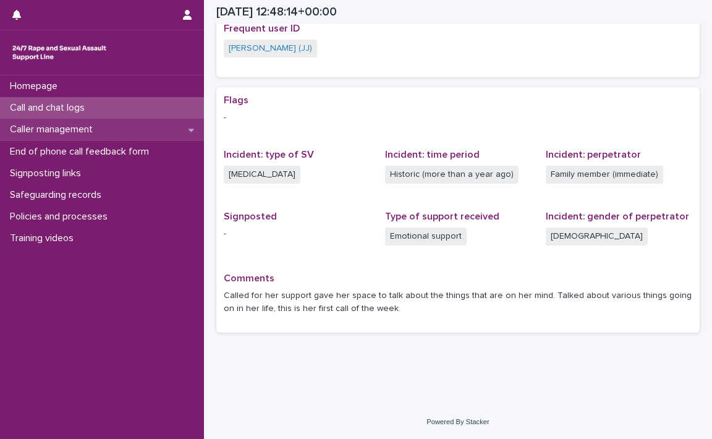
click at [193, 127] on icon at bounding box center [192, 129] width 6 height 9
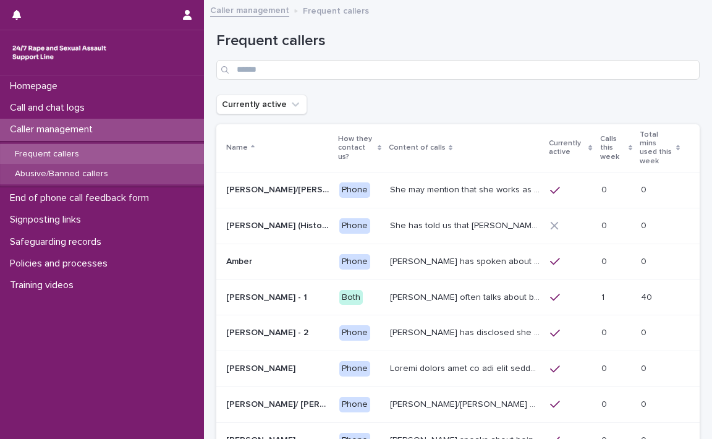
drag, startPoint x: 57, startPoint y: 151, endPoint x: 117, endPoint y: 164, distance: 61.2
click at [57, 151] on p "Frequent callers" at bounding box center [47, 154] width 84 height 11
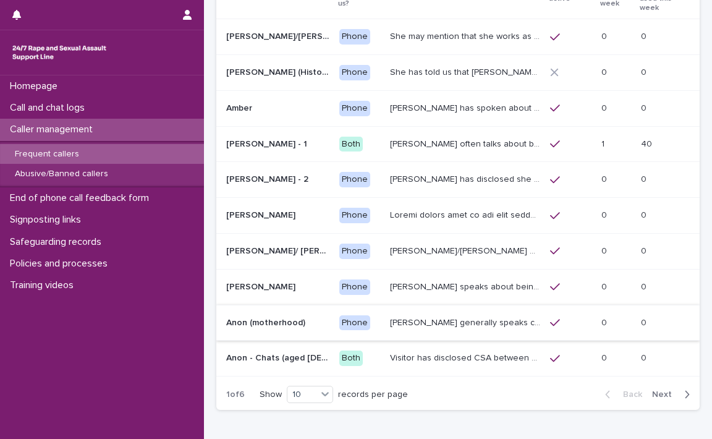
scroll to position [185, 0]
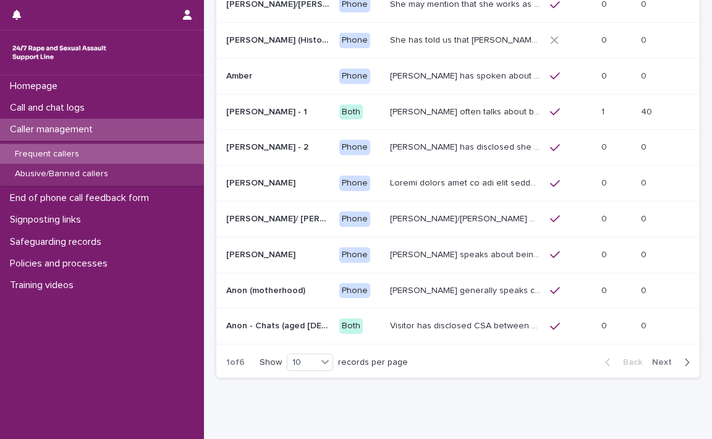
click at [654, 358] on span "Next" at bounding box center [665, 362] width 27 height 9
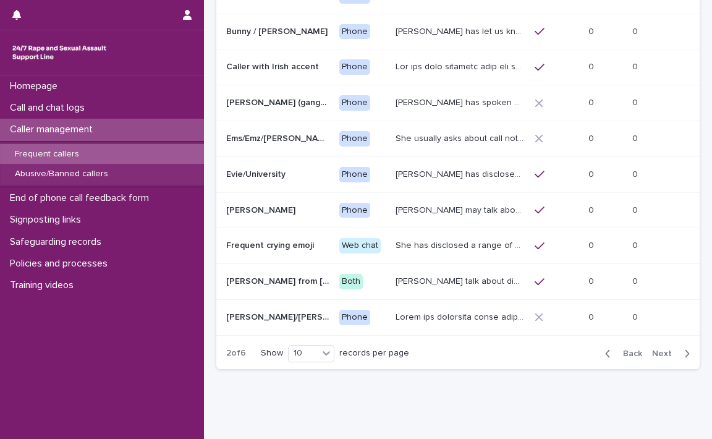
click at [654, 349] on span "Next" at bounding box center [665, 353] width 27 height 9
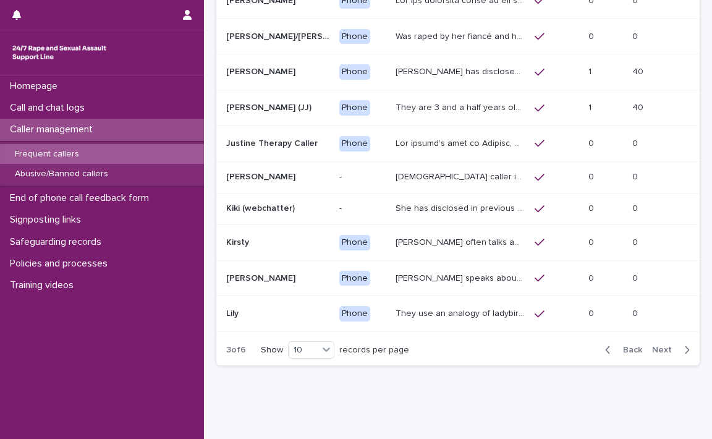
click at [423, 104] on p "They are 3 and a half years old, and presents as this age, talking about dogs, …" at bounding box center [461, 106] width 131 height 13
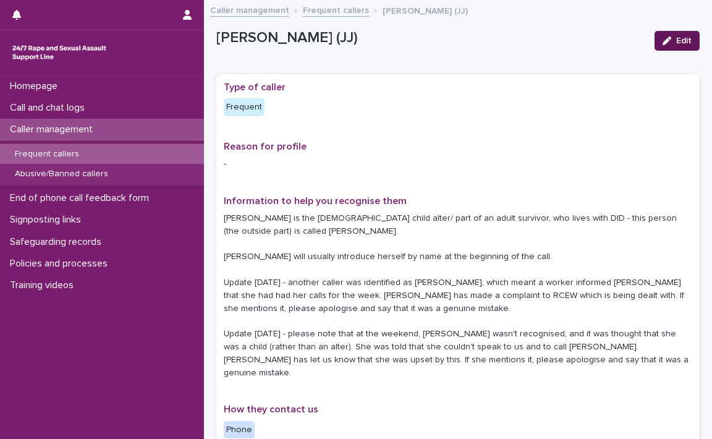
click at [666, 36] on button "Edit" at bounding box center [677, 41] width 45 height 20
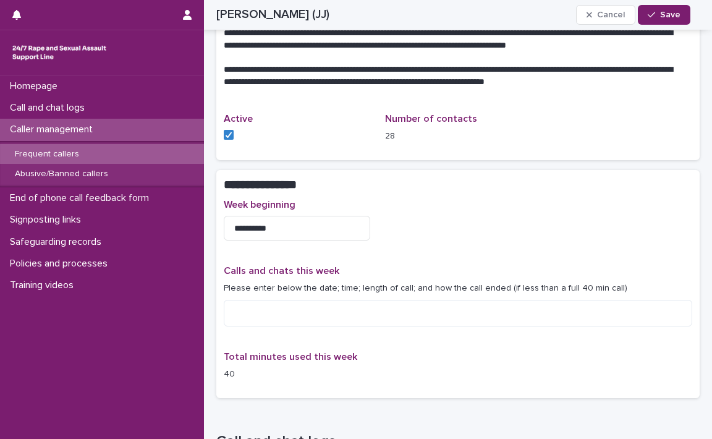
scroll to position [742, 0]
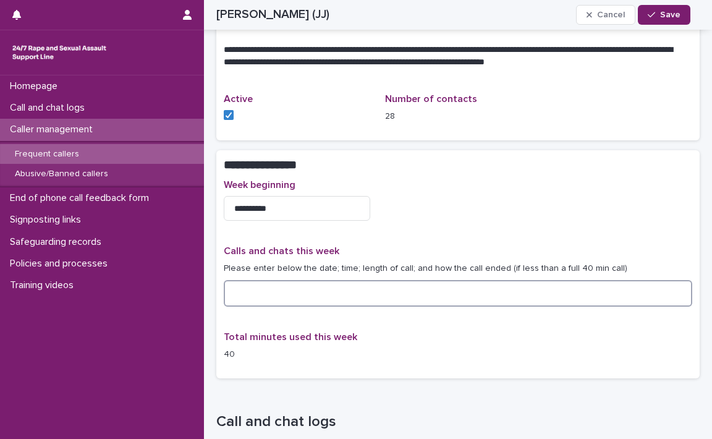
click at [258, 280] on textarea at bounding box center [458, 293] width 469 height 27
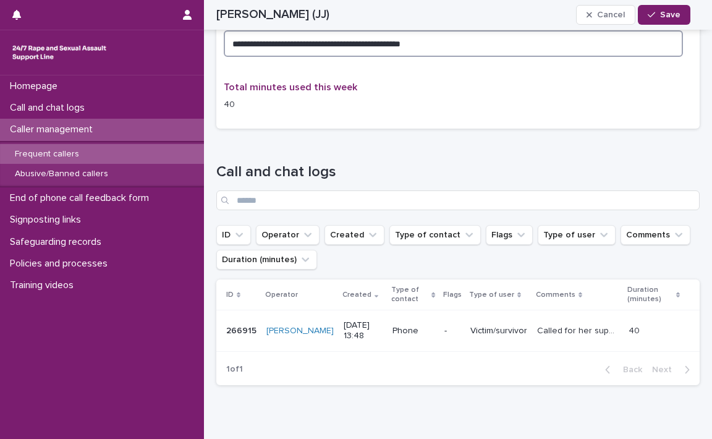
scroll to position [992, 0]
type textarea "**********"
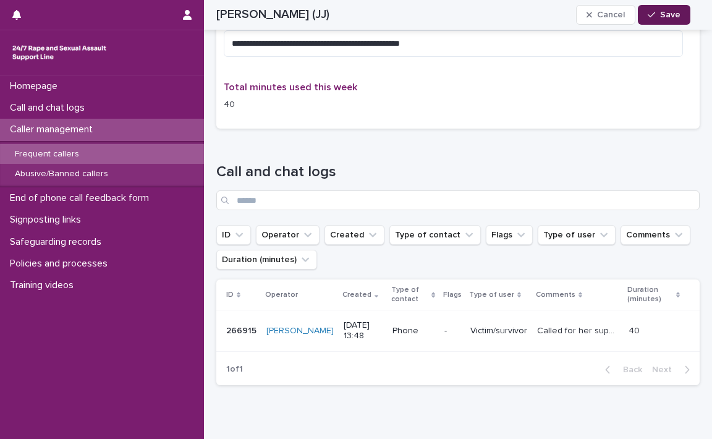
click at [671, 9] on button "Save" at bounding box center [664, 15] width 53 height 20
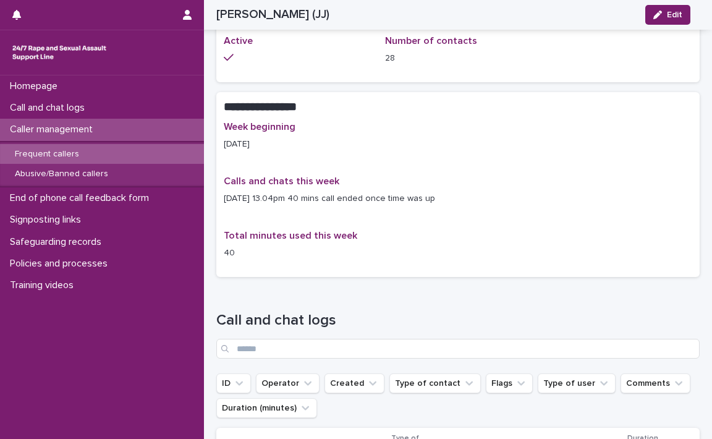
scroll to position [618, 0]
